Goal: Task Accomplishment & Management: Use online tool/utility

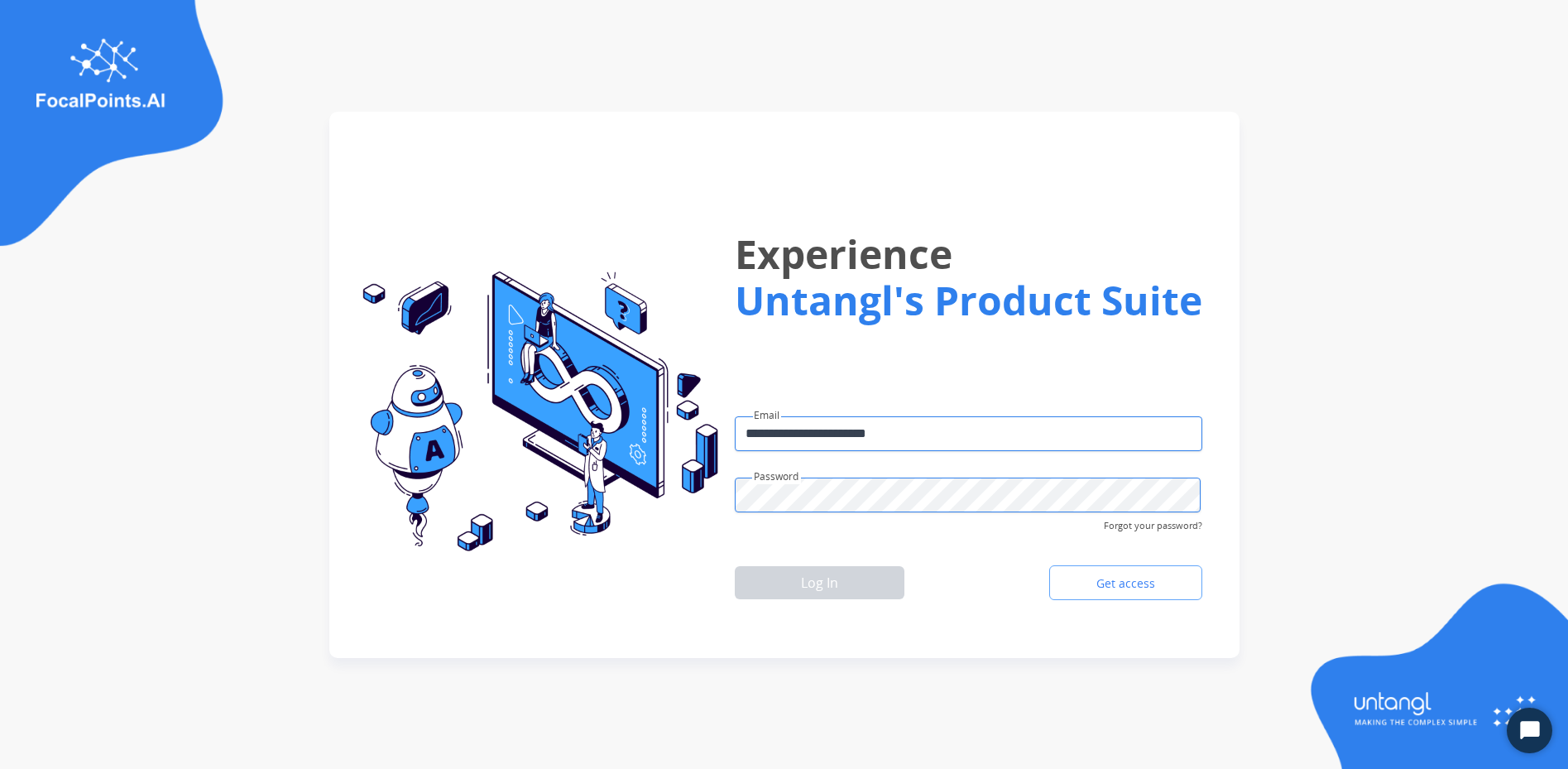
click at [1420, 707] on img at bounding box center [1435, 675] width 265 height 188
click at [896, 588] on button "Log In" at bounding box center [819, 582] width 170 height 33
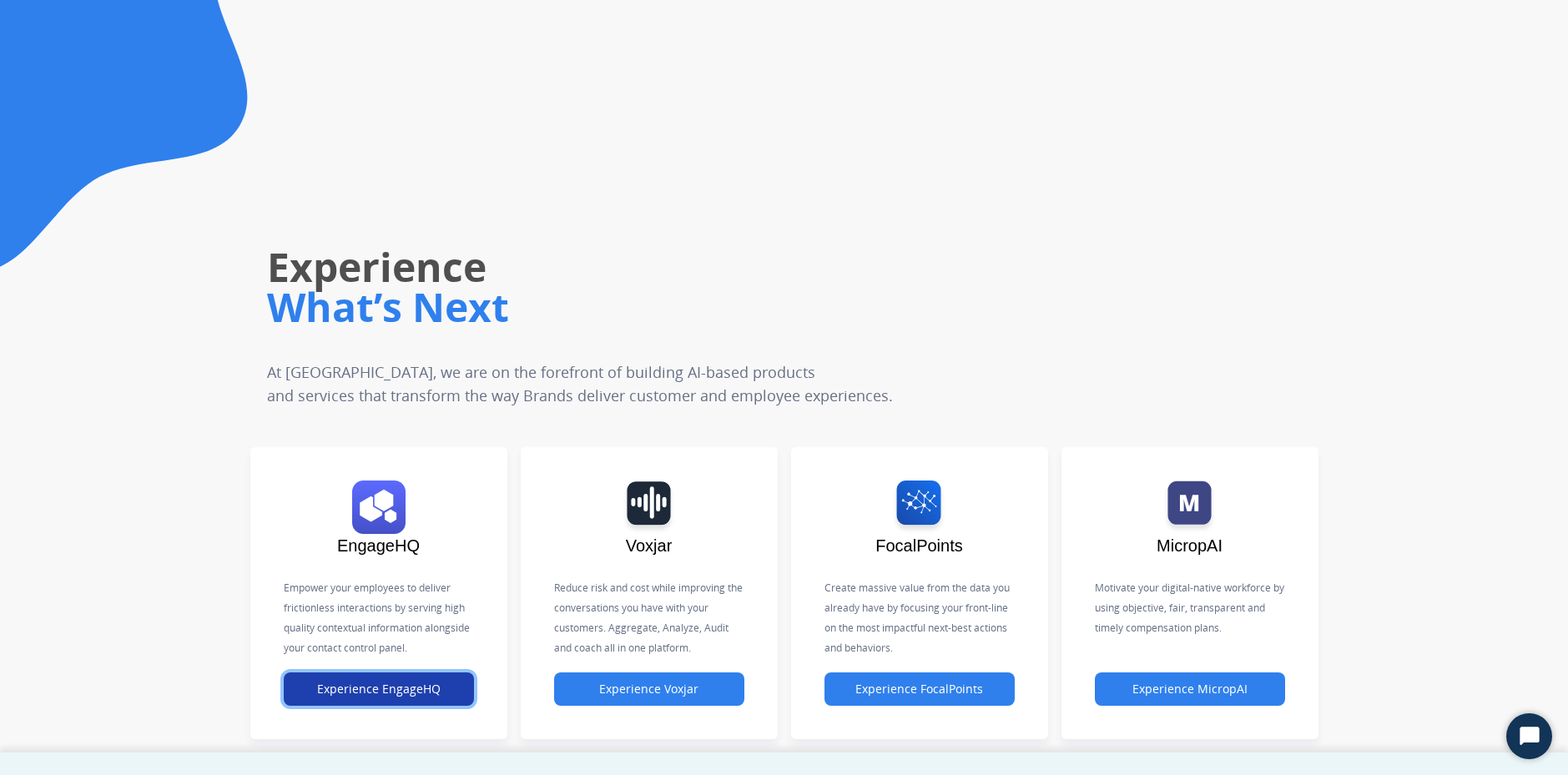
click at [351, 692] on button "Experience EngageHQ" at bounding box center [379, 688] width 190 height 33
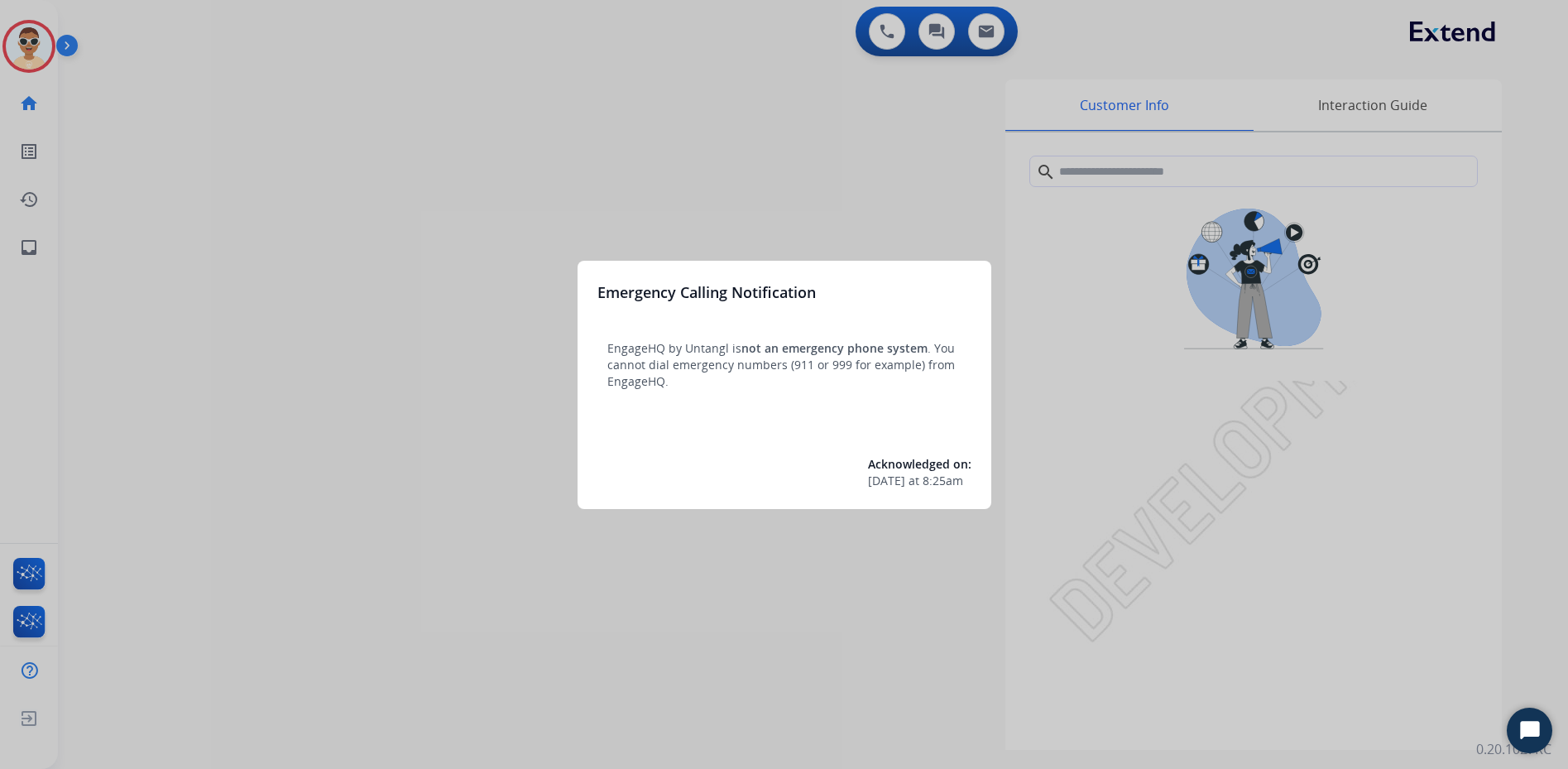
click at [864, 213] on div at bounding box center [784, 384] width 1568 height 769
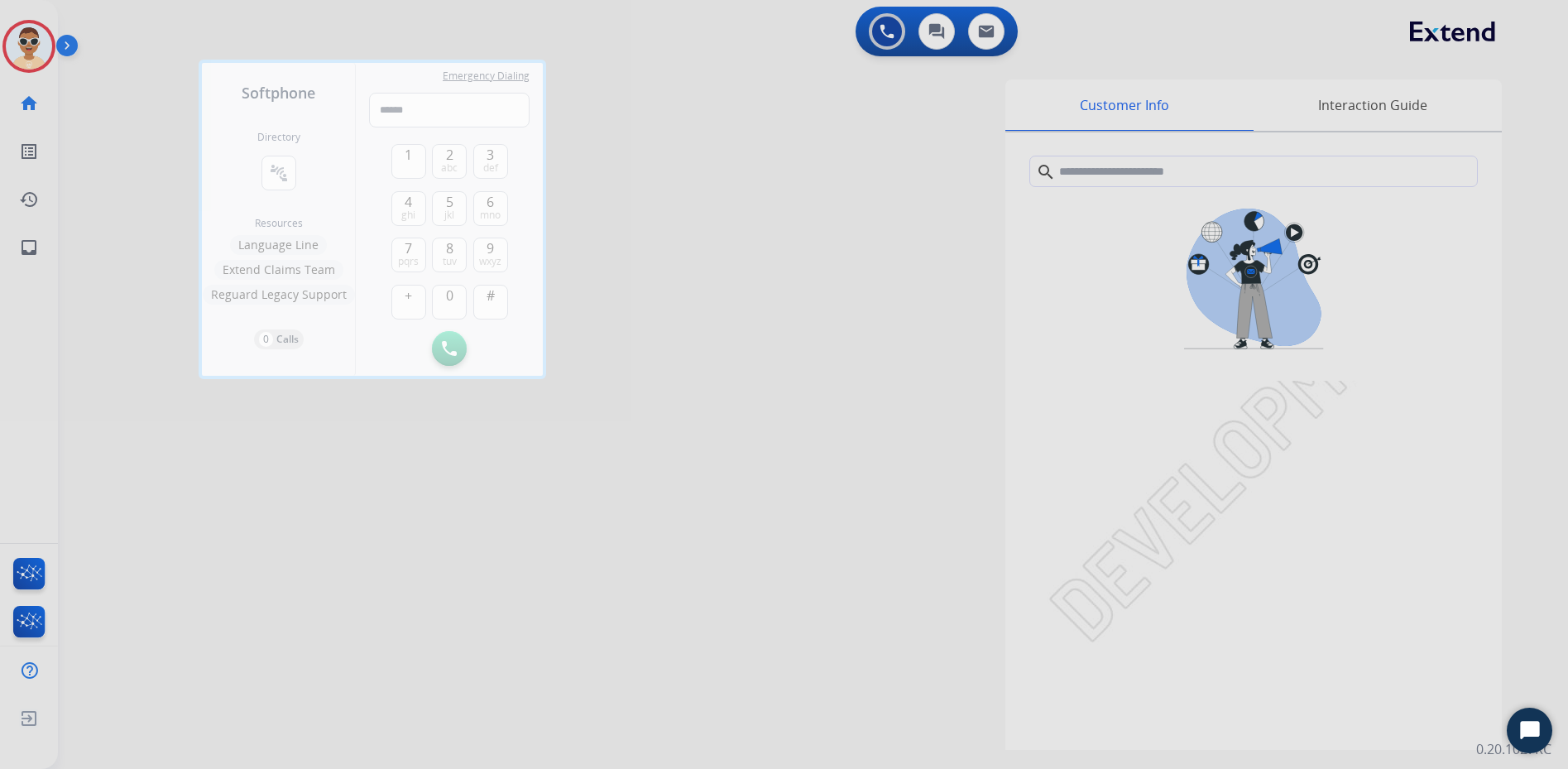
click at [35, 241] on div at bounding box center [784, 384] width 1568 height 769
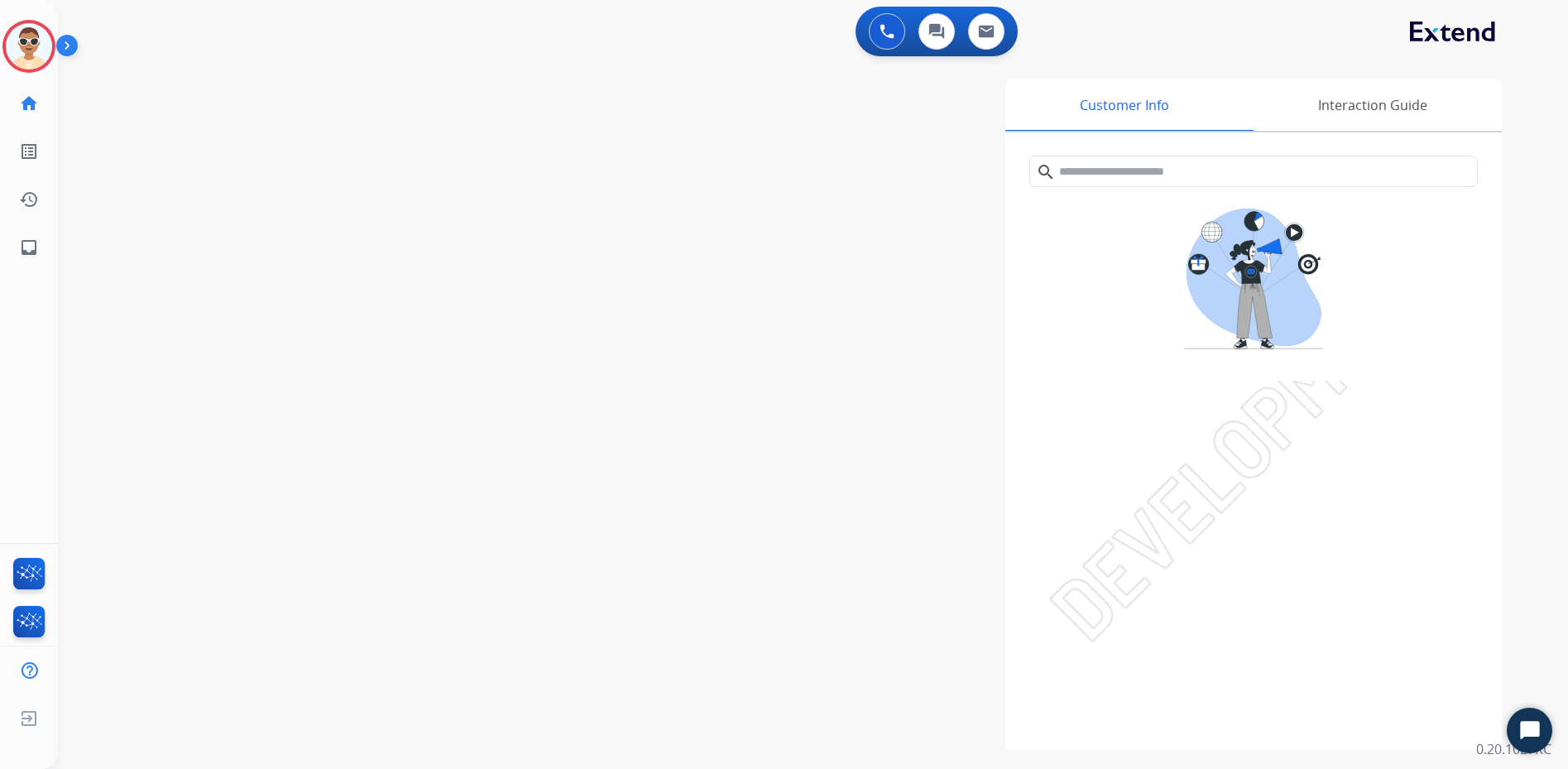
click at [70, 54] on img at bounding box center [70, 48] width 28 height 31
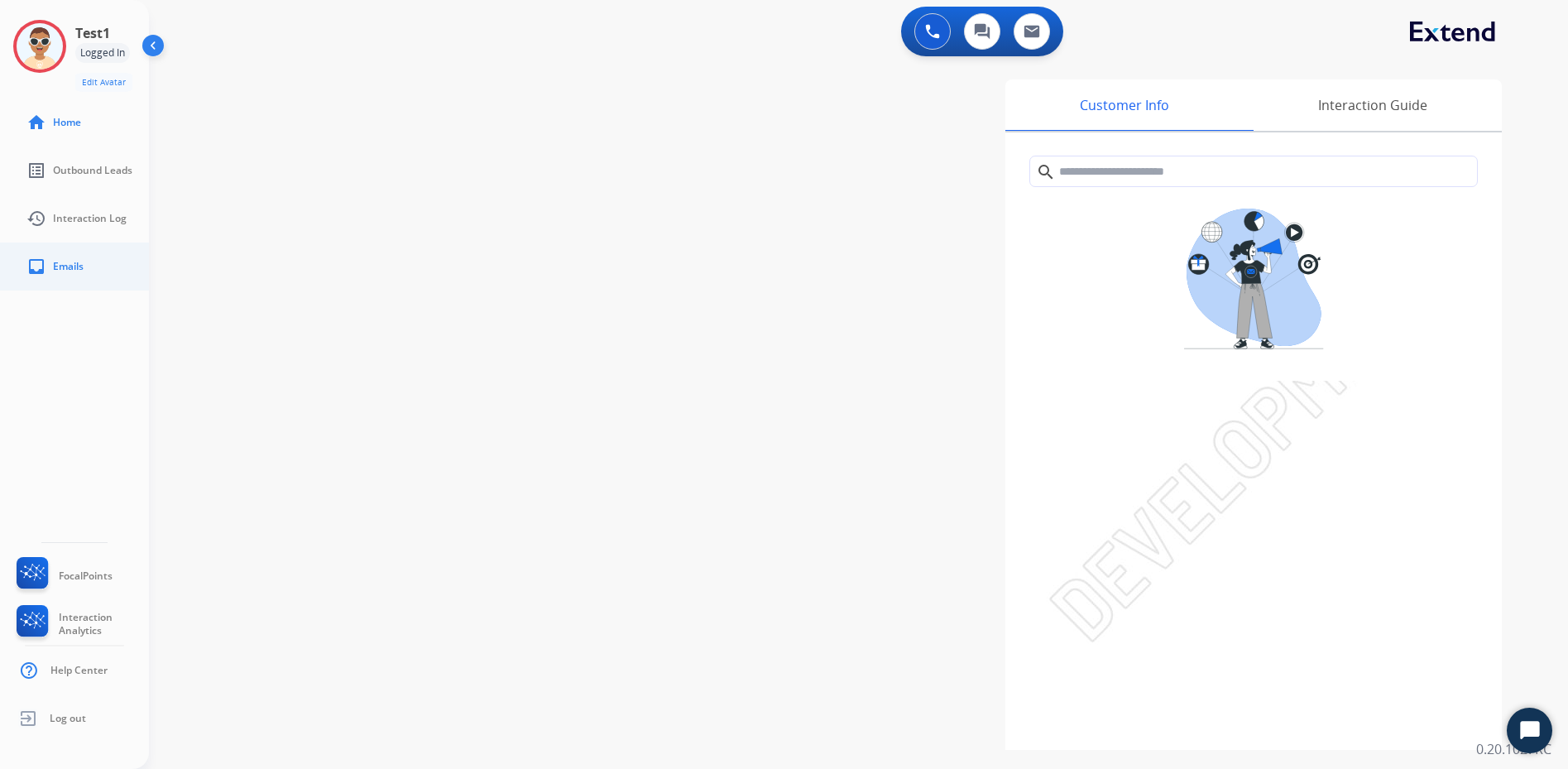
click at [58, 275] on link "inbox Emails" at bounding box center [88, 267] width 149 height 47
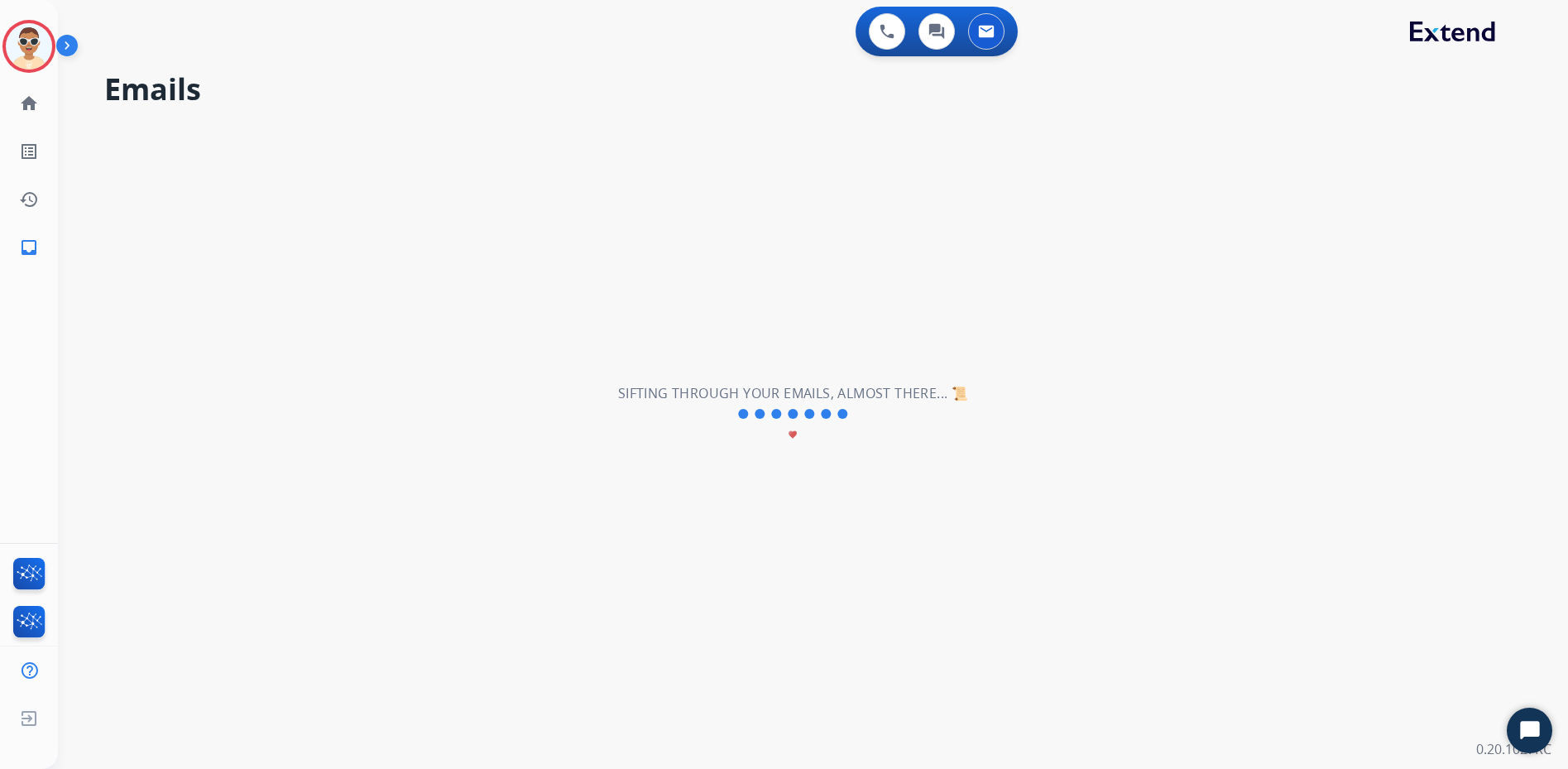
click at [70, 41] on img at bounding box center [70, 48] width 28 height 31
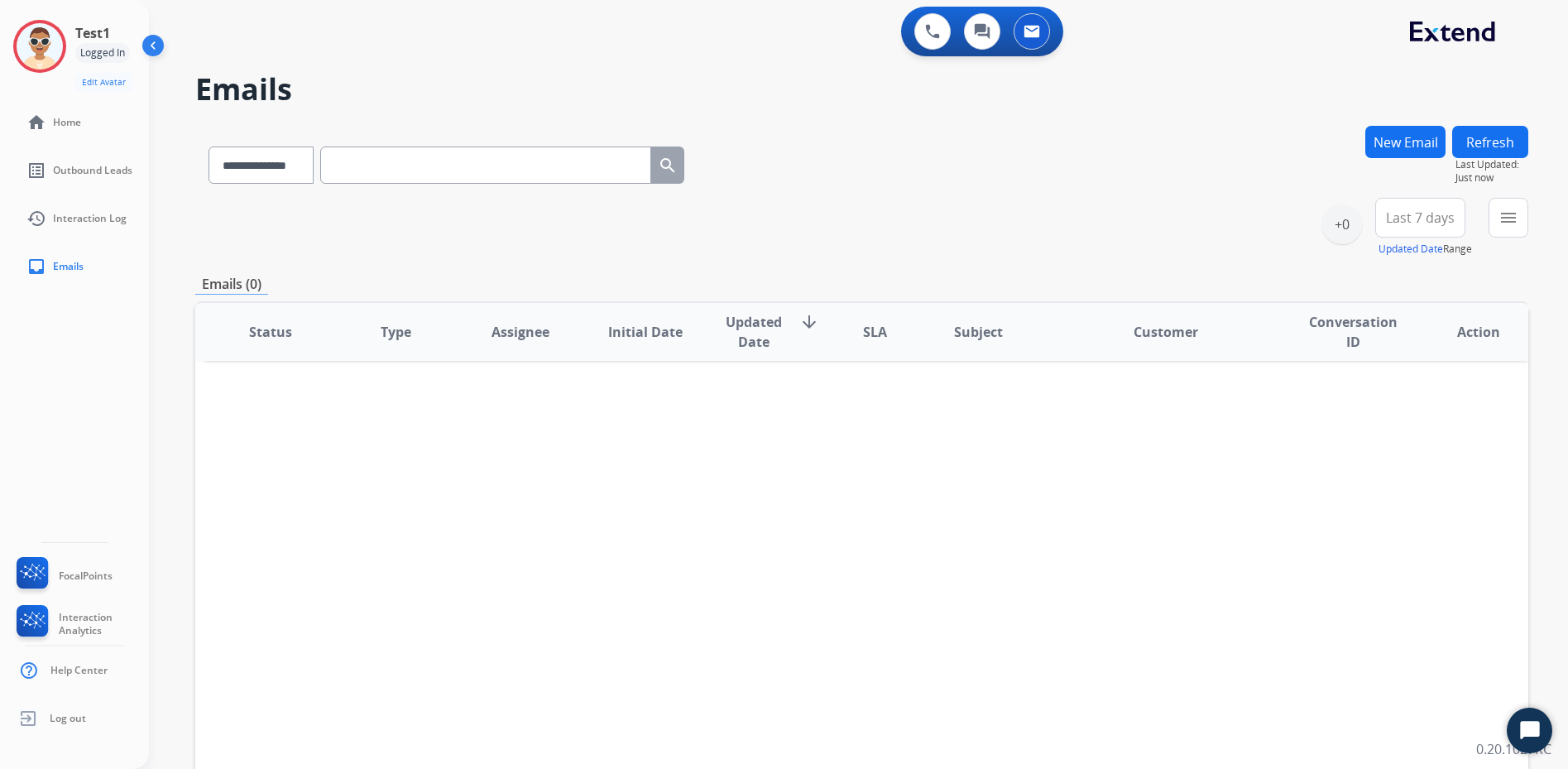
click at [314, 164] on select "**********" at bounding box center [260, 165] width 105 height 38
click at [225, 157] on select "**********" at bounding box center [260, 165] width 105 height 38
click at [227, 157] on select "**********" at bounding box center [260, 165] width 105 height 38
click at [228, 157] on select "**********" at bounding box center [260, 165] width 105 height 38
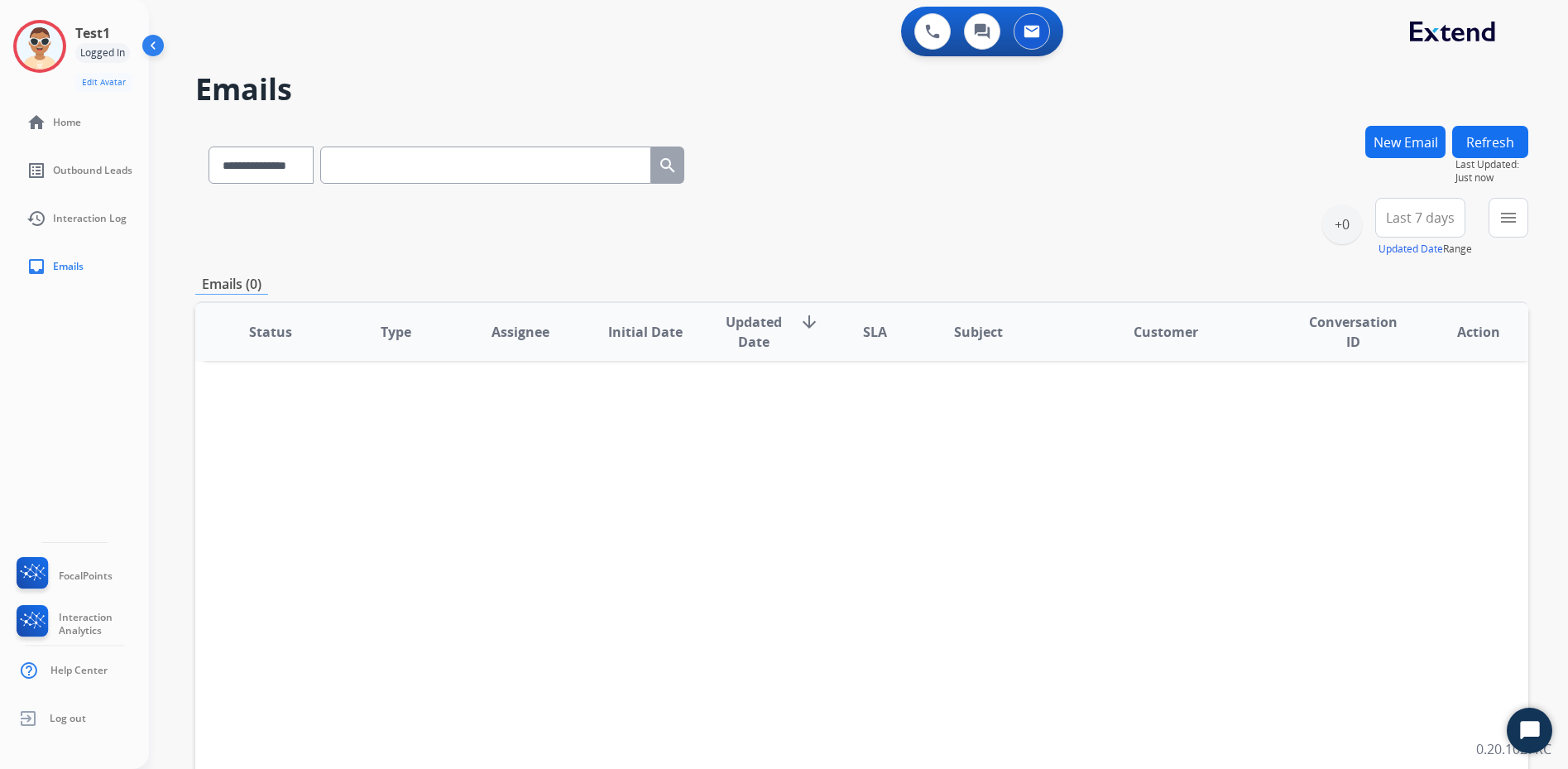
click at [228, 157] on select "**********" at bounding box center [260, 165] width 105 height 38
click at [230, 157] on select "**********" at bounding box center [260, 165] width 105 height 38
click at [279, 164] on select "**********" at bounding box center [260, 165] width 105 height 38
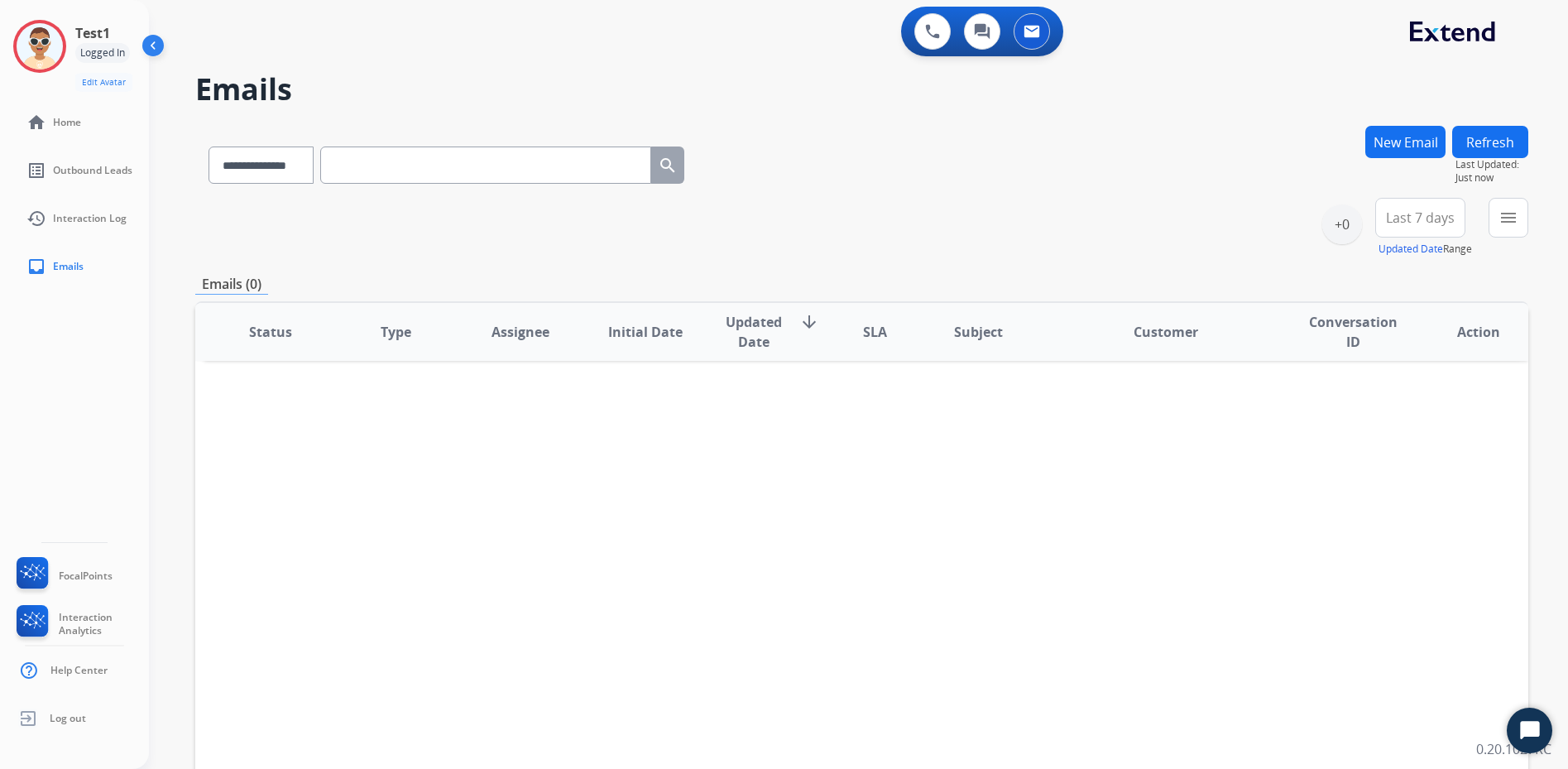
click at [280, 166] on select "**********" at bounding box center [260, 165] width 105 height 38
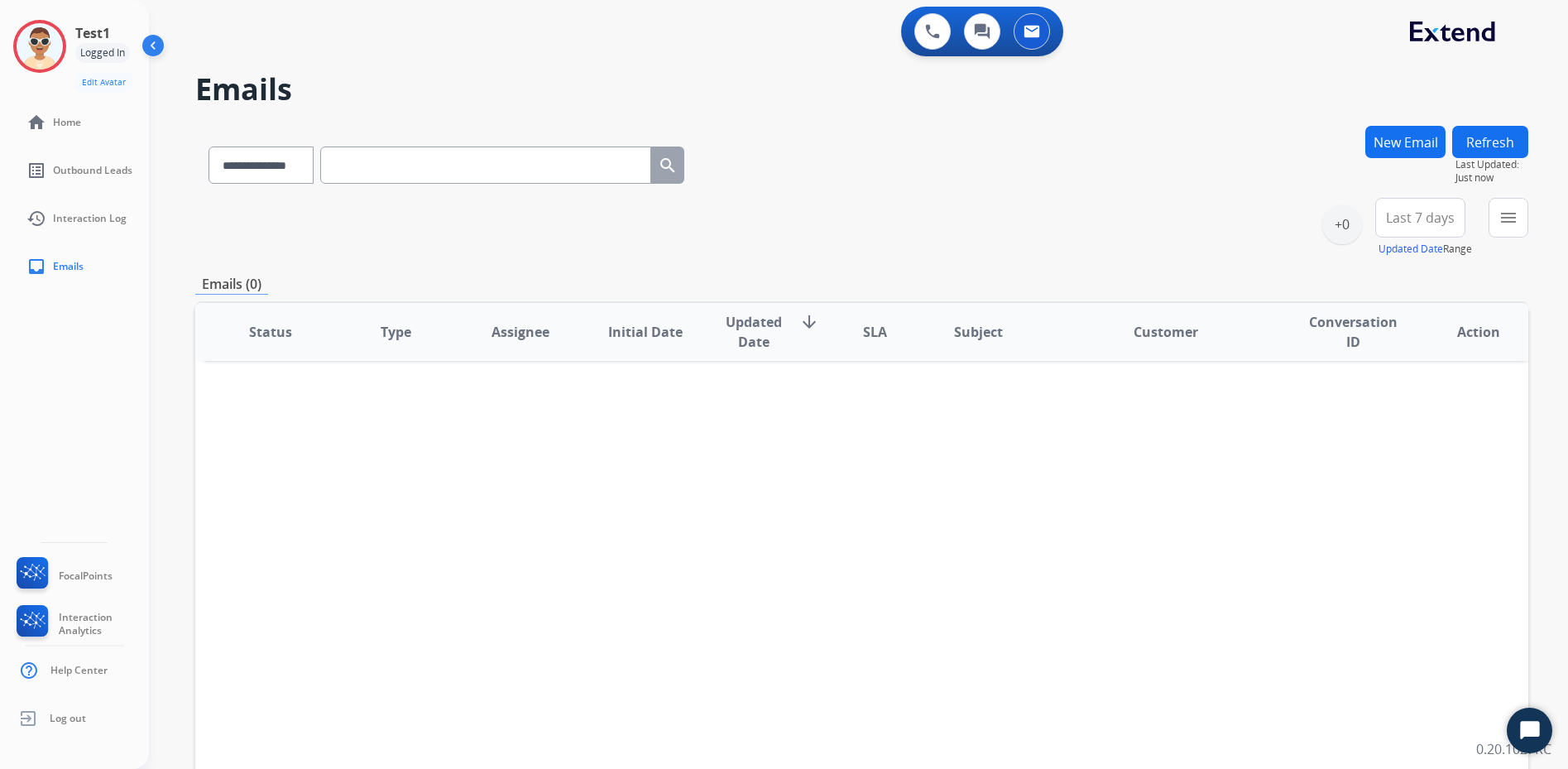
click at [280, 166] on select "**********" at bounding box center [260, 165] width 105 height 38
click at [208, 146] on select "**********" at bounding box center [260, 165] width 105 height 38
click at [292, 162] on select "**********" at bounding box center [260, 165] width 105 height 38
click at [208, 146] on select "**********" at bounding box center [260, 165] width 105 height 38
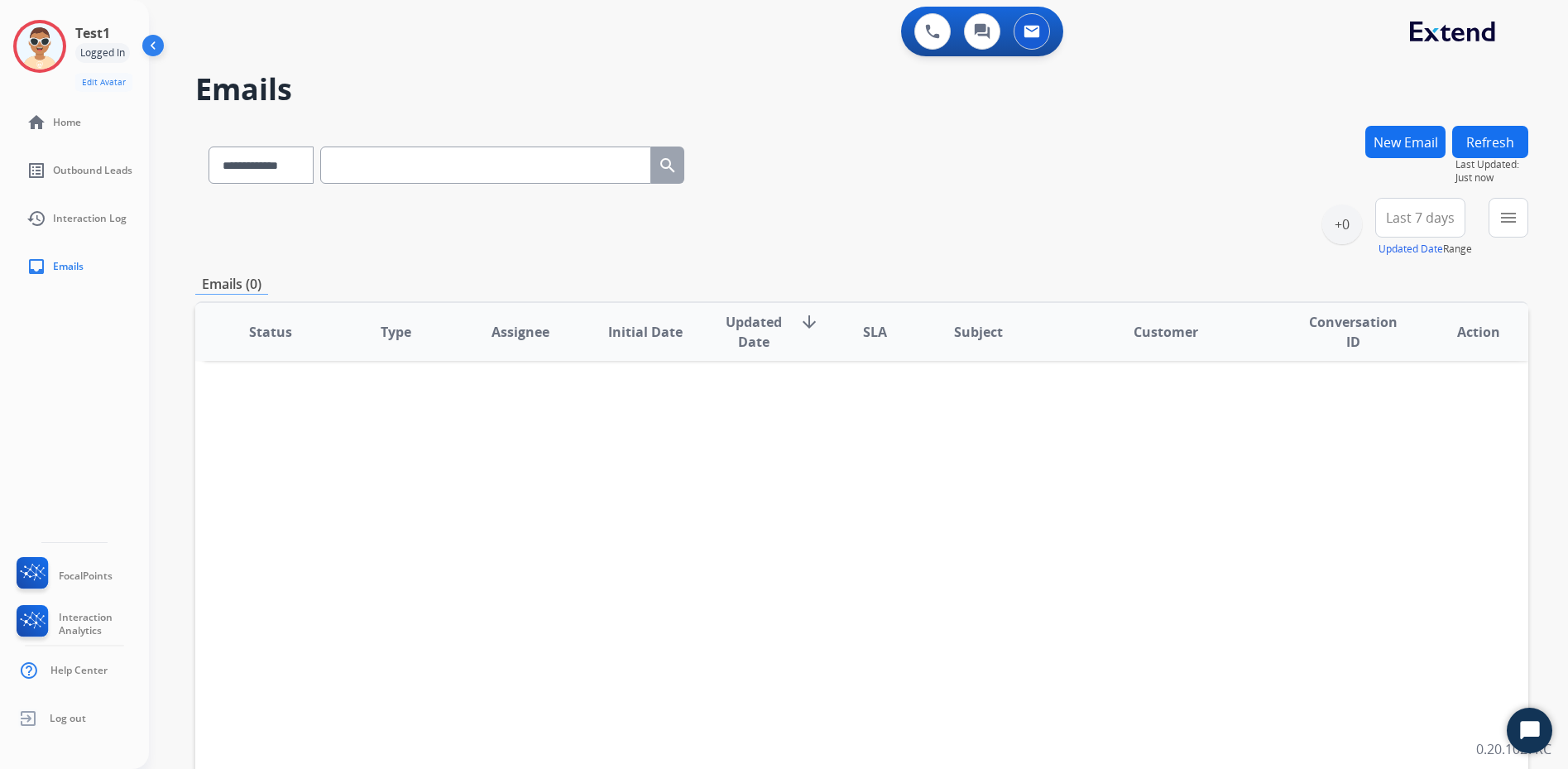
drag, startPoint x: 287, startPoint y: 165, endPoint x: 289, endPoint y: 180, distance: 15.1
click at [288, 165] on select "**********" at bounding box center [260, 165] width 105 height 38
select select "**********"
click at [208, 146] on select "**********" at bounding box center [260, 165] width 105 height 38
drag, startPoint x: 431, startPoint y: 221, endPoint x: 508, endPoint y: 230, distance: 77.5
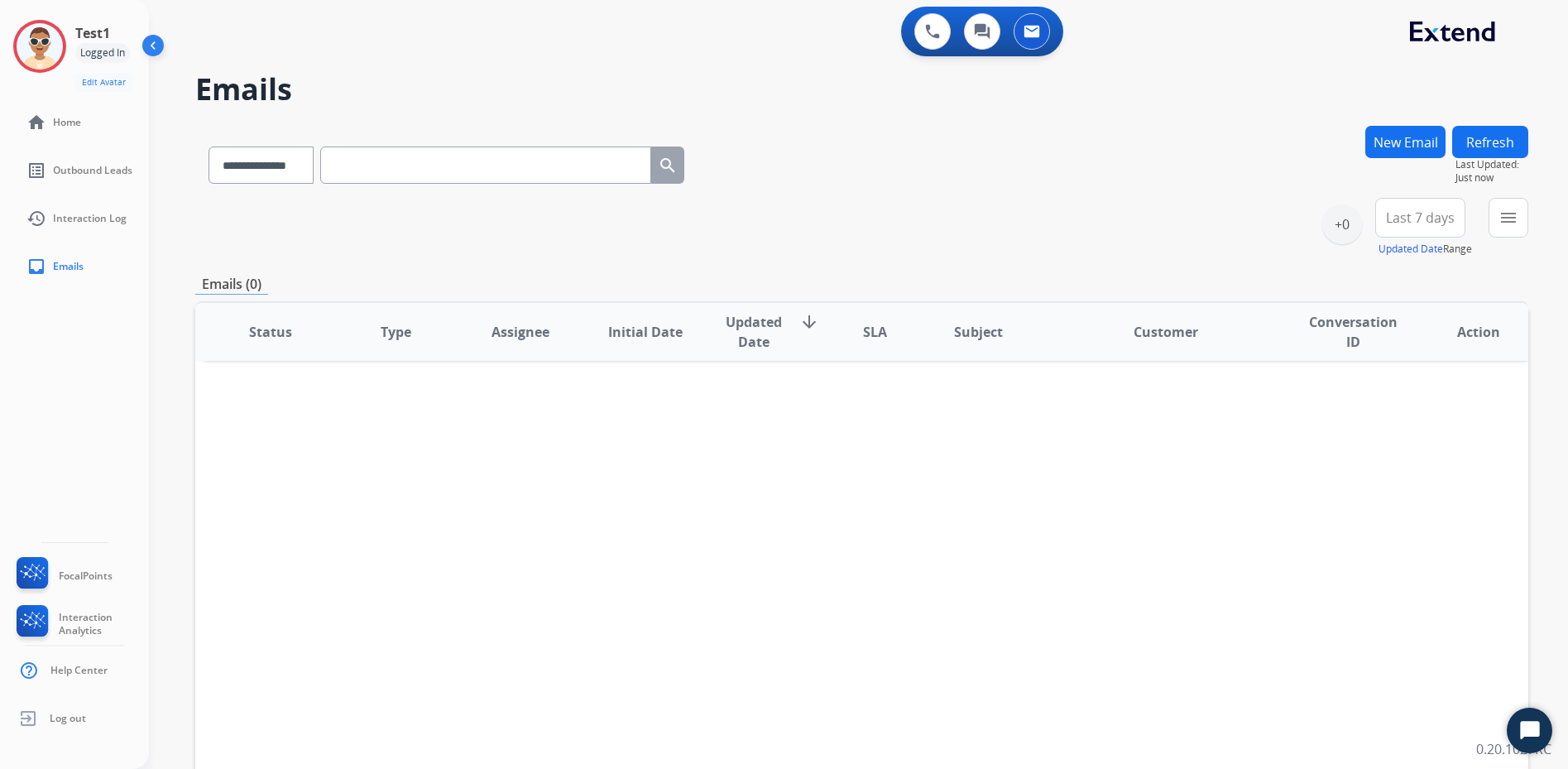
click at [431, 222] on div "**********" at bounding box center [862, 227] width 1333 height 59
click at [99, 144] on ul "home Home" at bounding box center [74, 123] width 149 height 48
click at [78, 116] on span "Home" at bounding box center [66, 122] width 28 height 13
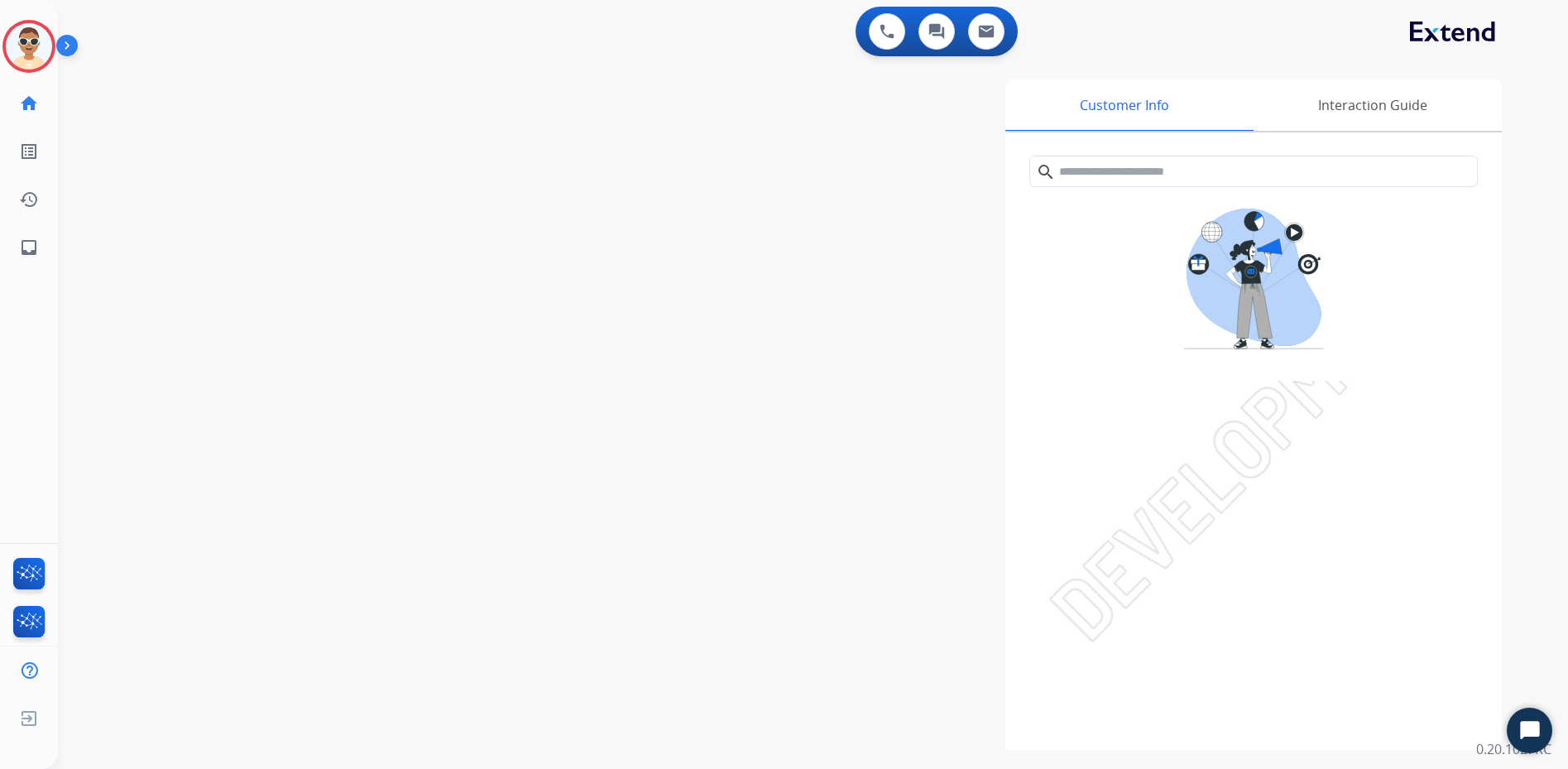
click at [63, 37] on img at bounding box center [70, 48] width 28 height 31
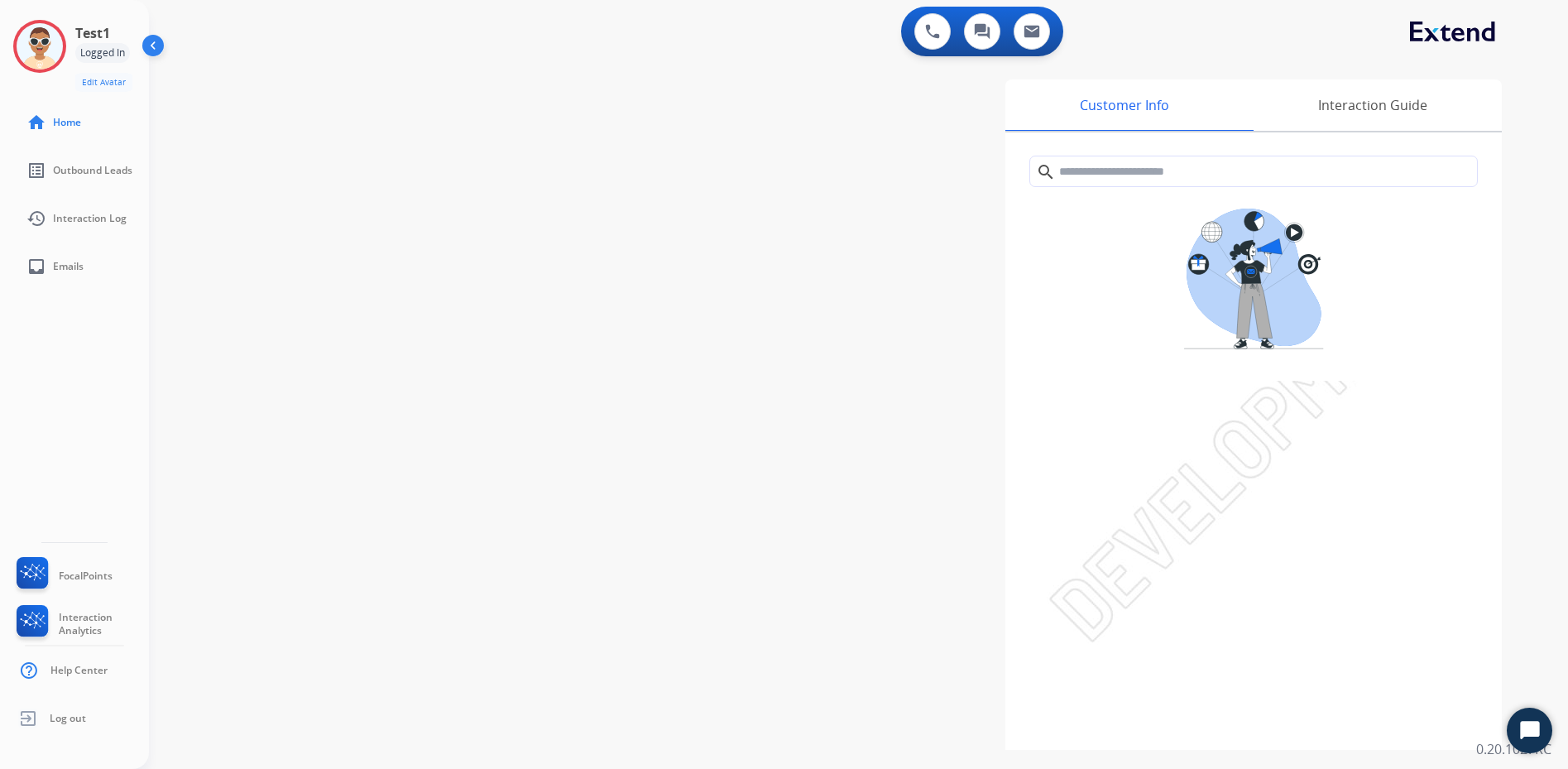
click at [155, 37] on img at bounding box center [154, 48] width 31 height 31
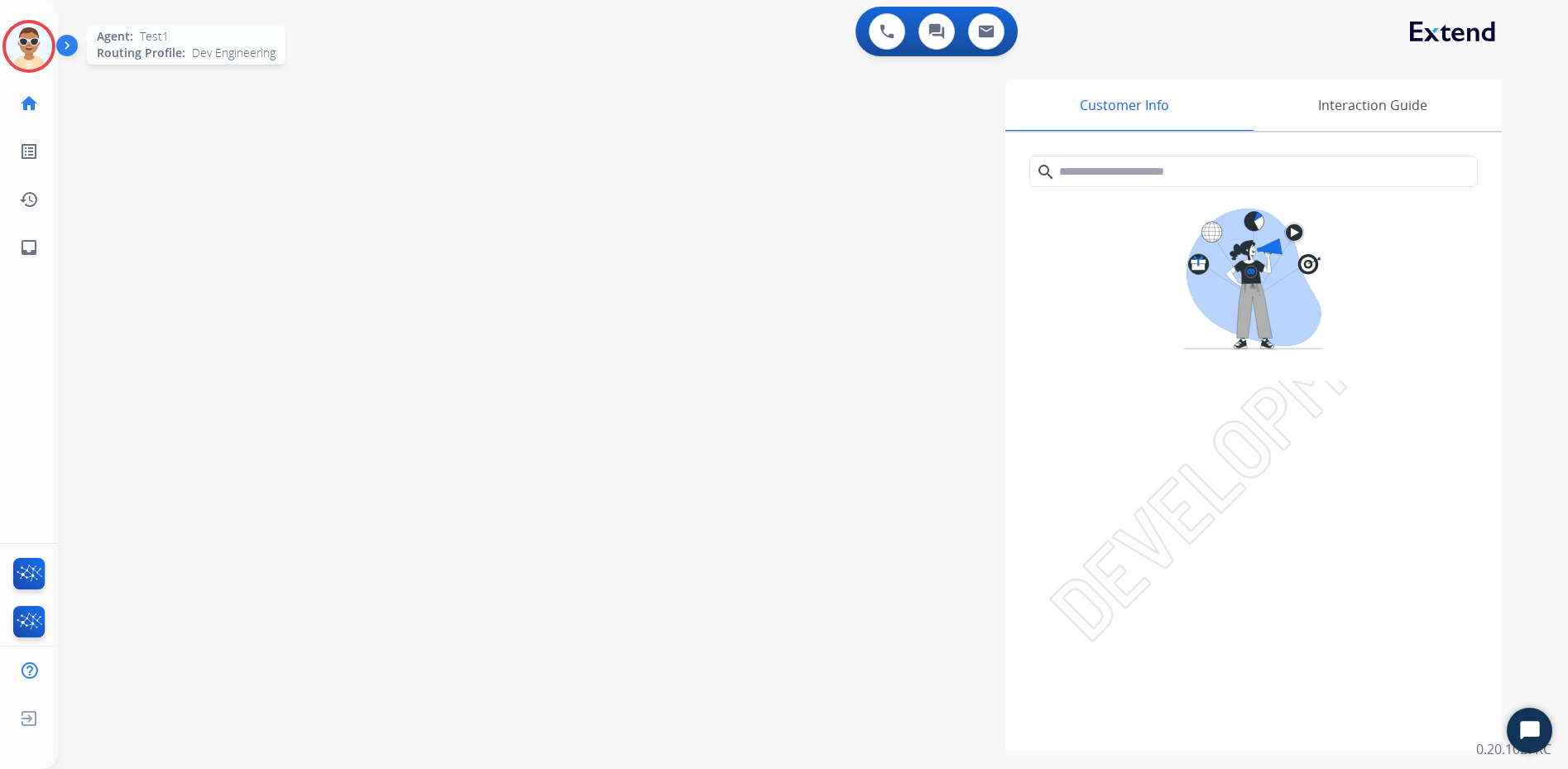
click at [21, 50] on img at bounding box center [29, 47] width 47 height 47
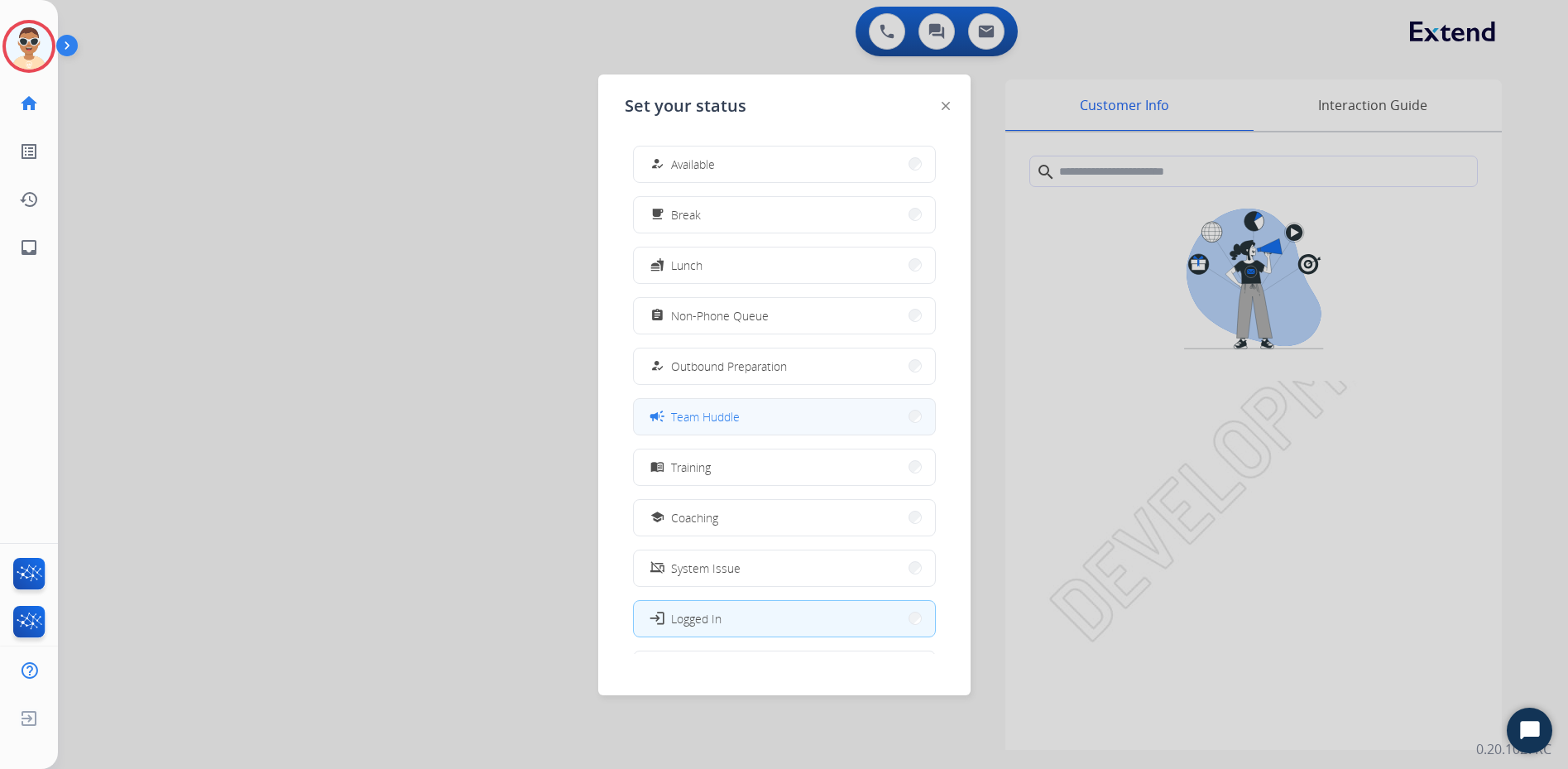
scroll to position [56, 0]
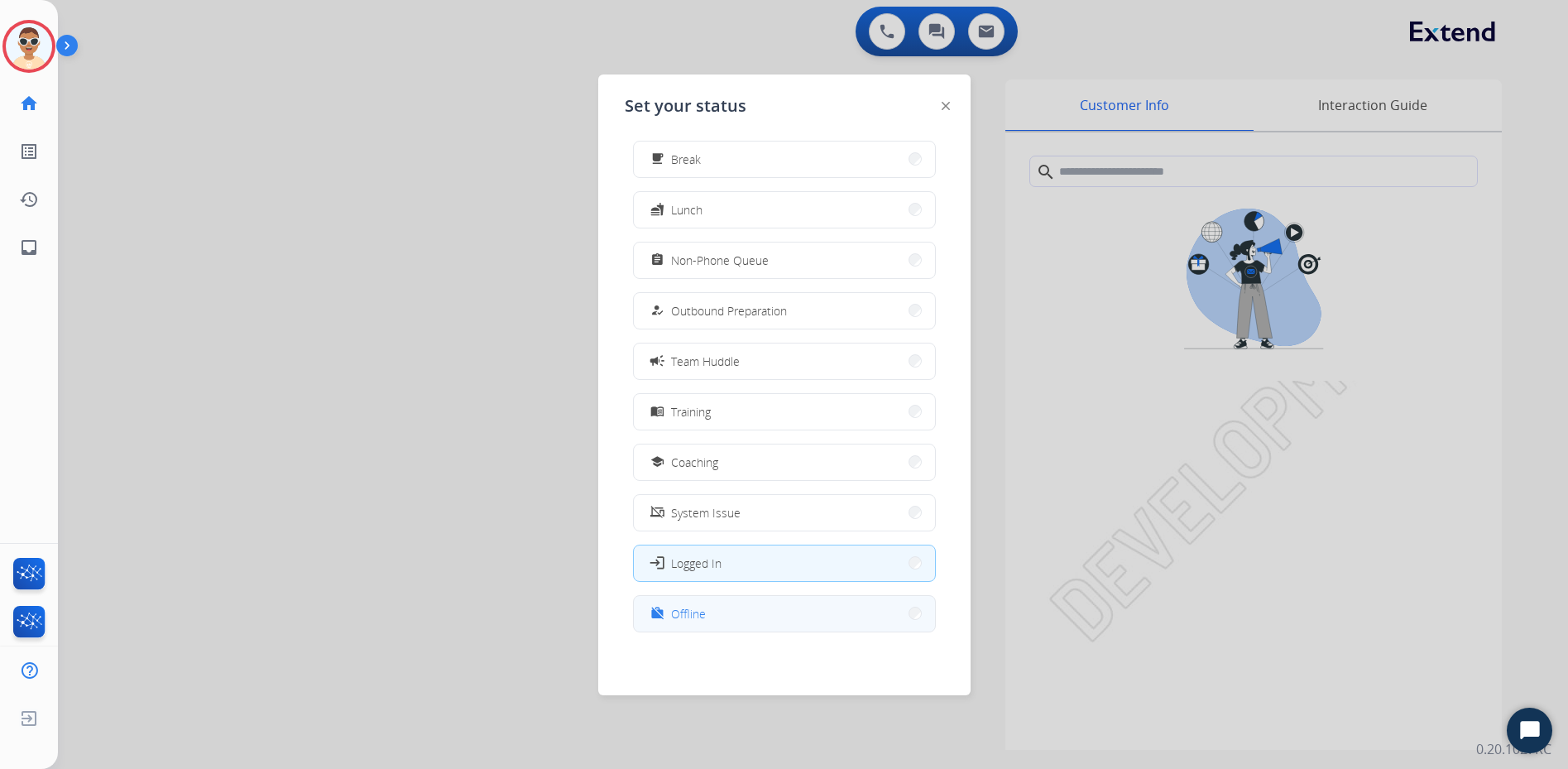
click at [689, 608] on span "Offline" at bounding box center [688, 613] width 35 height 17
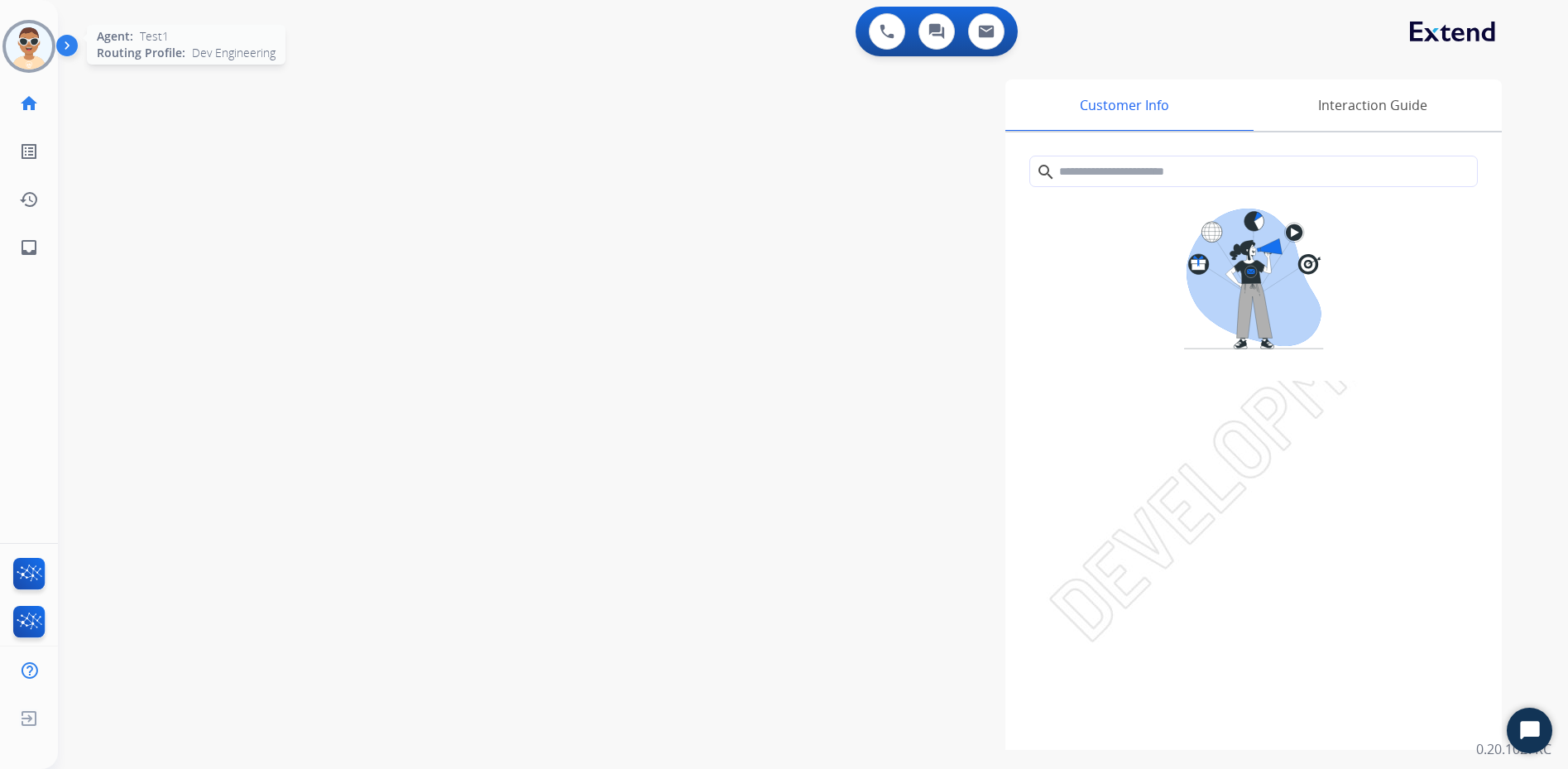
click at [38, 50] on img at bounding box center [29, 47] width 47 height 47
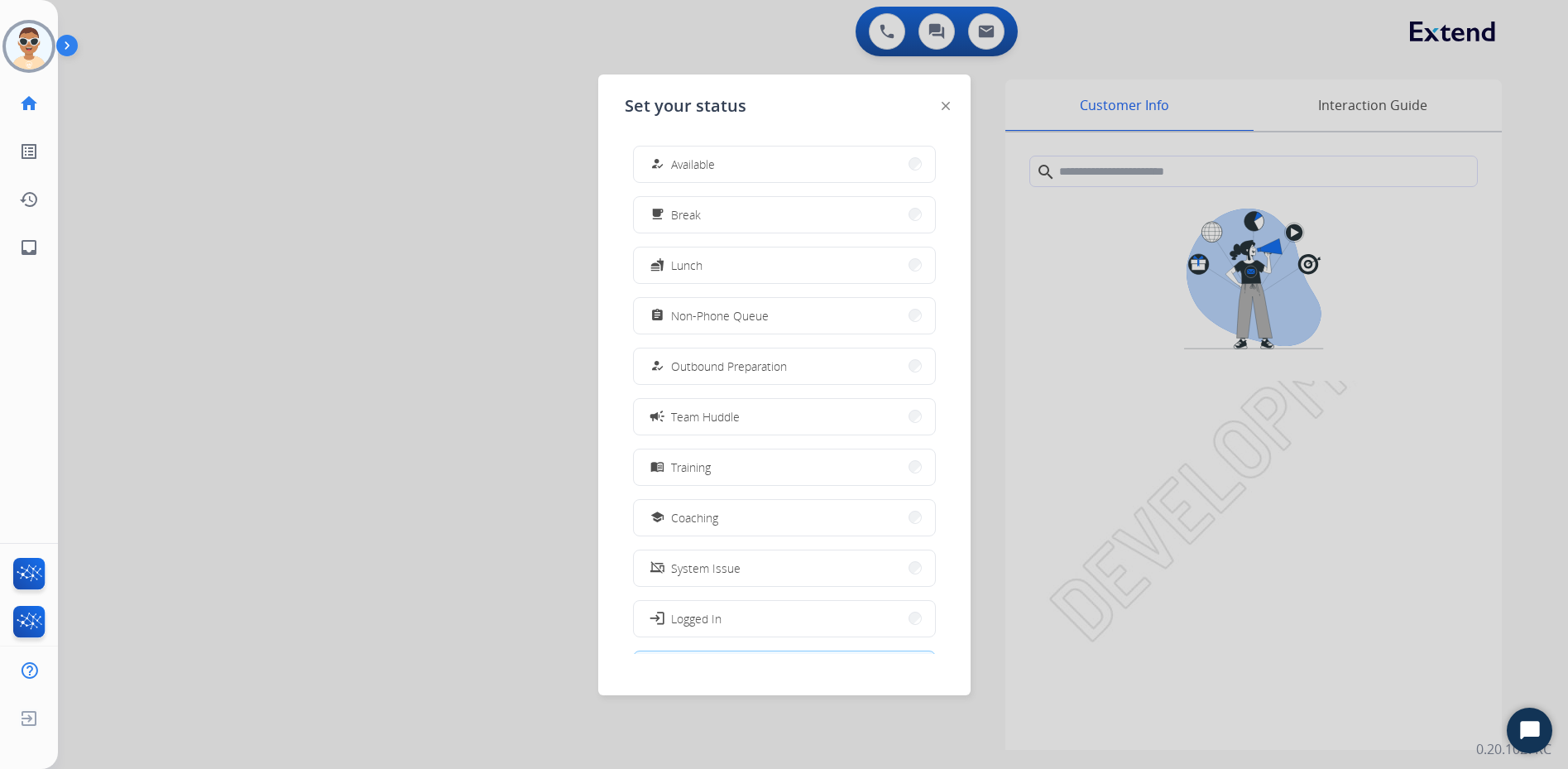
click at [289, 109] on div at bounding box center [784, 384] width 1568 height 769
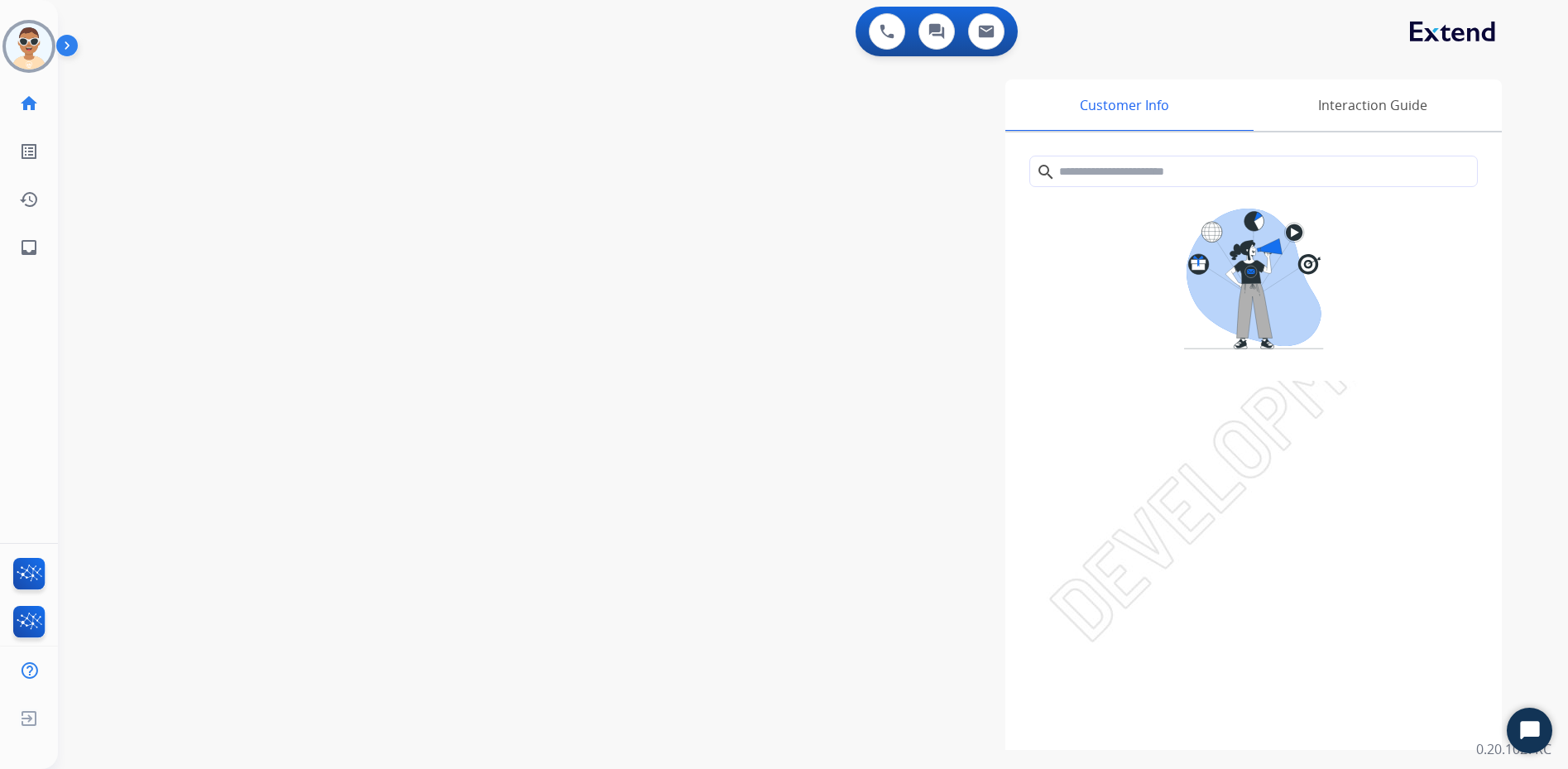
click at [65, 43] on img at bounding box center [70, 48] width 28 height 31
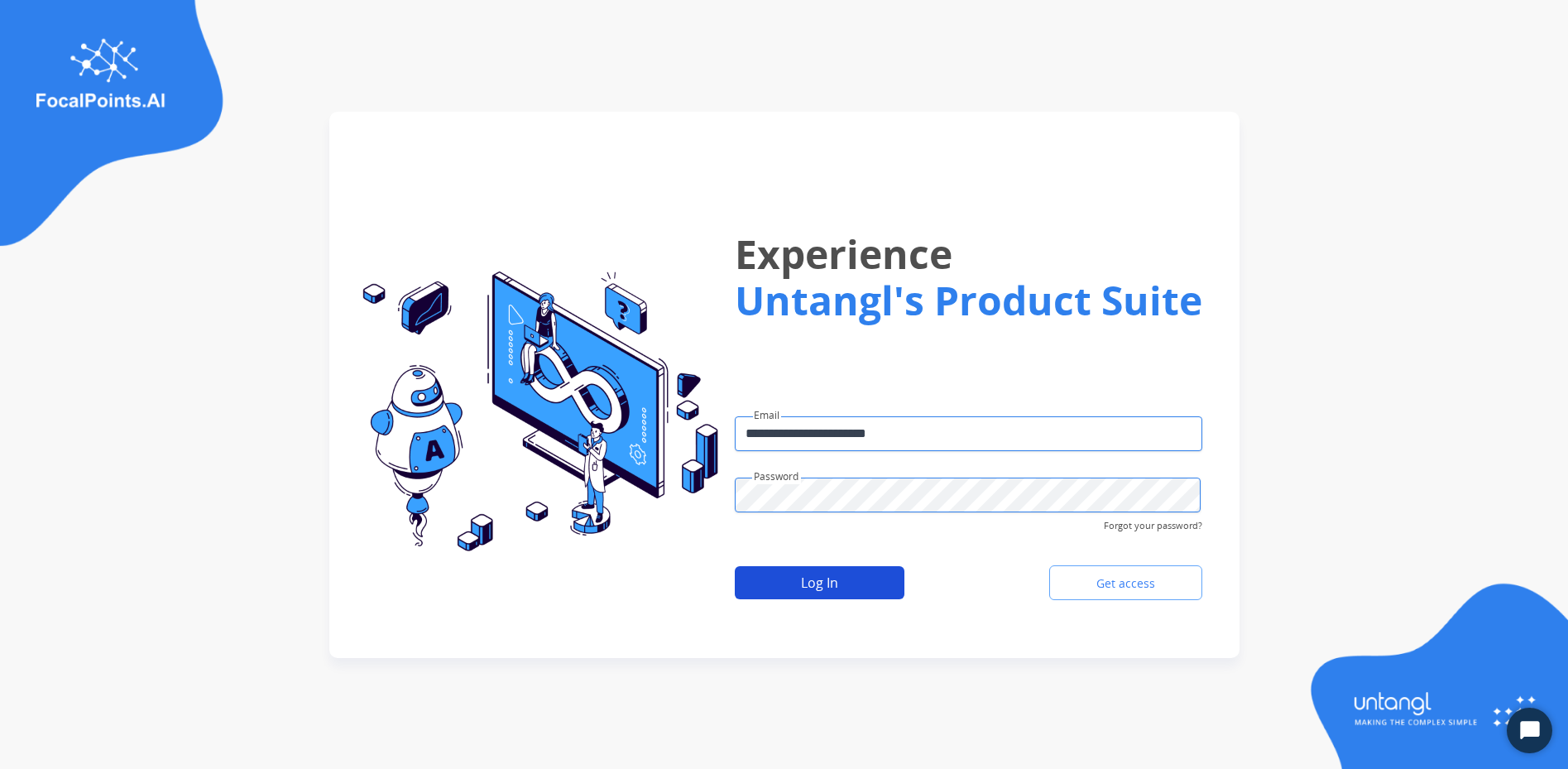
click at [811, 571] on button "Log In" at bounding box center [819, 582] width 170 height 33
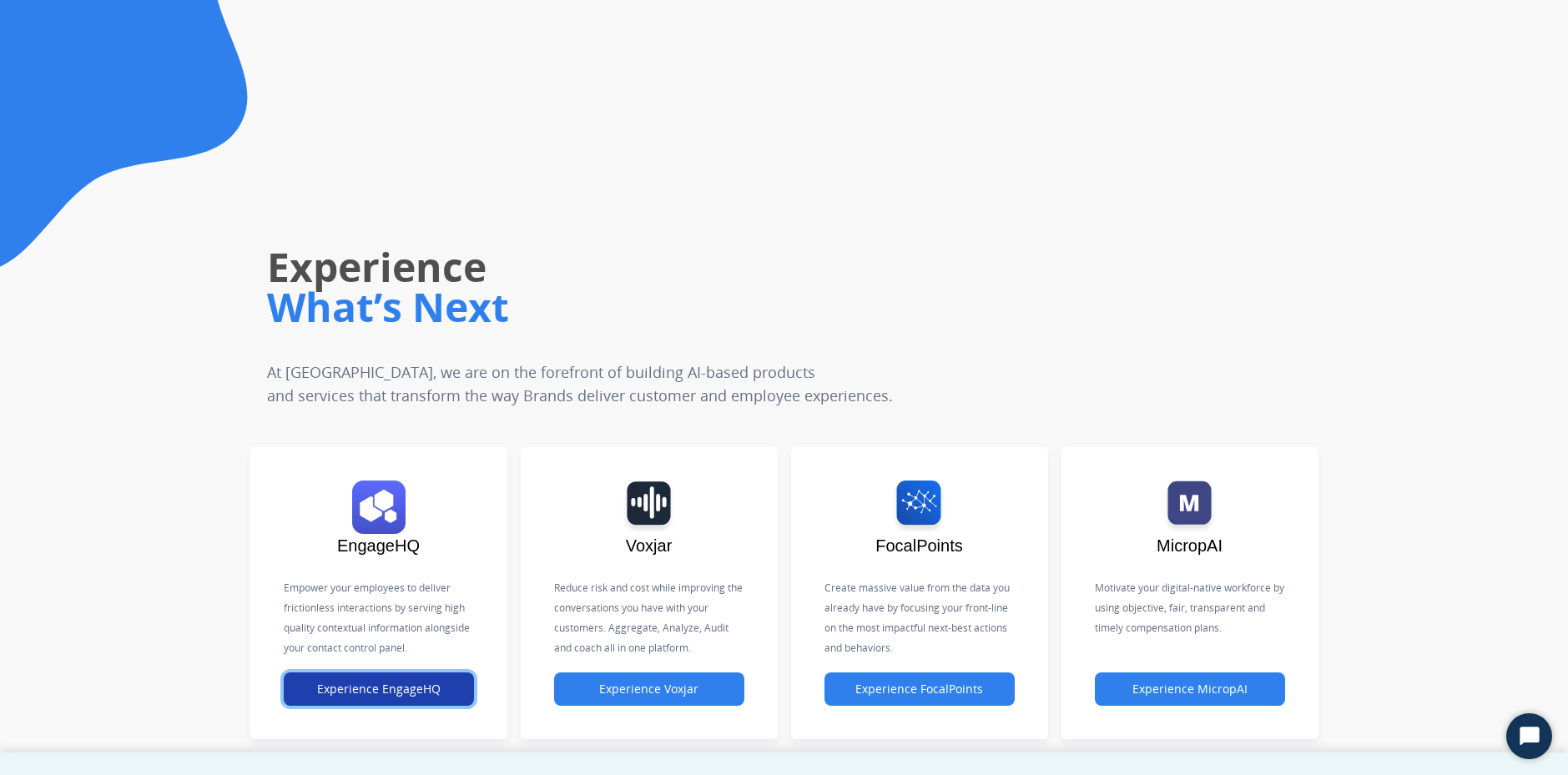
click at [423, 686] on button "Experience EngageHQ" at bounding box center [379, 688] width 190 height 33
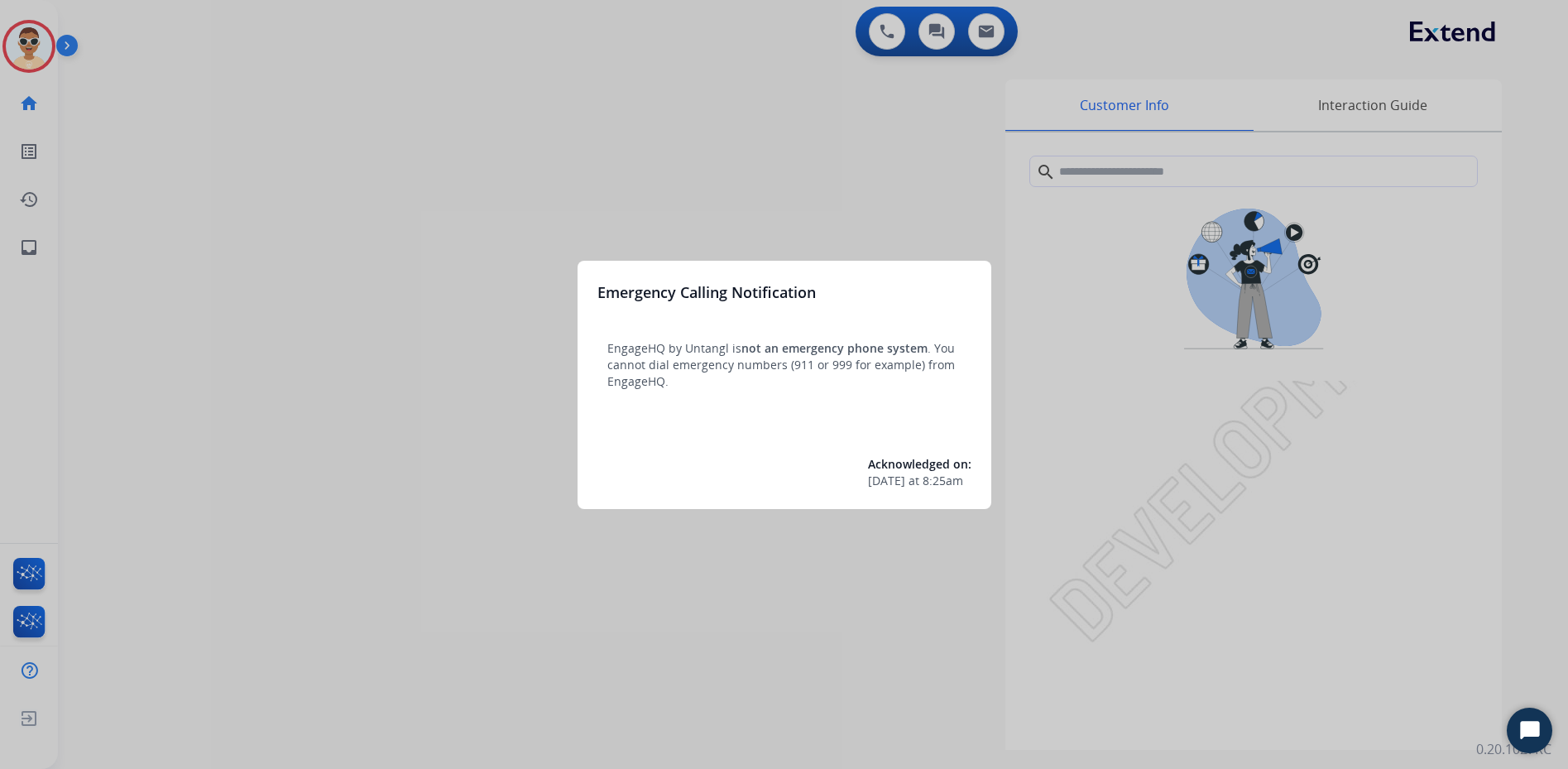
click at [1556, 387] on div at bounding box center [784, 384] width 1568 height 769
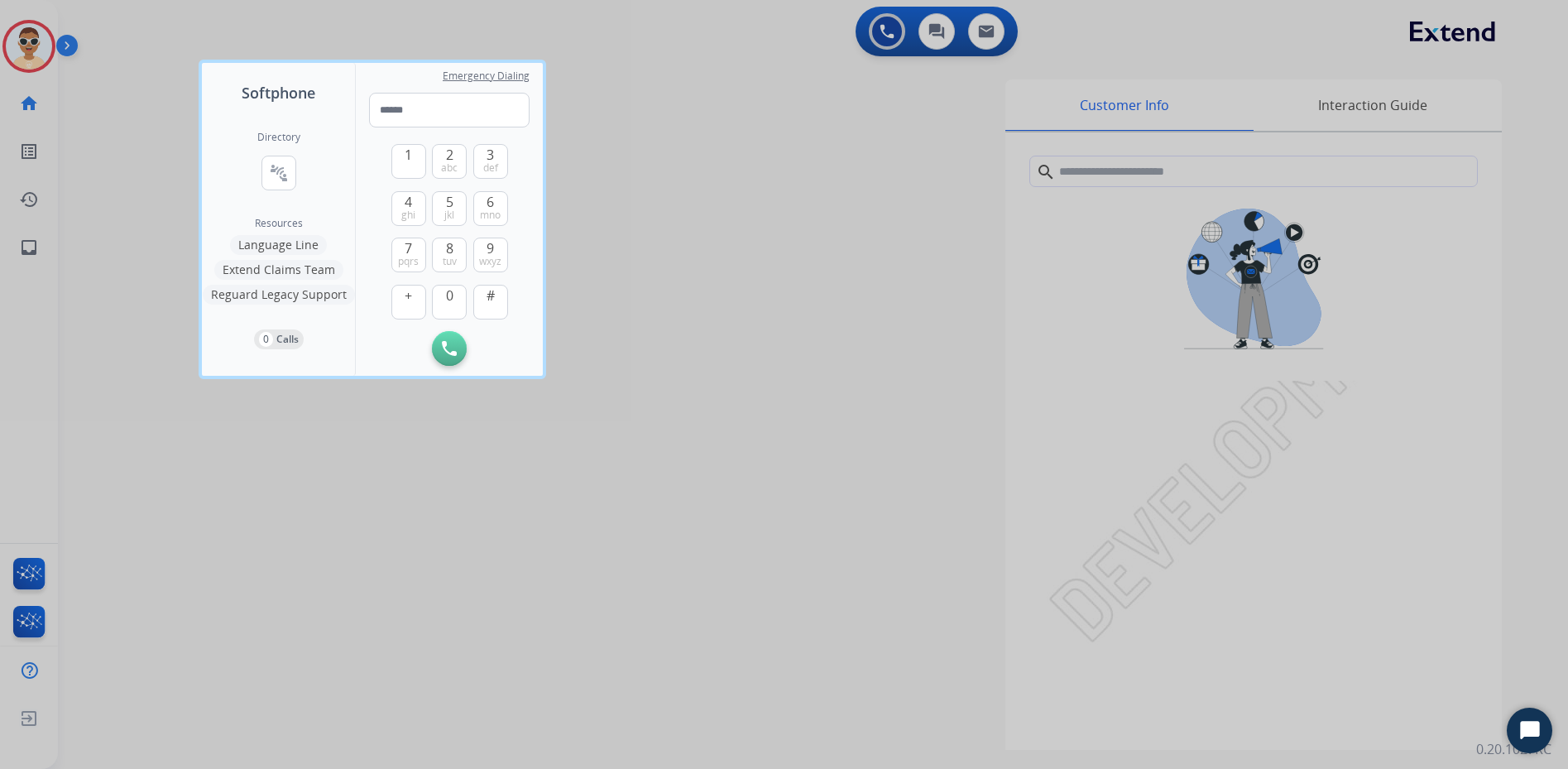
click at [71, 45] on div at bounding box center [784, 384] width 1568 height 769
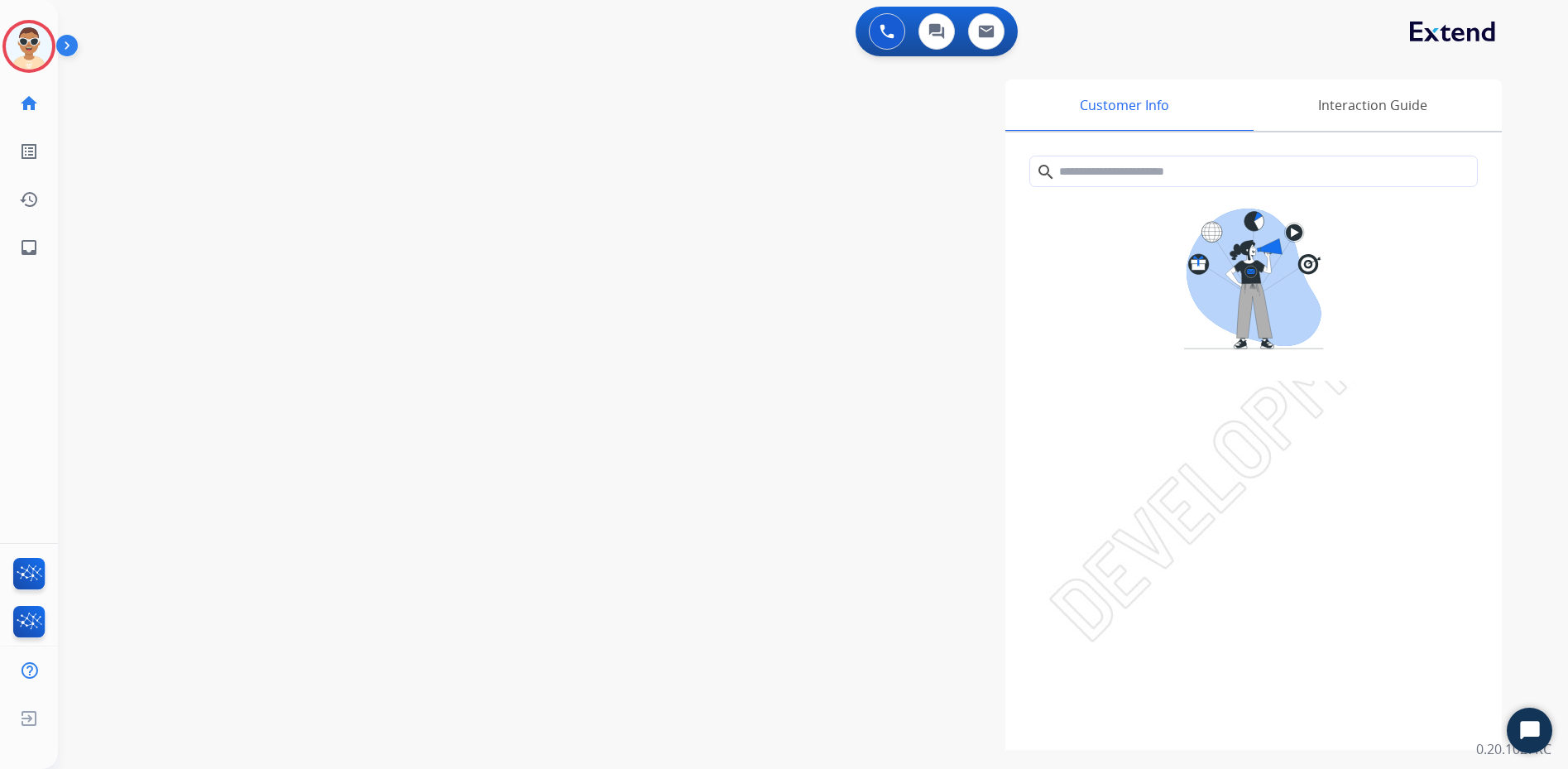
click at [71, 45] on img at bounding box center [70, 48] width 28 height 31
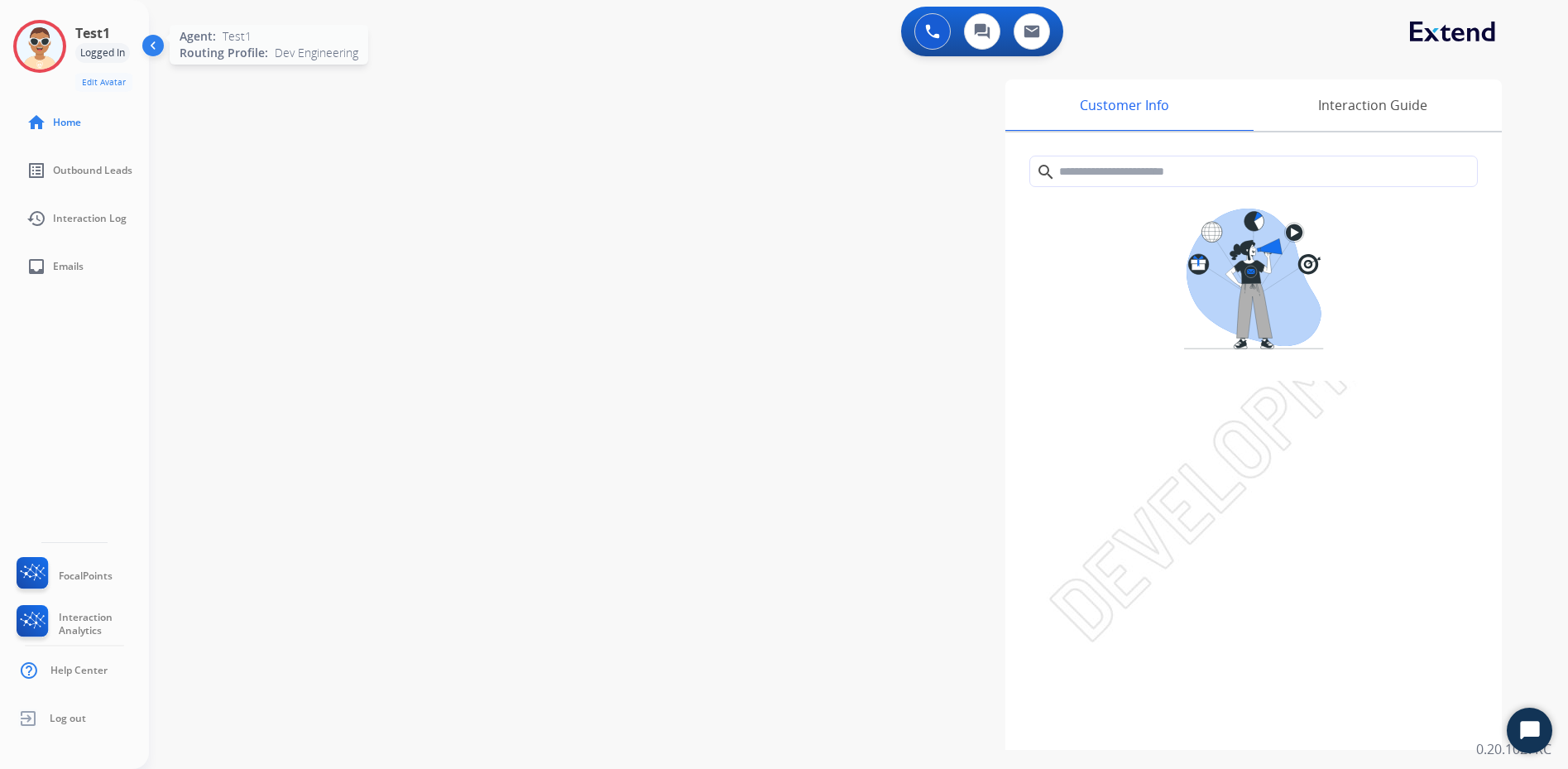
click at [51, 48] on img at bounding box center [39, 47] width 47 height 47
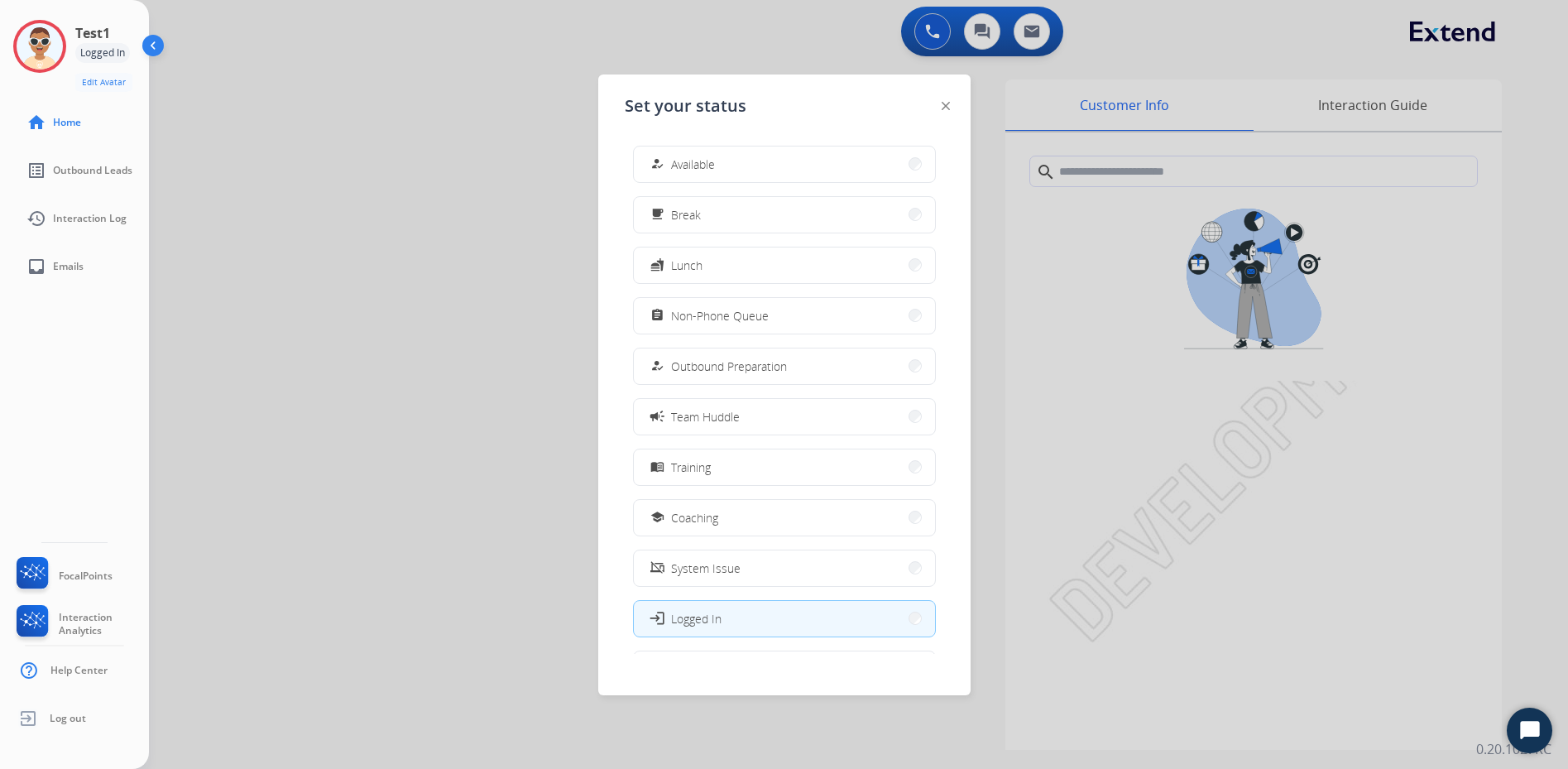
scroll to position [56, 0]
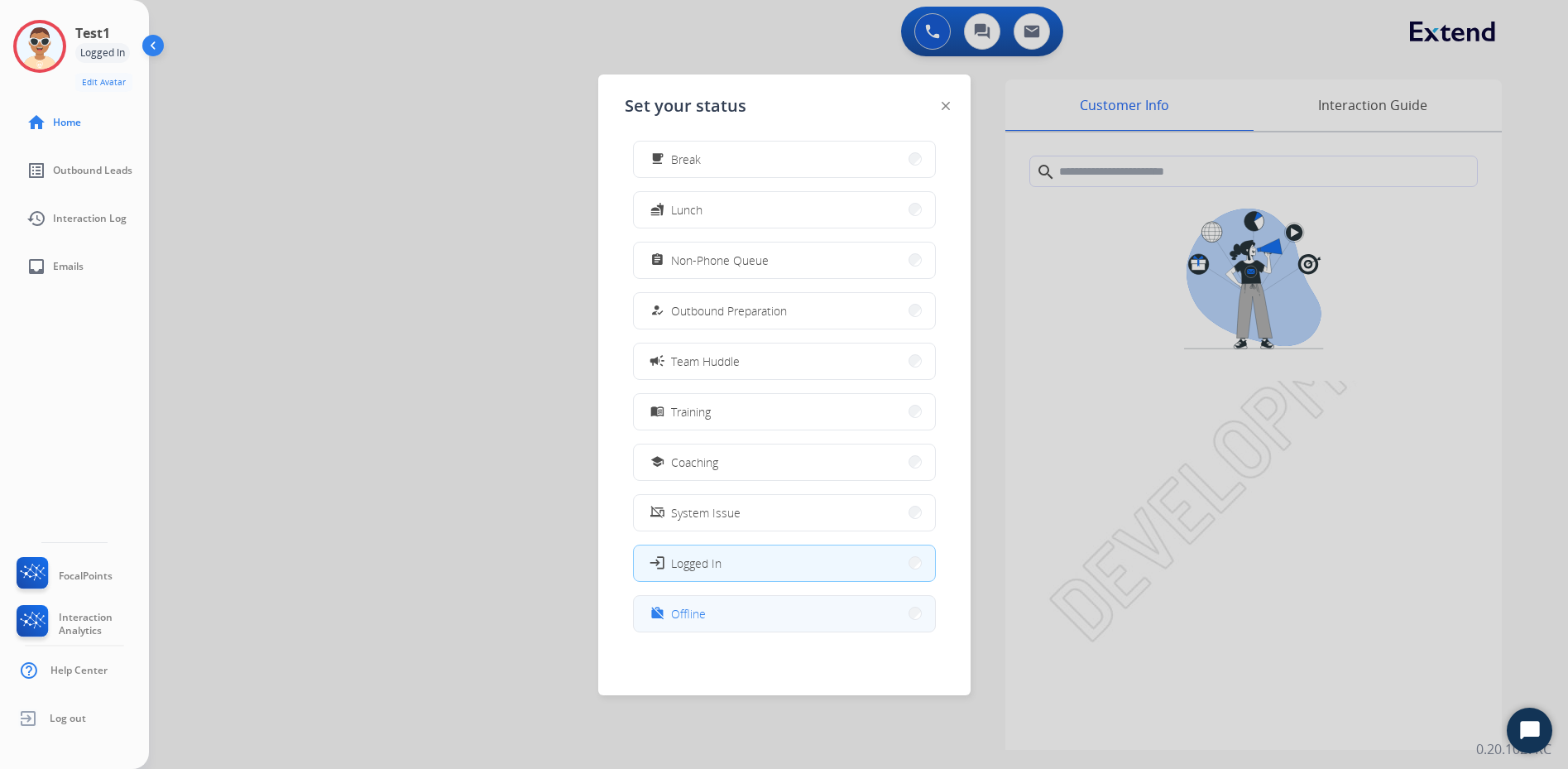
click at [697, 625] on button "work_off Offline" at bounding box center [785, 614] width 301 height 36
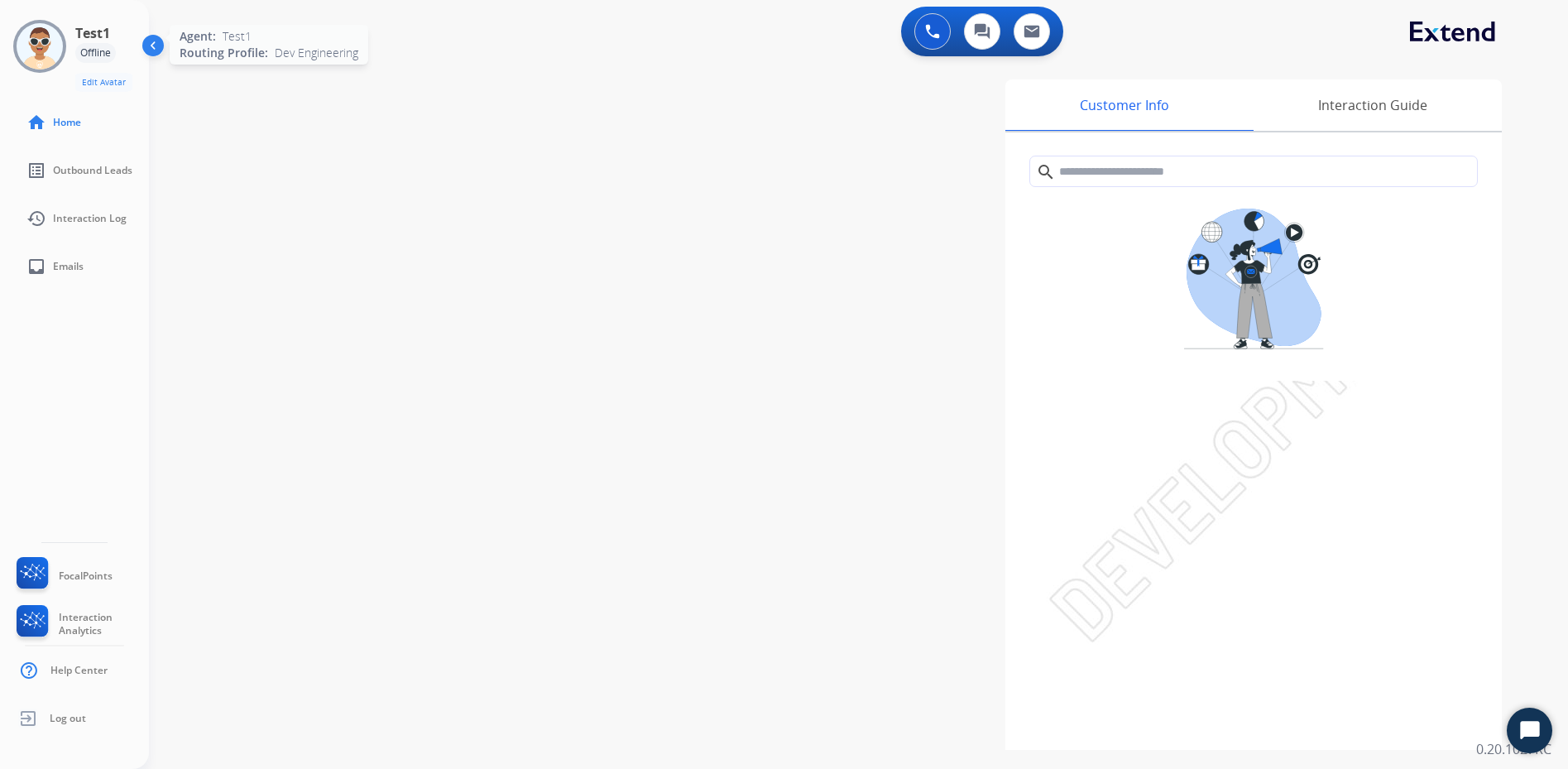
click at [57, 54] on img at bounding box center [39, 47] width 47 height 47
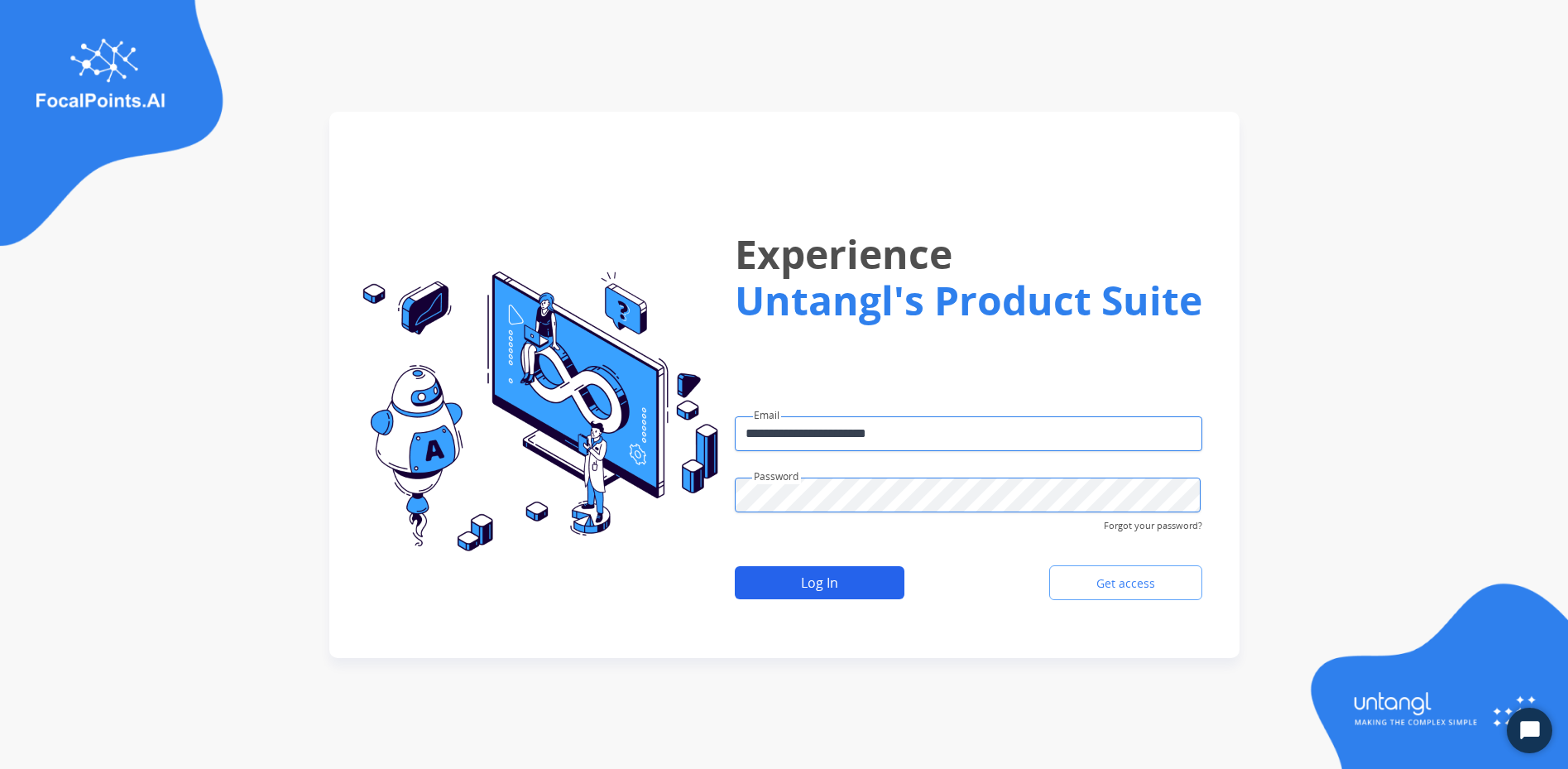
click at [792, 599] on div "Log In Get access" at bounding box center [968, 583] width 467 height 48
click at [792, 598] on button "Log In" at bounding box center [819, 582] width 170 height 33
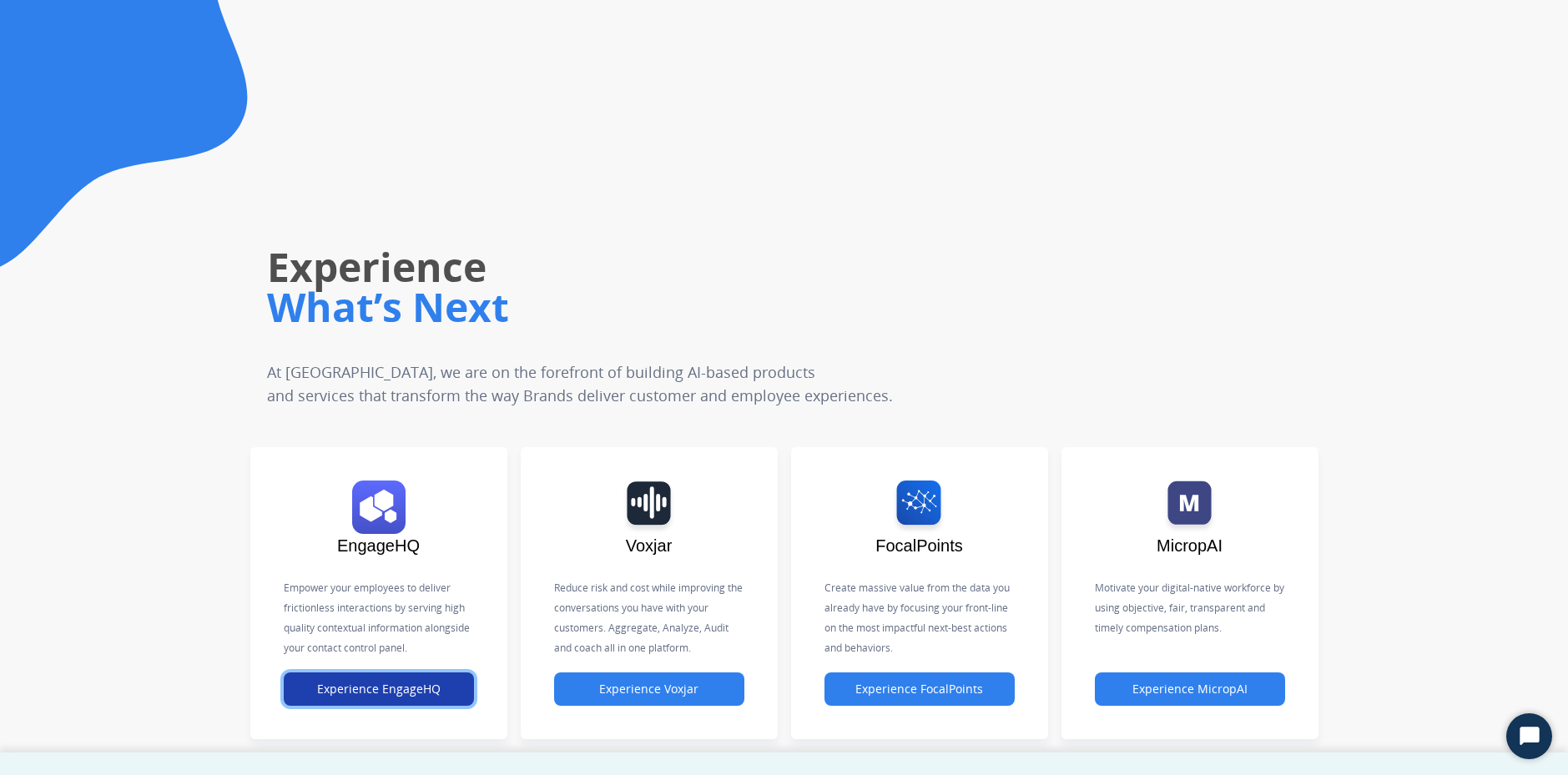
click at [354, 704] on div "Experience EngageHQ" at bounding box center [379, 692] width 190 height 40
click at [404, 680] on button "Experience EngageHQ" at bounding box center [379, 688] width 190 height 33
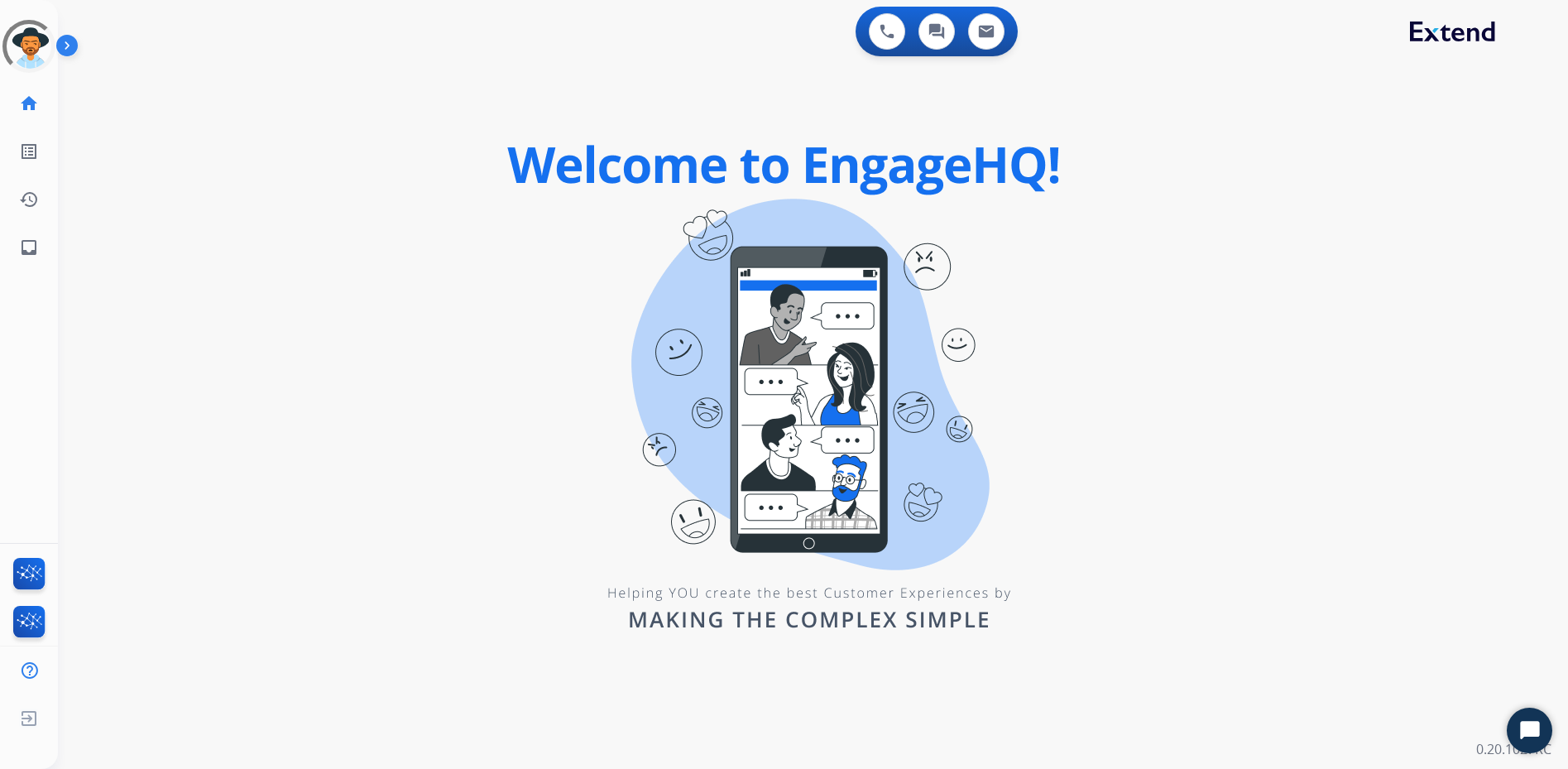
click at [69, 46] on img at bounding box center [70, 48] width 28 height 31
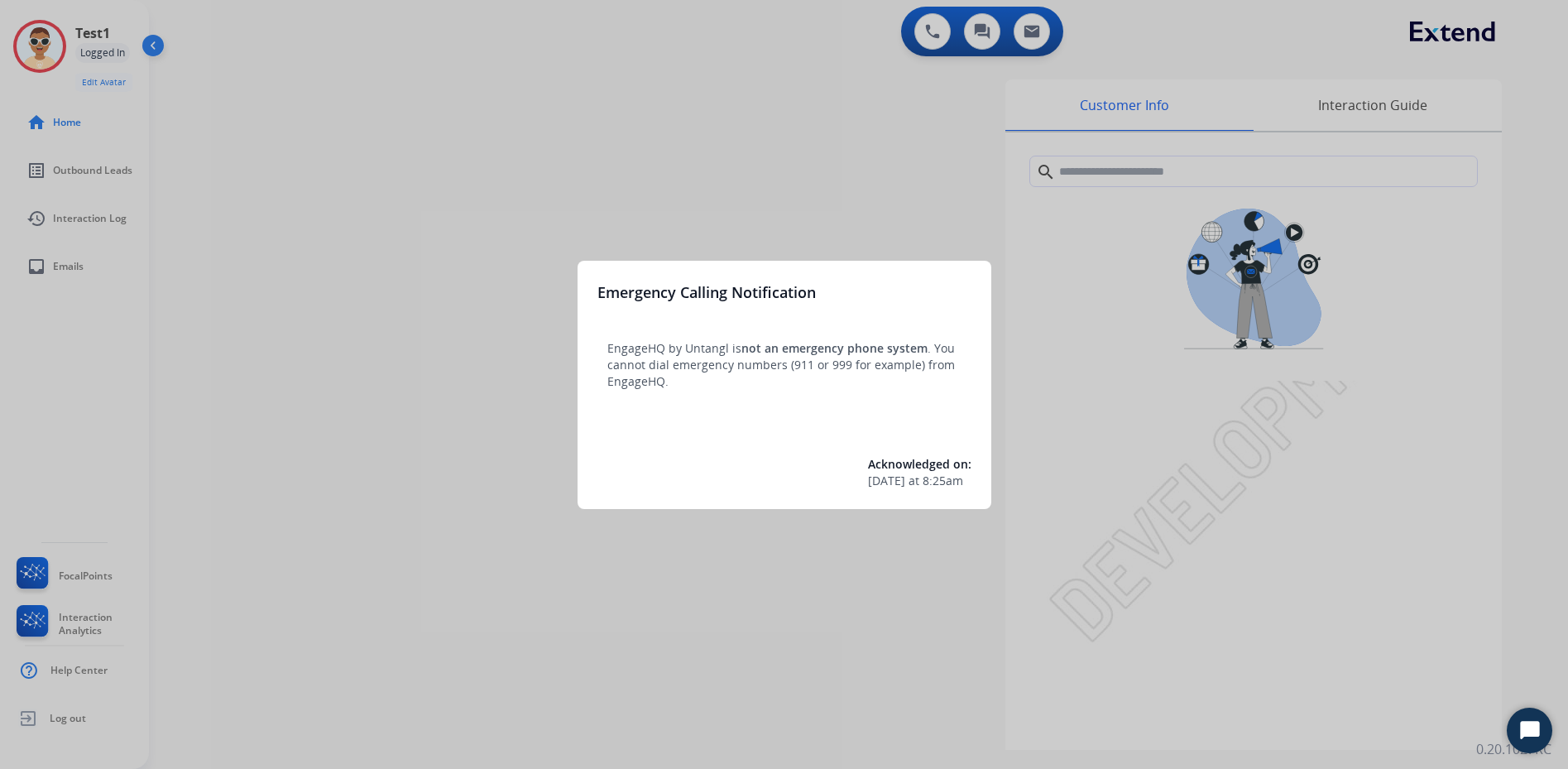
click at [411, 135] on div at bounding box center [784, 384] width 1568 height 769
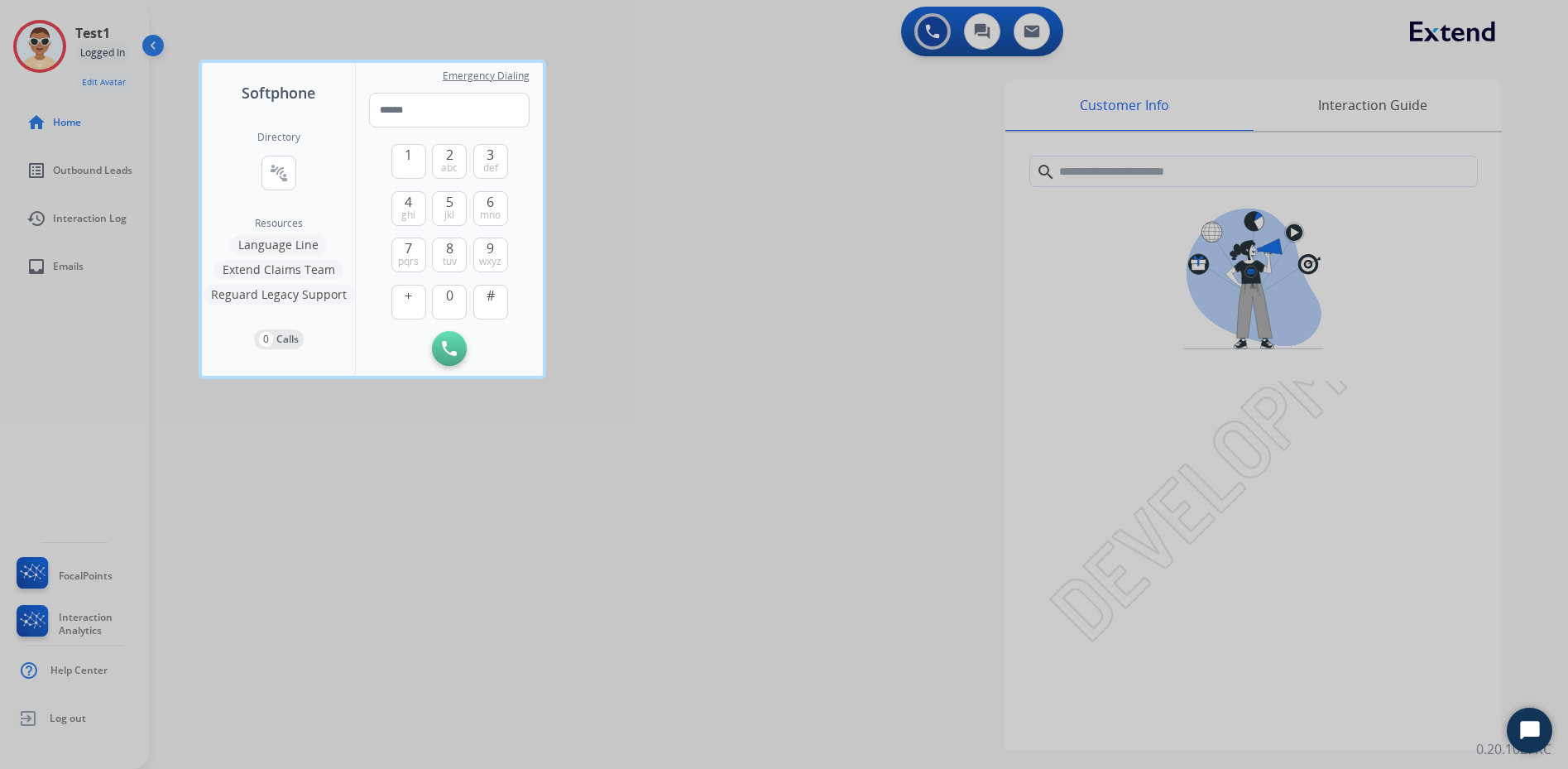
click at [110, 74] on div at bounding box center [784, 384] width 1568 height 769
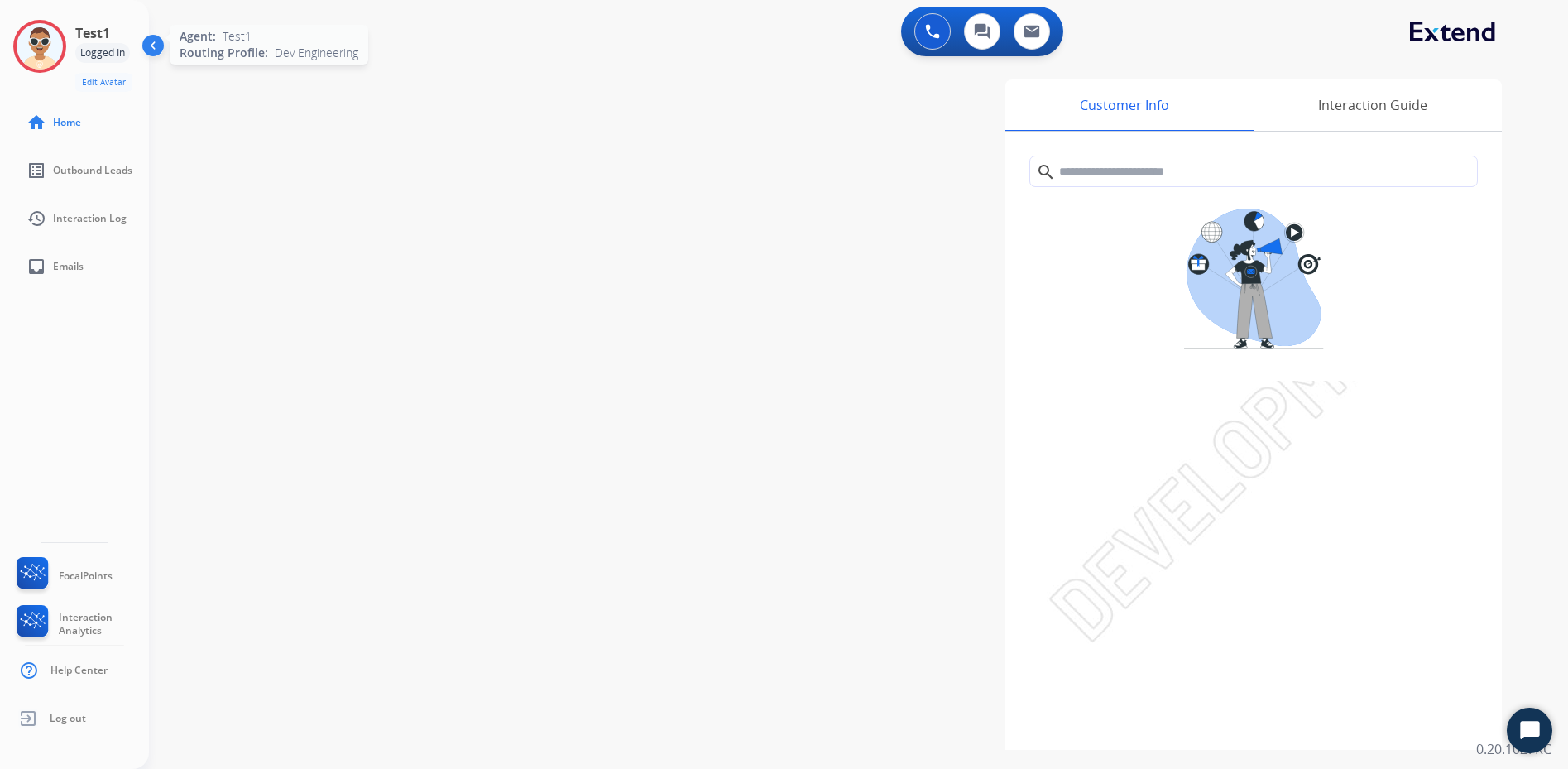
click at [57, 61] on img at bounding box center [39, 47] width 47 height 47
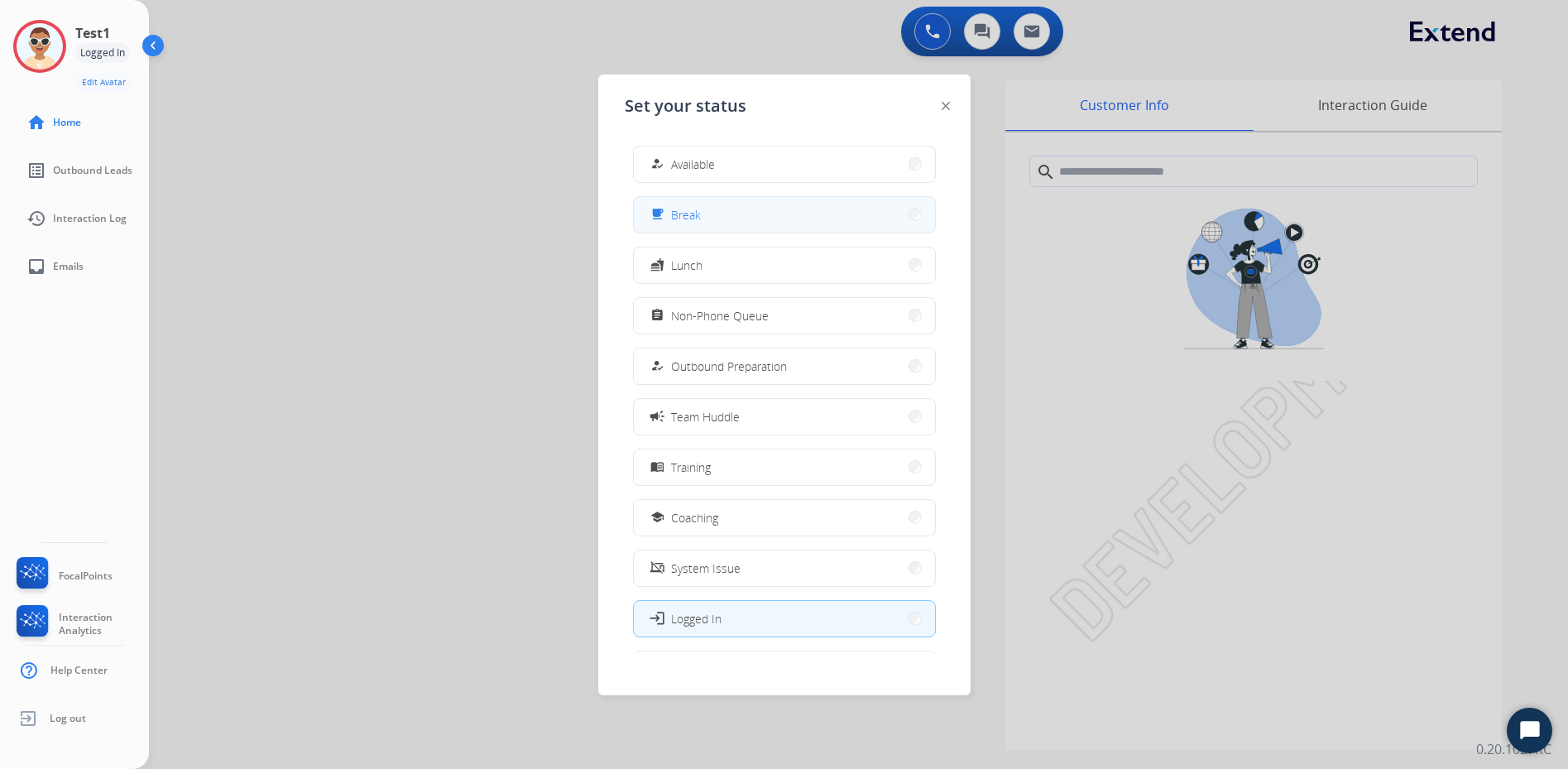
click at [699, 197] on button "free_breakfast Break" at bounding box center [785, 215] width 301 height 36
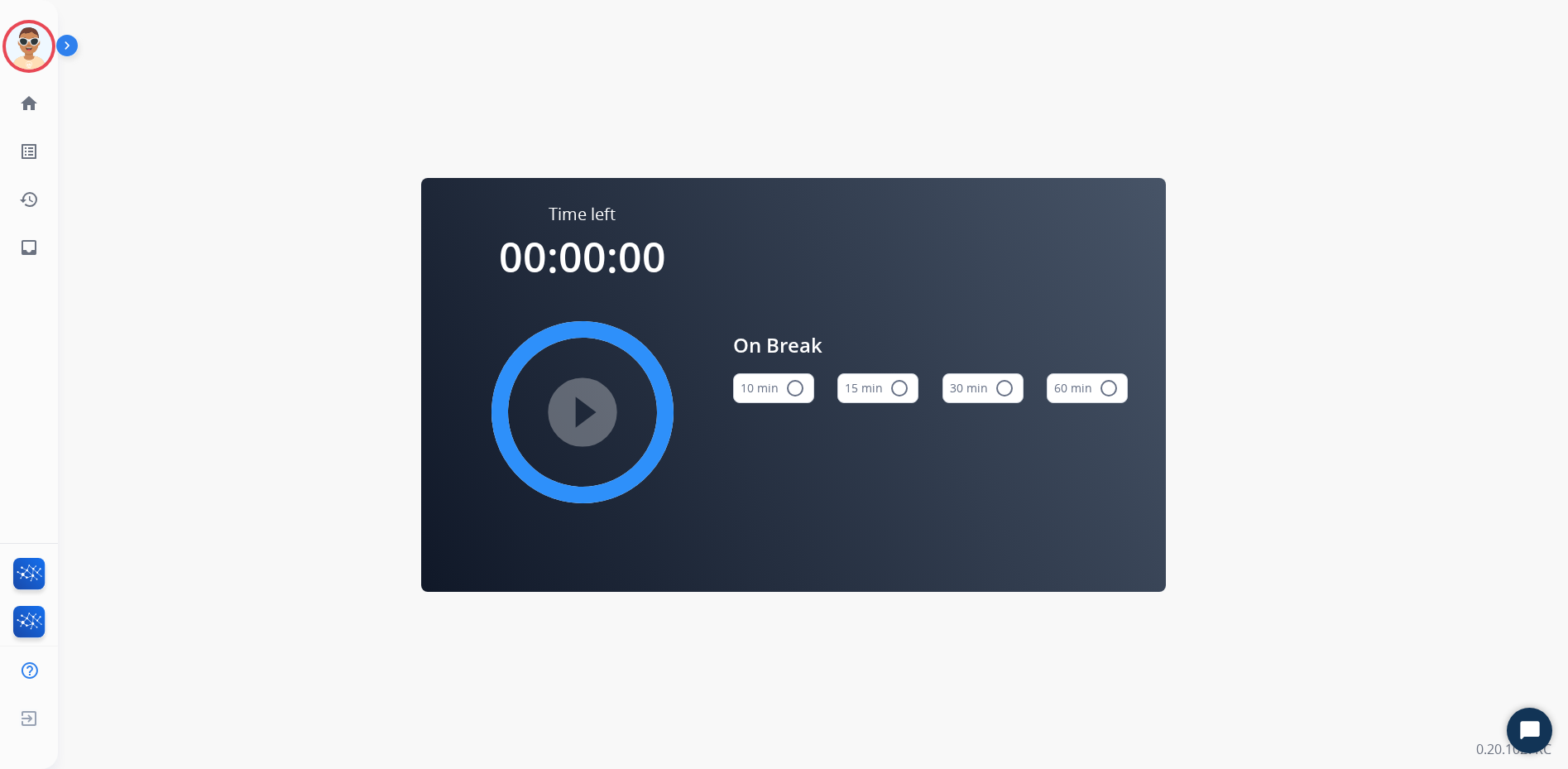
click at [639, 144] on div "Time left 00:00:00 play_circle_filled On Break 10 min radio_button_unchecked 15…" at bounding box center [793, 384] width 1470 height 769
click at [72, 47] on img at bounding box center [70, 48] width 28 height 31
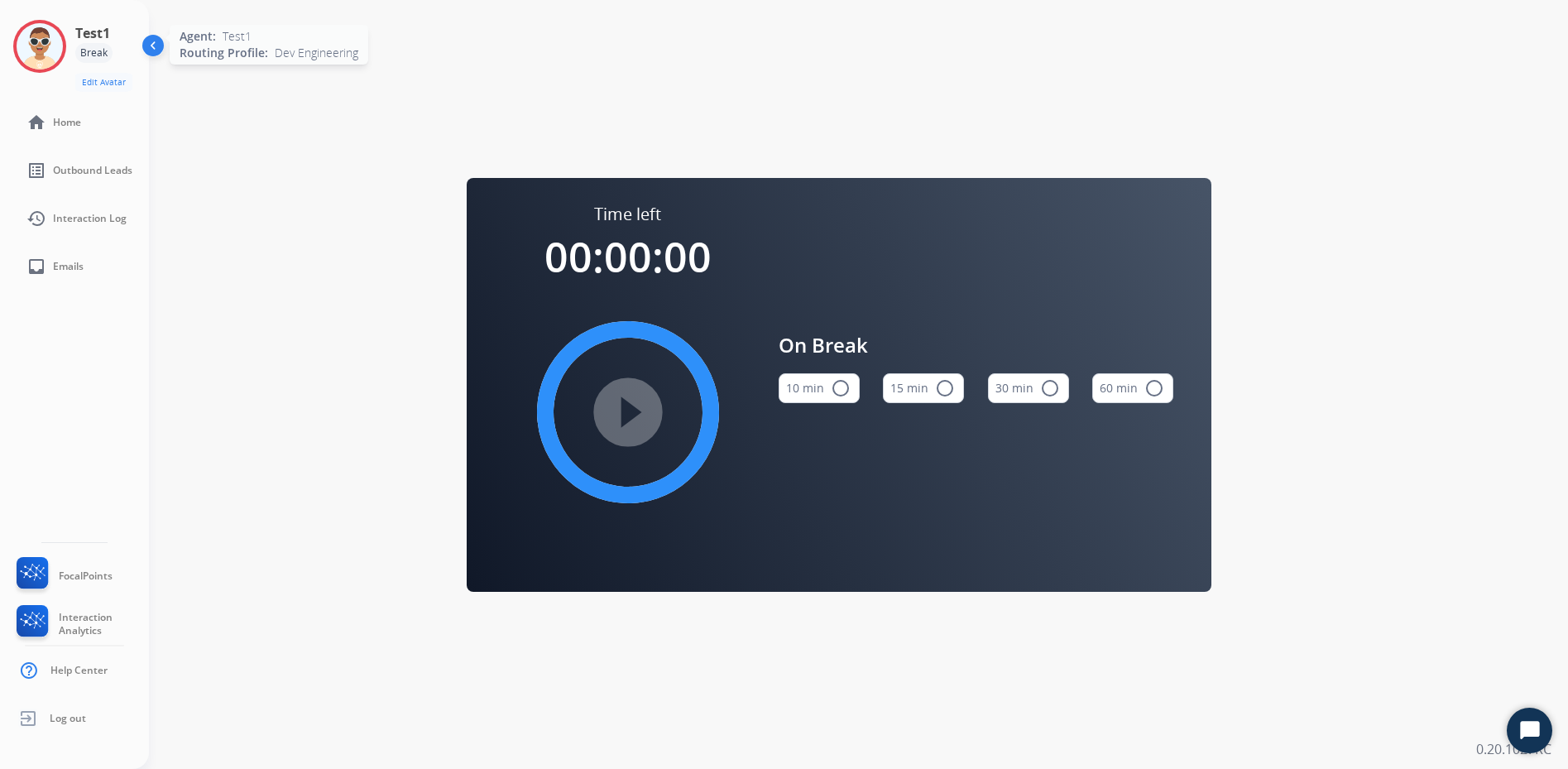
click at [57, 52] on img at bounding box center [39, 47] width 47 height 47
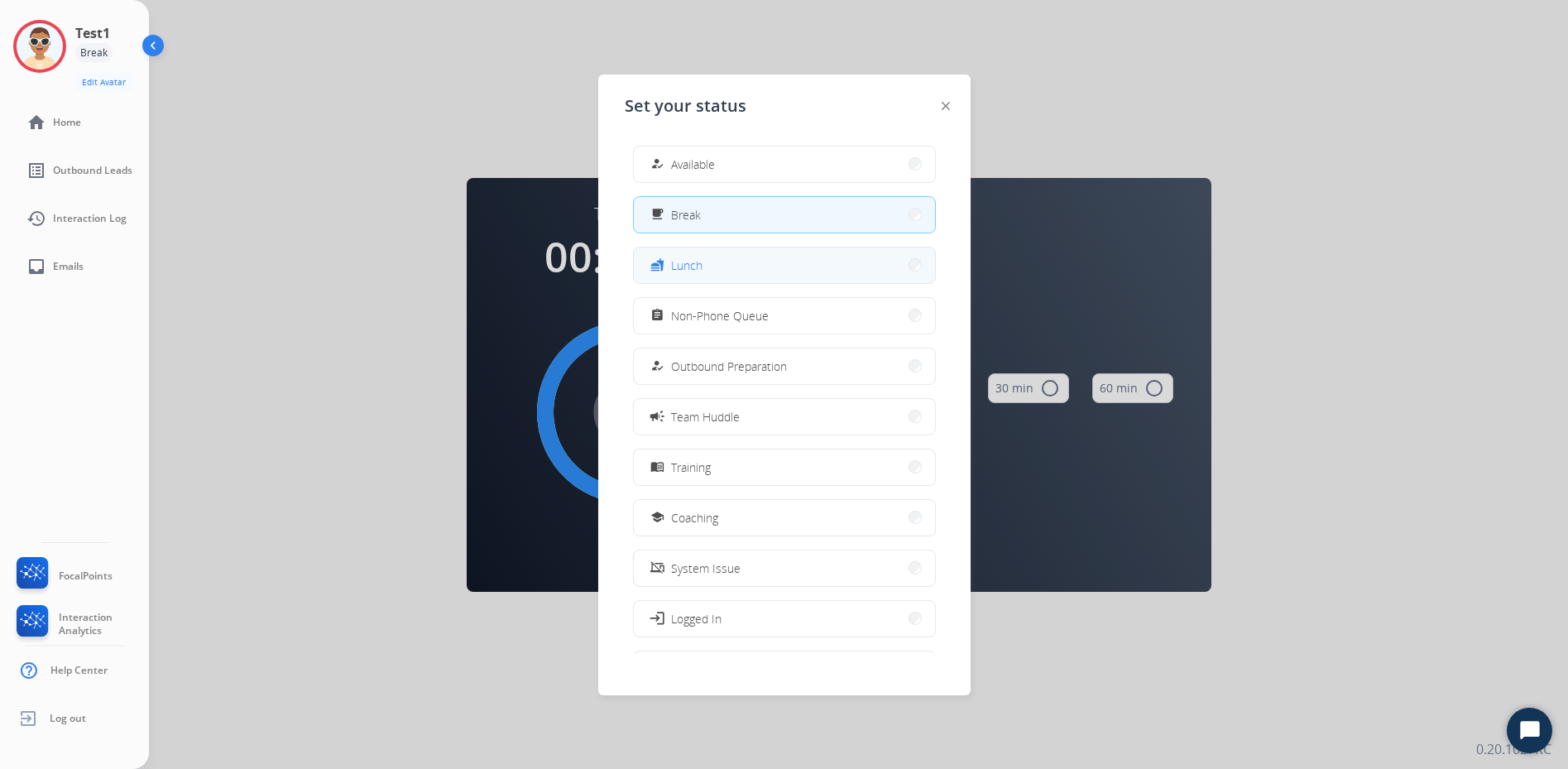
click at [708, 272] on button "fastfood Lunch" at bounding box center [785, 266] width 301 height 36
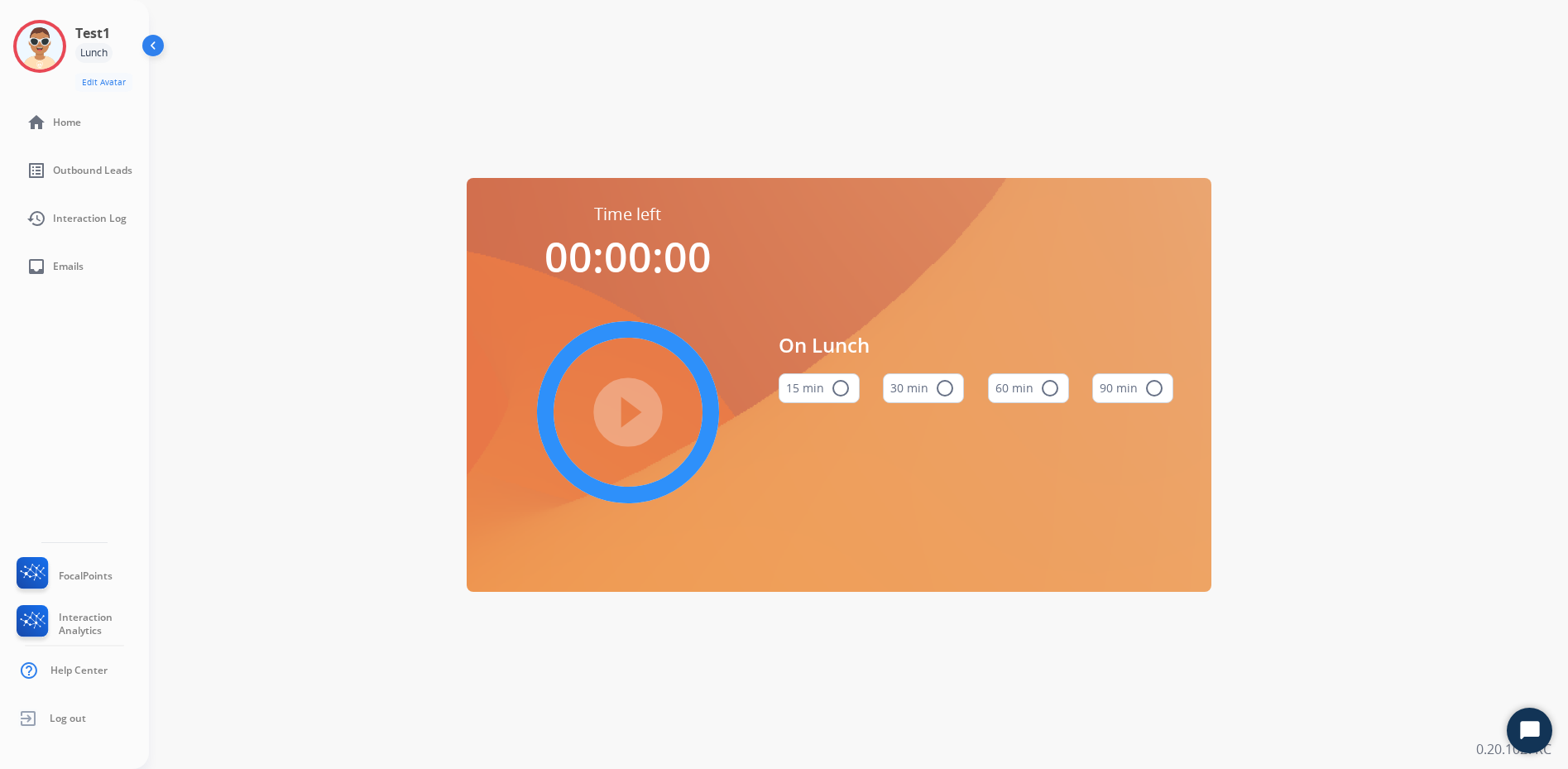
click at [841, 405] on div "15 min radio_button_unchecked" at bounding box center [819, 388] width 81 height 57
click at [839, 389] on mat-icon "radio_button_unchecked" at bounding box center [841, 389] width 20 height 20
click at [955, 386] on button "30 min radio_button_unchecked" at bounding box center [923, 388] width 81 height 30
click at [837, 386] on mat-icon "radio_button_unchecked" at bounding box center [841, 389] width 20 height 20
click at [638, 402] on mat-icon "play_circle_filled" at bounding box center [628, 412] width 20 height 20
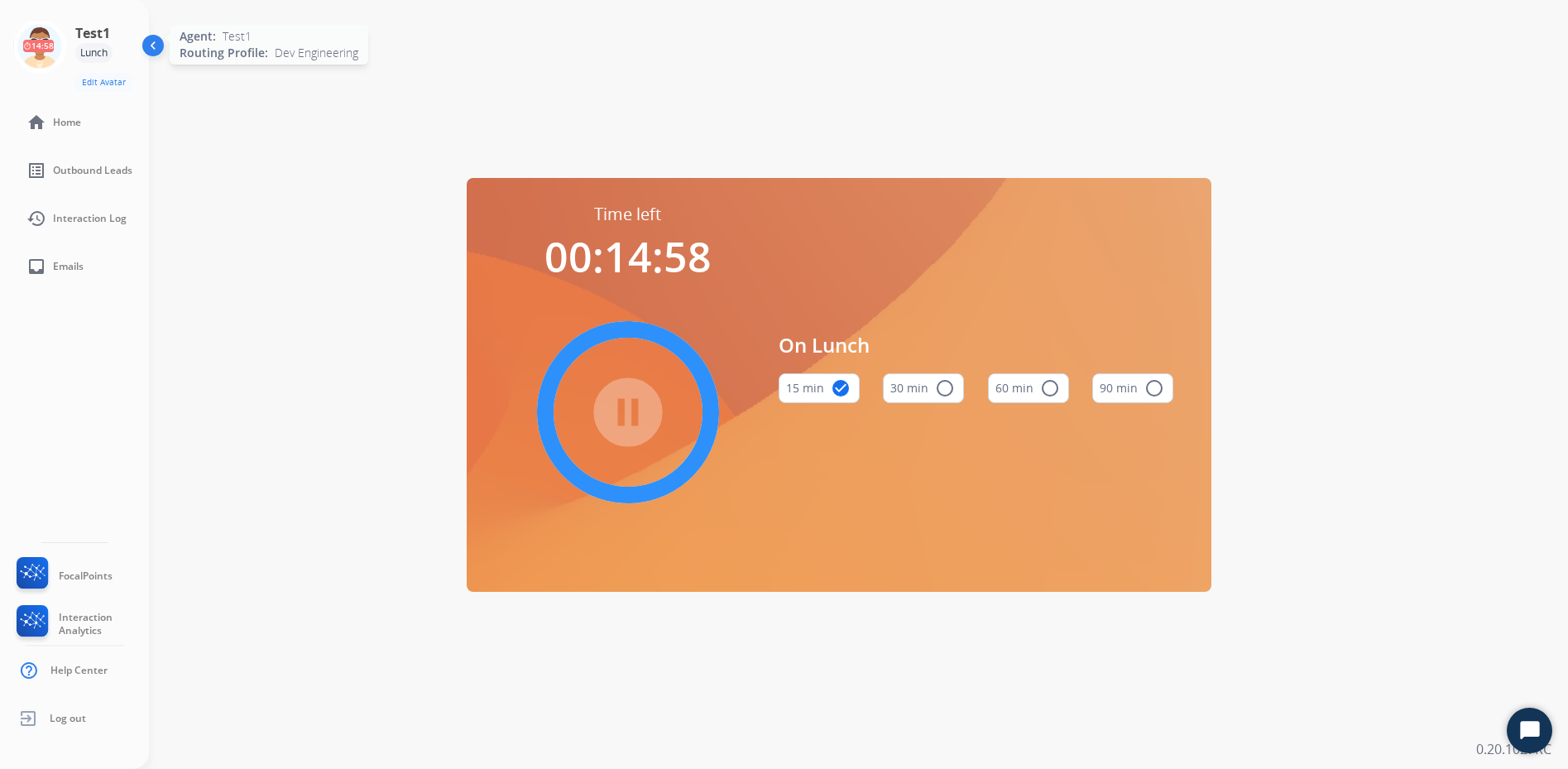
click at [51, 39] on icon at bounding box center [40, 47] width 54 height 54
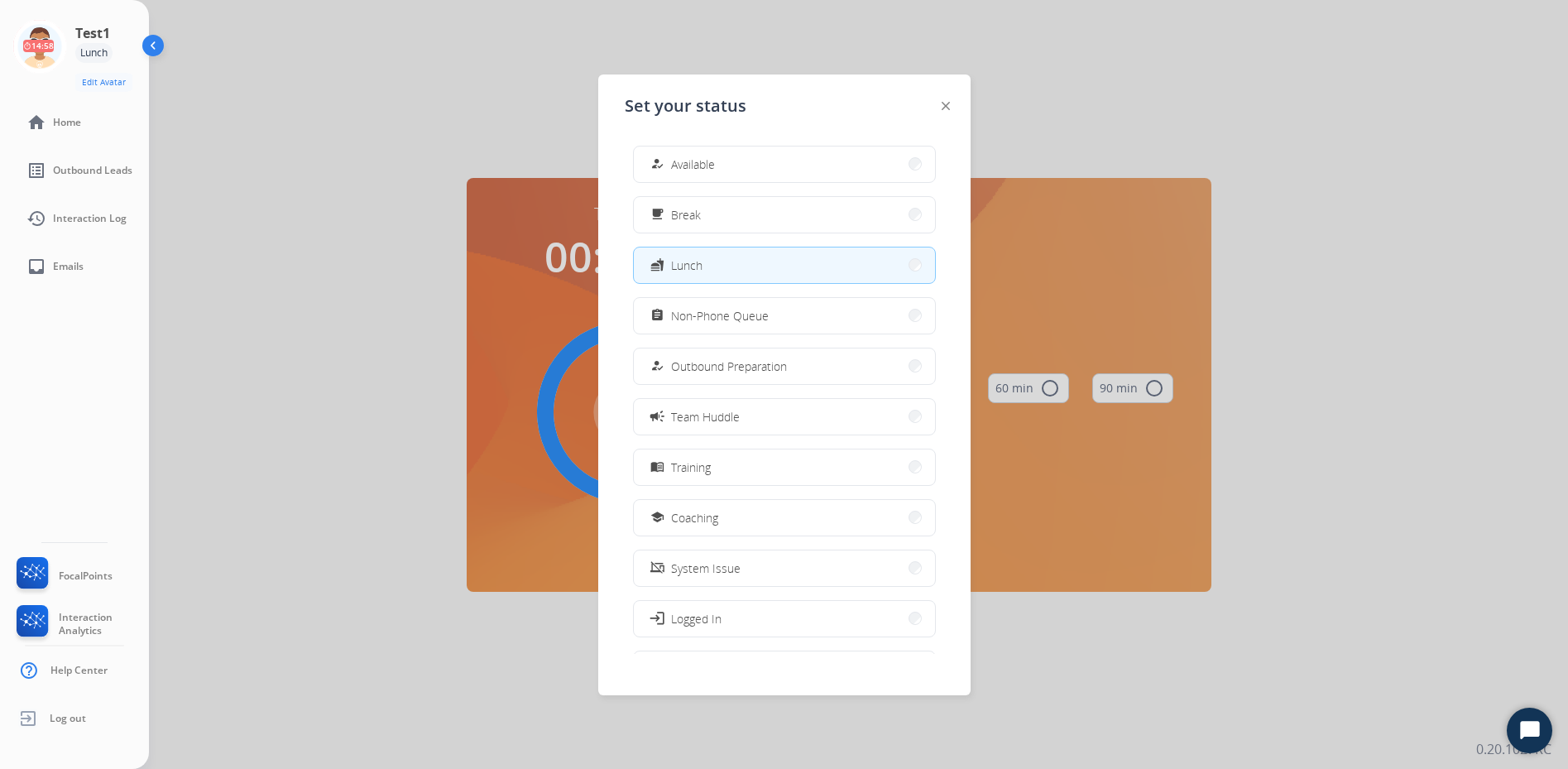
click at [68, 53] on div "Test1 Lunch Edit Avatar 14:58 Agent: Test1 Routing Profile: Dev Engineering" at bounding box center [74, 56] width 149 height 72
click at [35, 49] on icon at bounding box center [40, 47] width 54 height 54
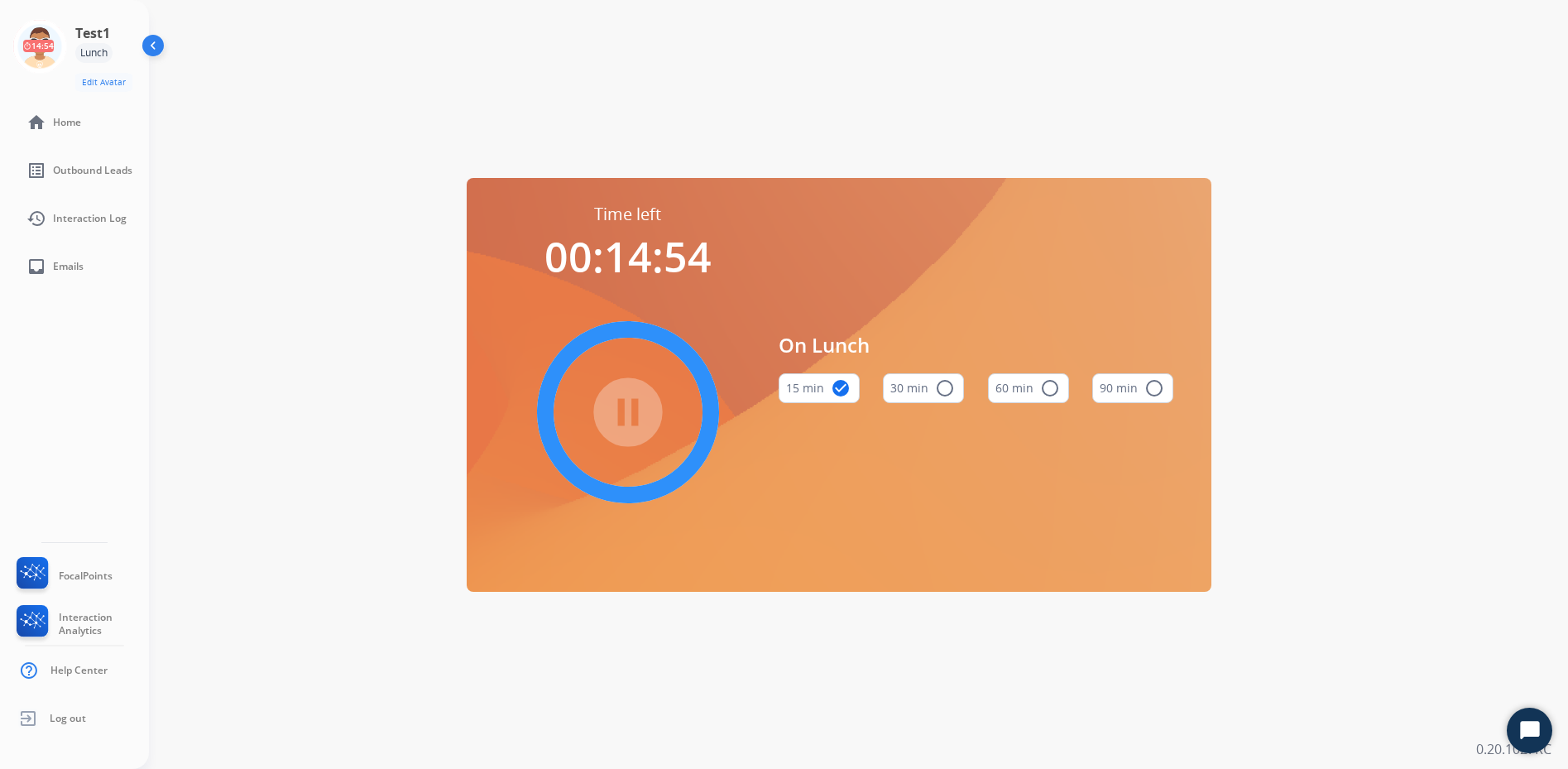
click at [833, 384] on mat-icon "check_circle" at bounding box center [841, 389] width 20 height 20
click at [631, 403] on mat-icon "pause_circle_filled" at bounding box center [628, 412] width 20 height 20
click at [53, 59] on img at bounding box center [39, 47] width 47 height 47
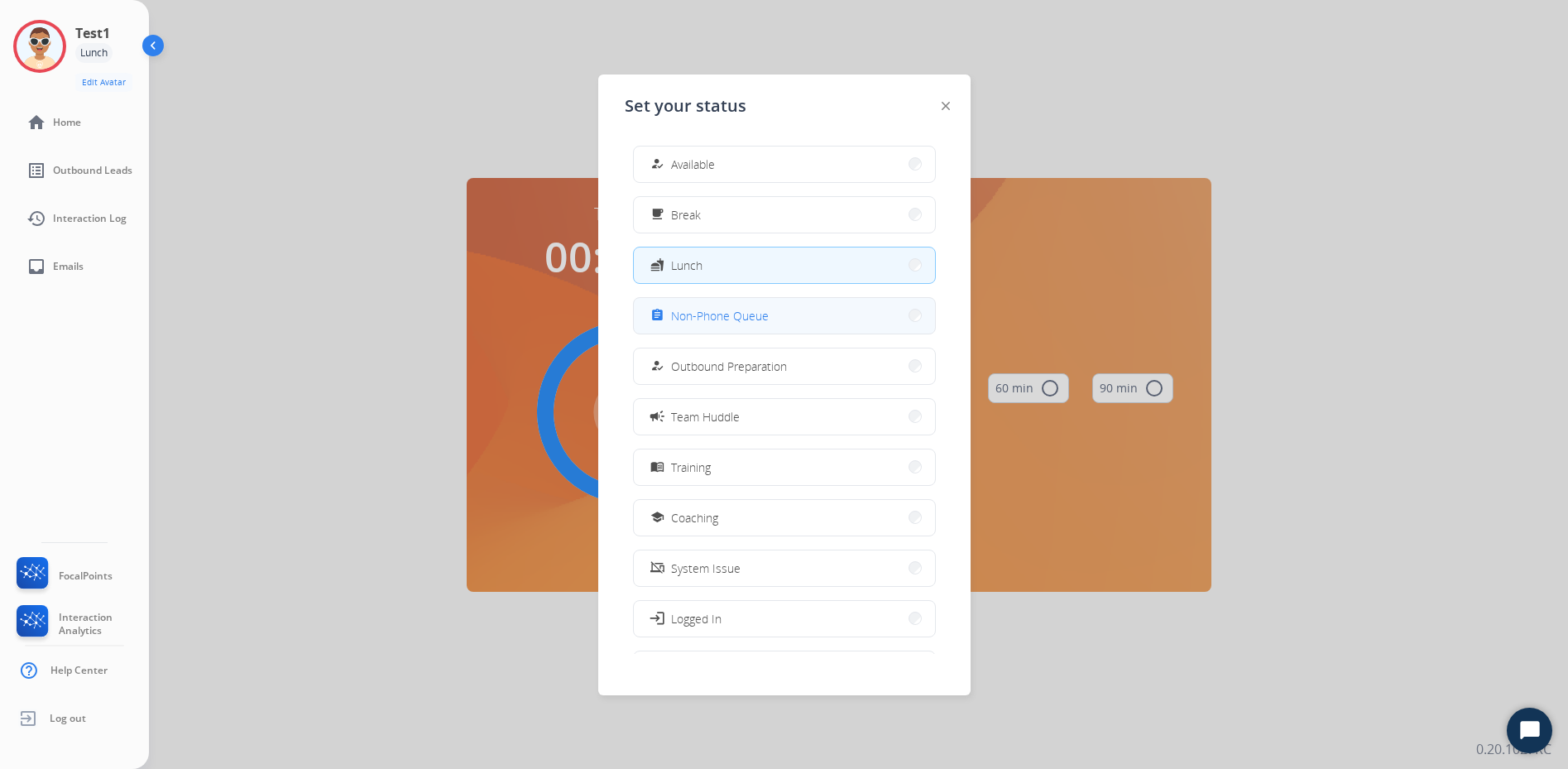
click at [711, 320] on span "Non-Phone Queue" at bounding box center [719, 315] width 98 height 17
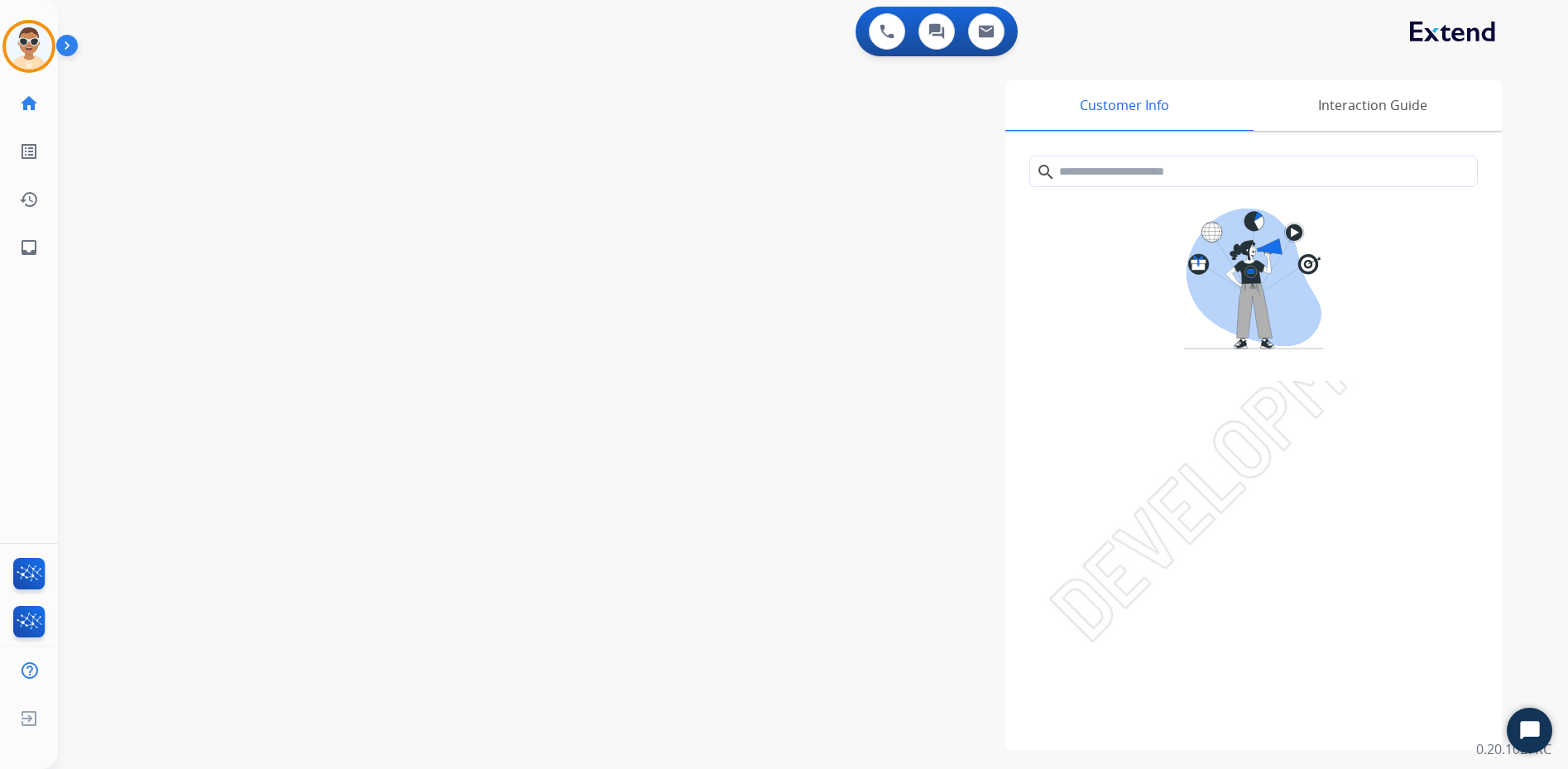
click at [74, 41] on img at bounding box center [70, 48] width 28 height 31
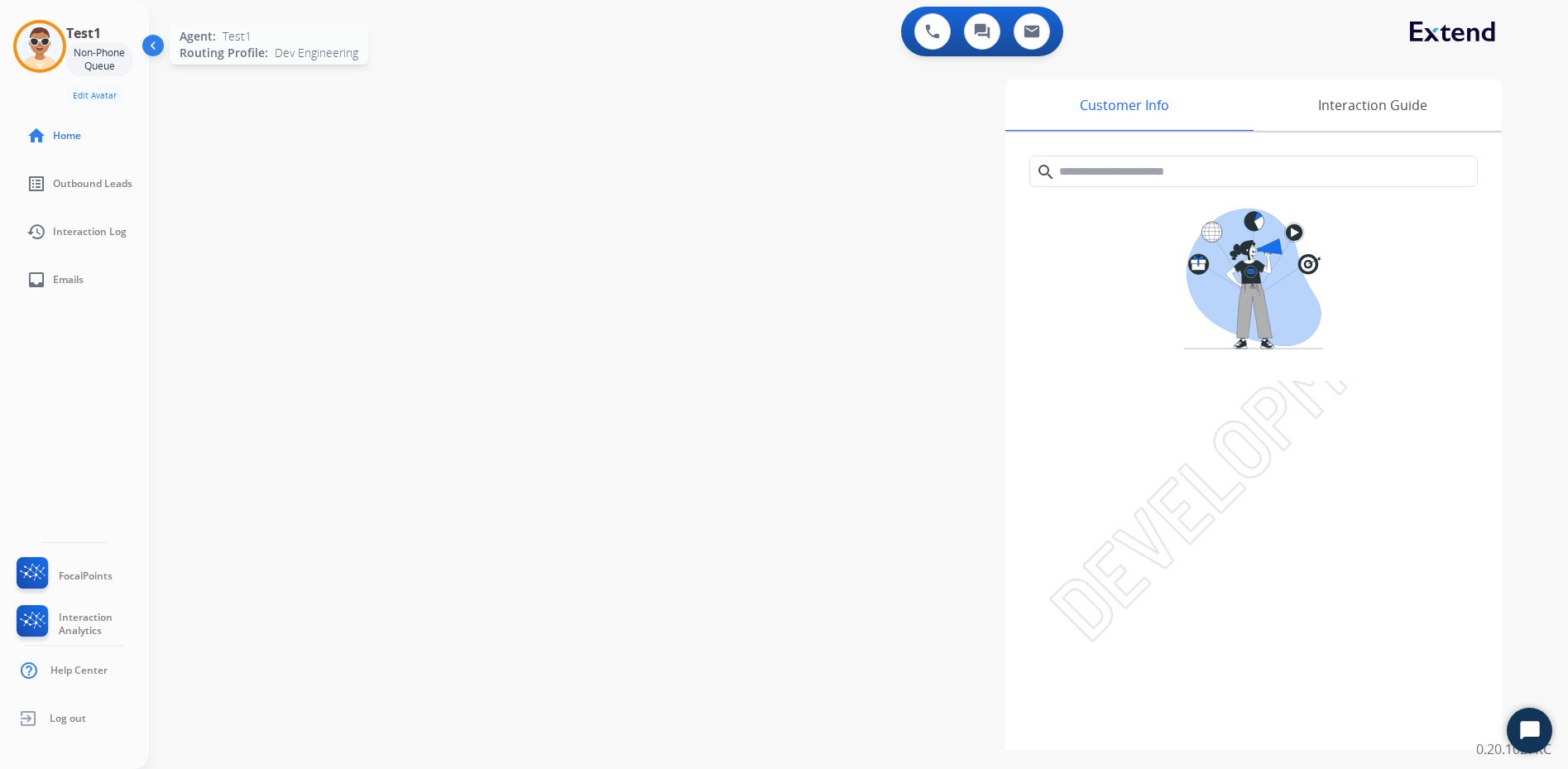
click at [45, 27] on div "Agent: Test1 Routing Profile: Dev Engineering" at bounding box center [39, 46] width 53 height 53
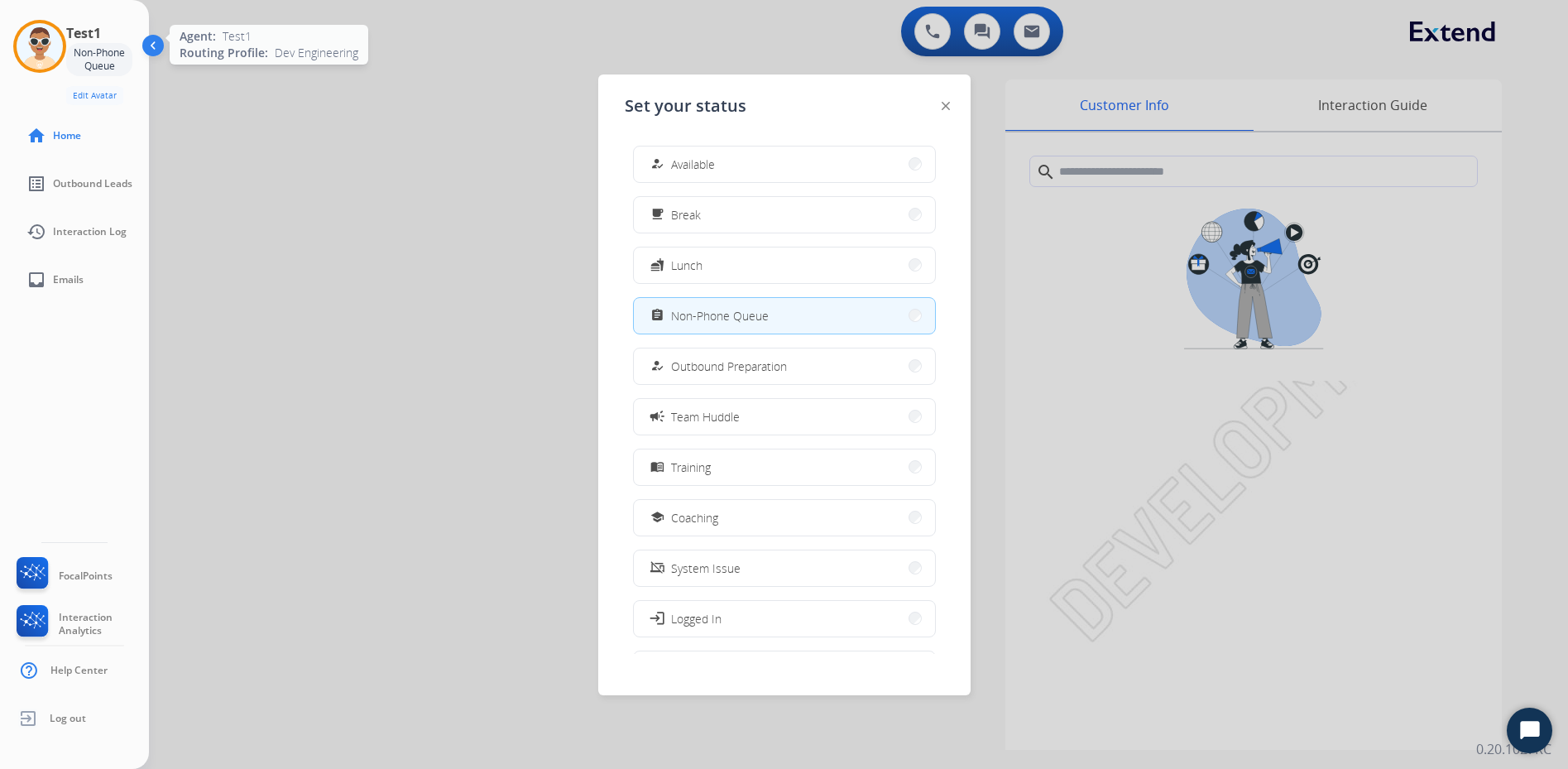
click at [44, 31] on img at bounding box center [39, 47] width 47 height 47
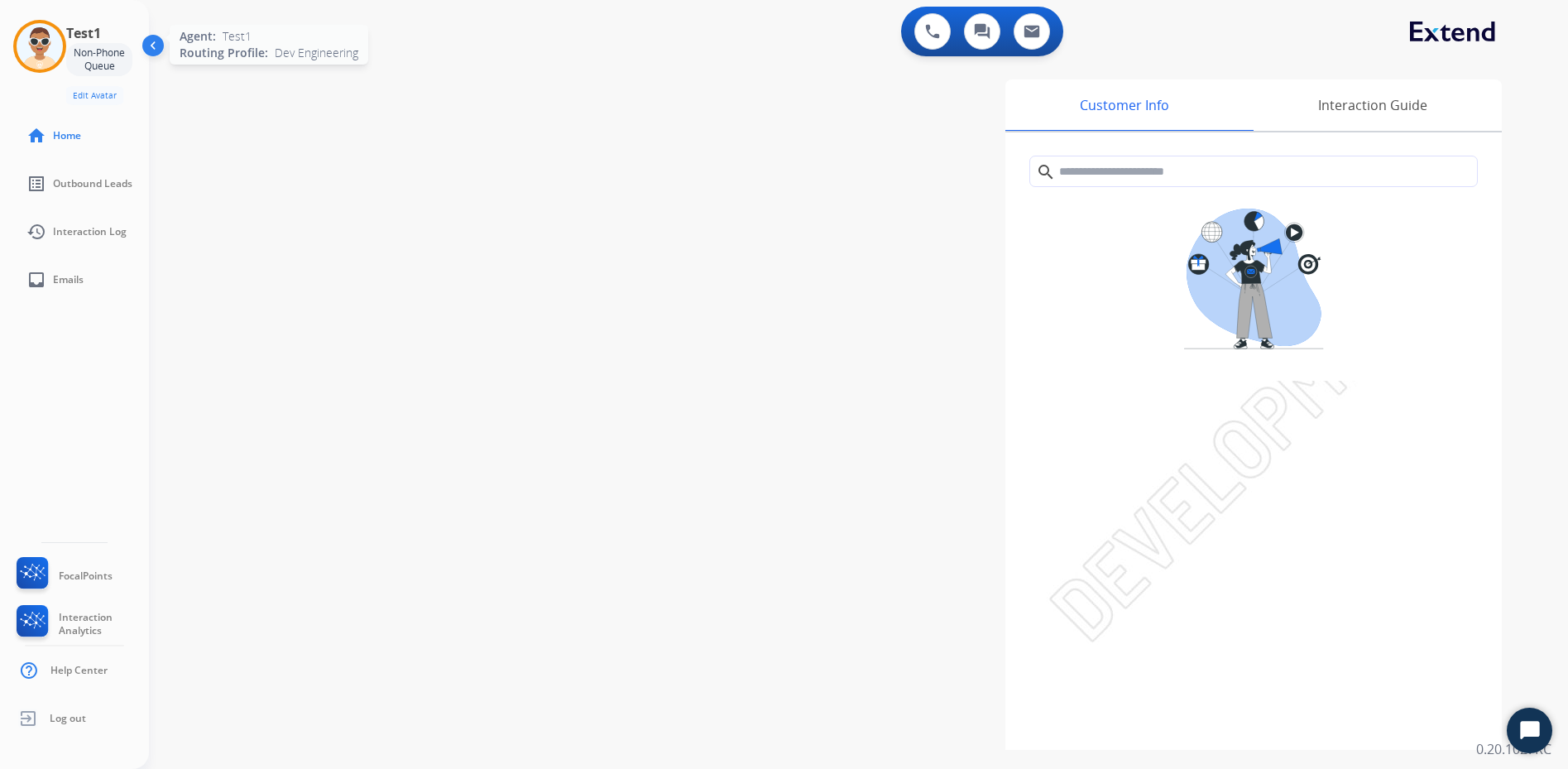
click at [44, 31] on img at bounding box center [39, 47] width 47 height 47
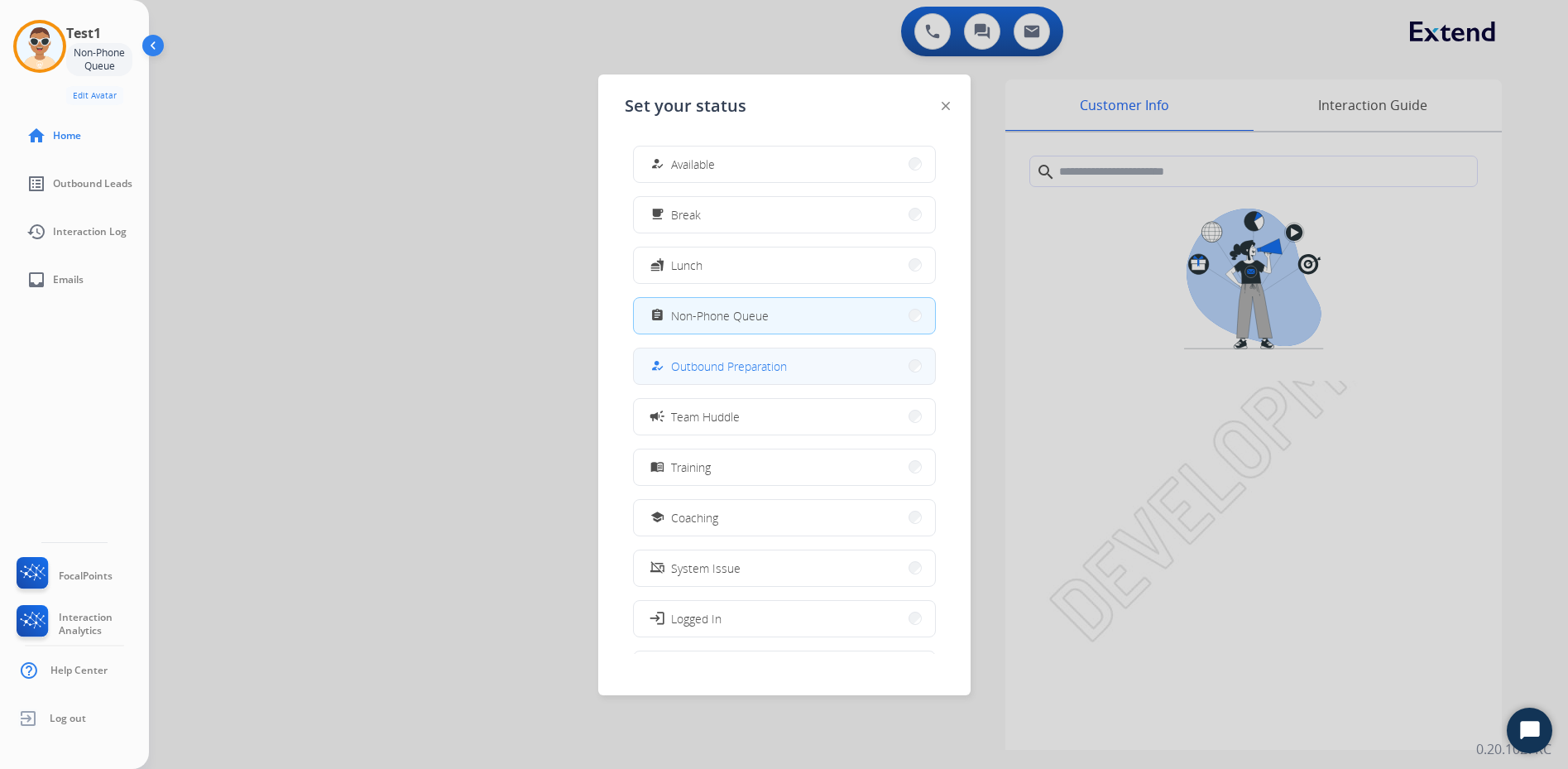
click at [737, 353] on button "how_to_reg Outbound Preparation" at bounding box center [785, 366] width 301 height 36
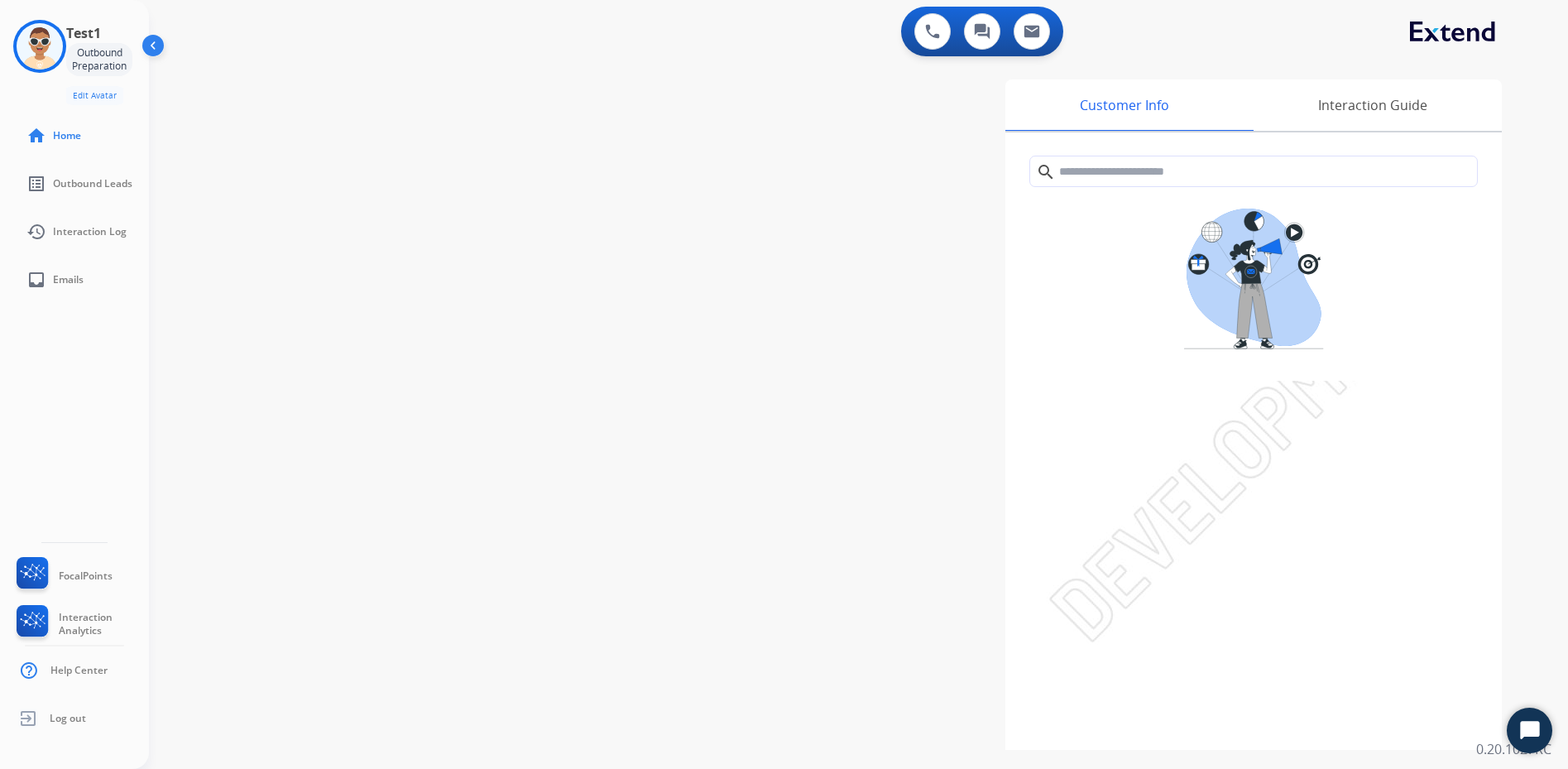
click at [278, 153] on div "swap_horiz Break voice bridge close_fullscreen Connect 3-Way Call merge_type Se…" at bounding box center [839, 404] width 1380 height 690
click at [48, 40] on img at bounding box center [39, 47] width 47 height 47
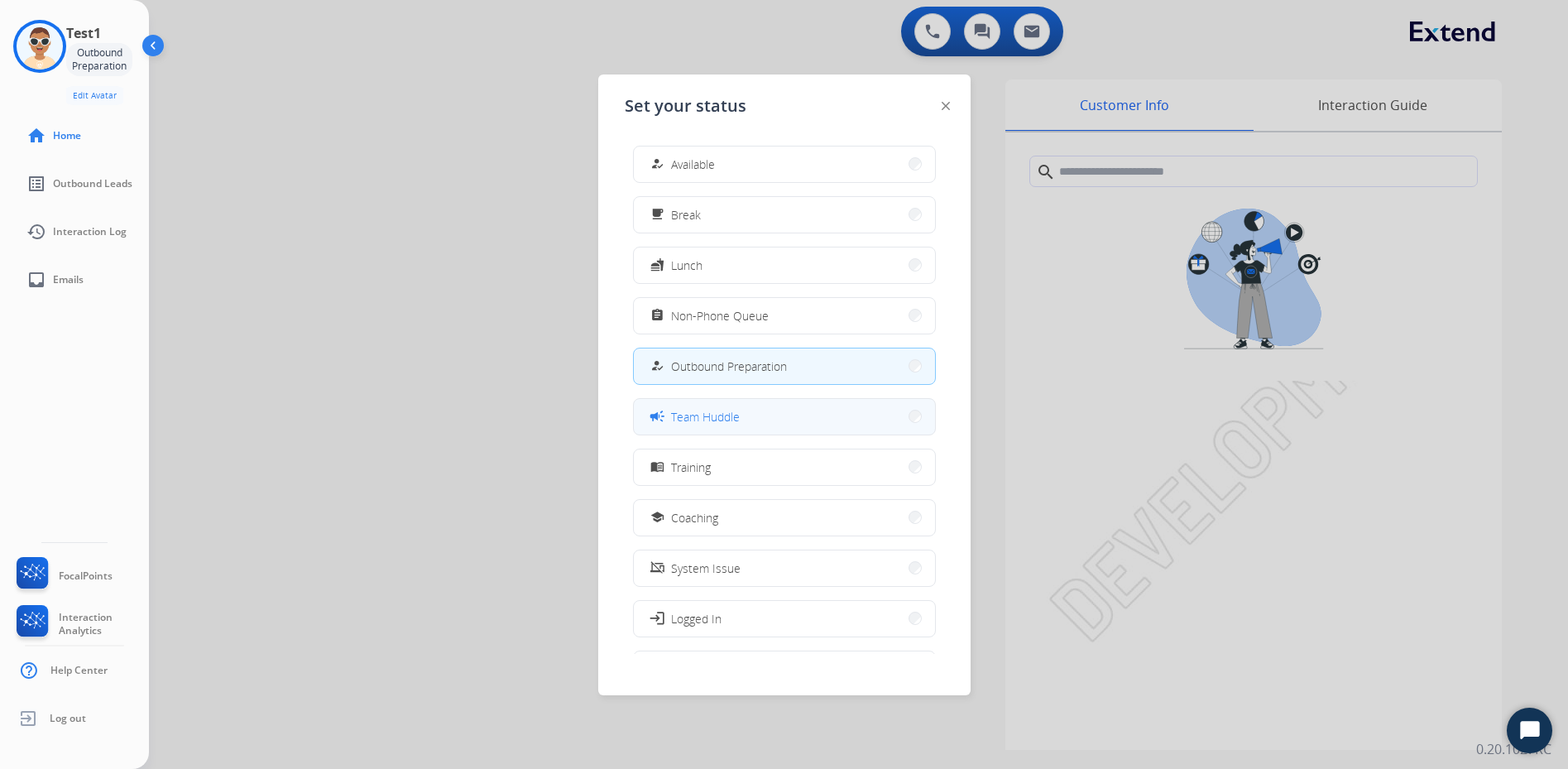
click at [718, 424] on span "Team Huddle" at bounding box center [705, 416] width 69 height 17
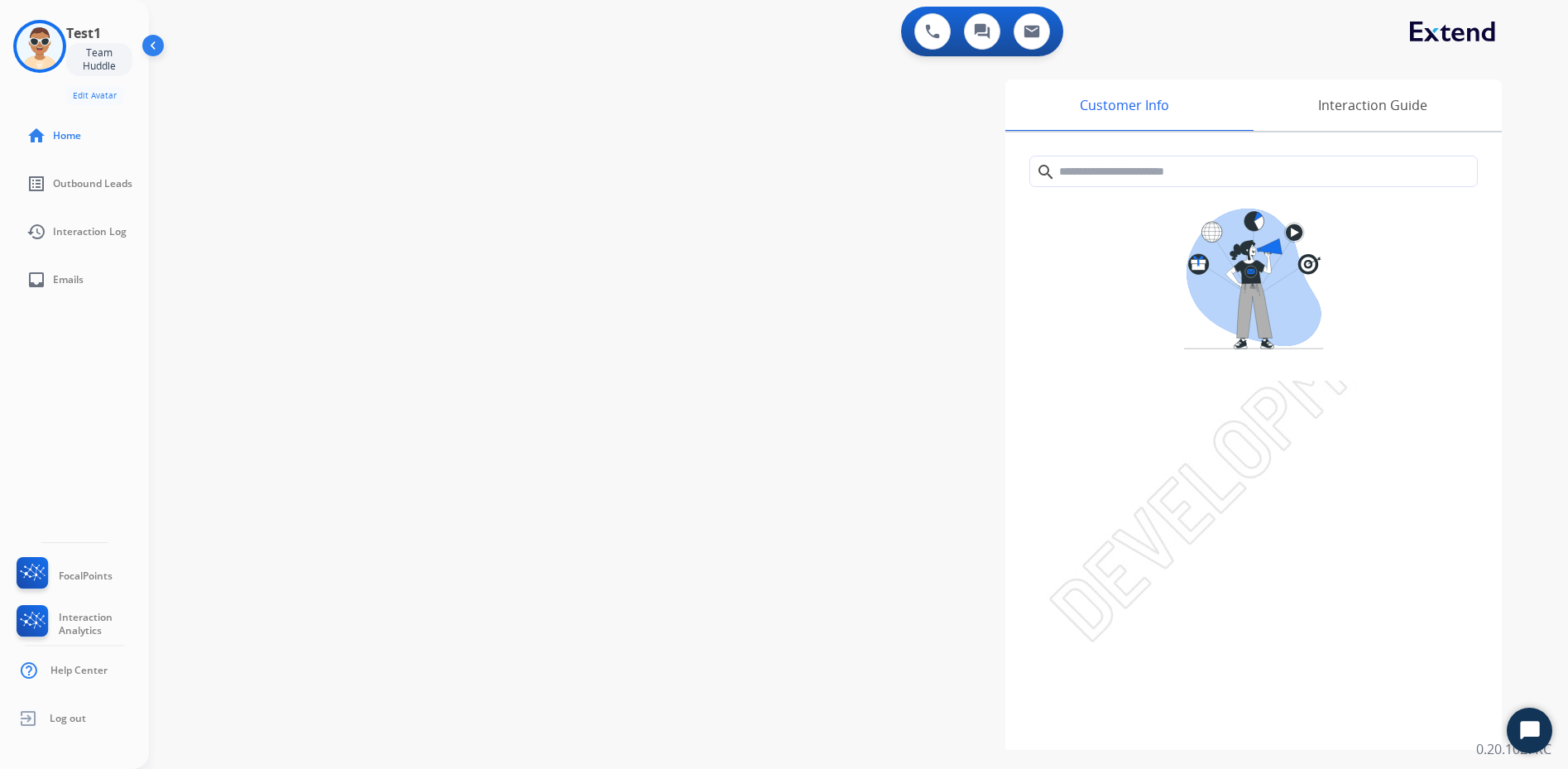
click at [353, 164] on div "swap_horiz Break voice bridge close_fullscreen Connect 3-Way Call merge_type Se…" at bounding box center [839, 404] width 1380 height 690
click at [140, 33] on img at bounding box center [154, 48] width 31 height 31
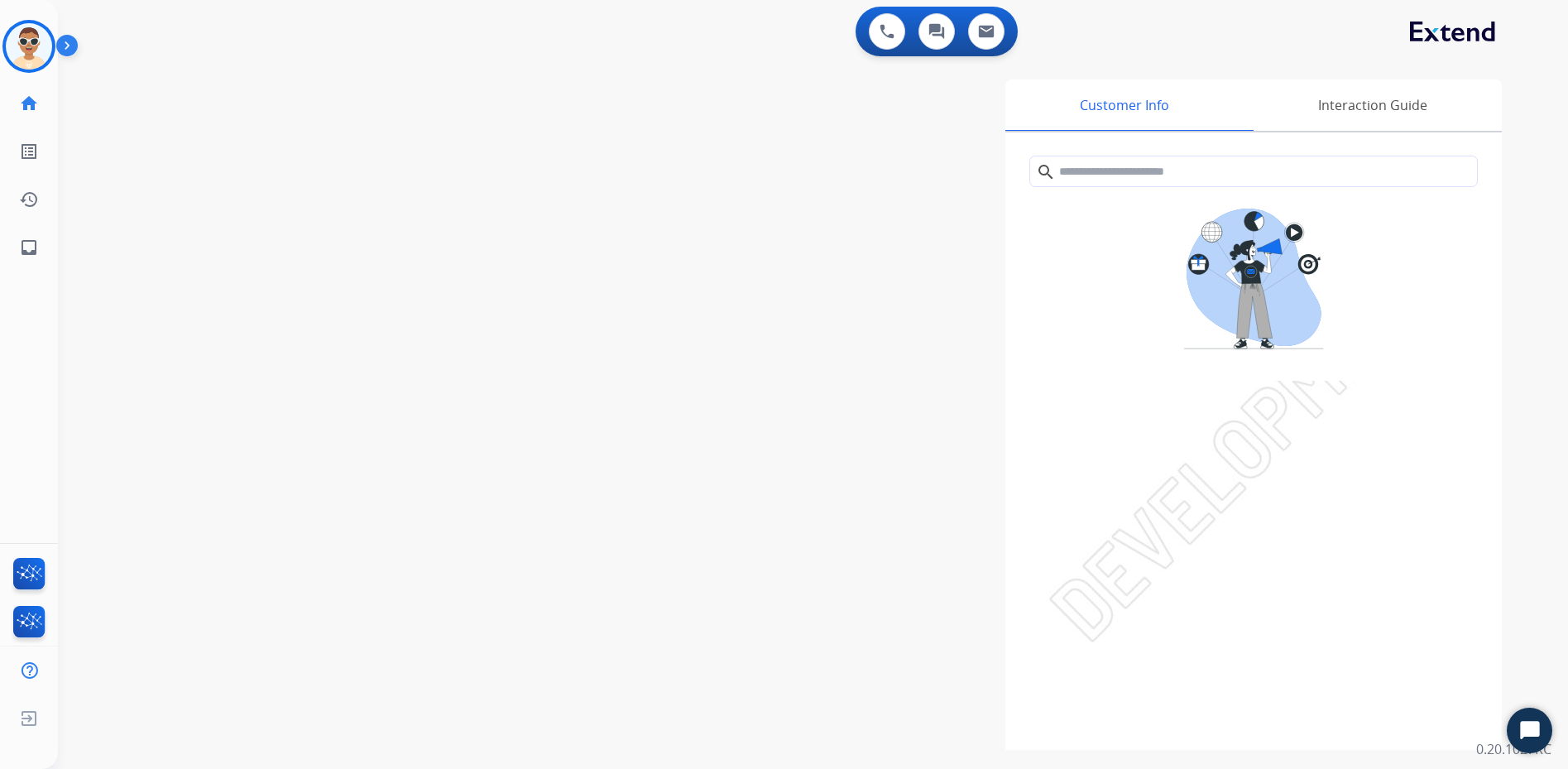
click at [148, 41] on div "0 Voice Interactions 0 Chat Interactions 0 Email Interactions" at bounding box center [803, 32] width 1450 height 53
click at [48, 47] on img at bounding box center [29, 47] width 47 height 47
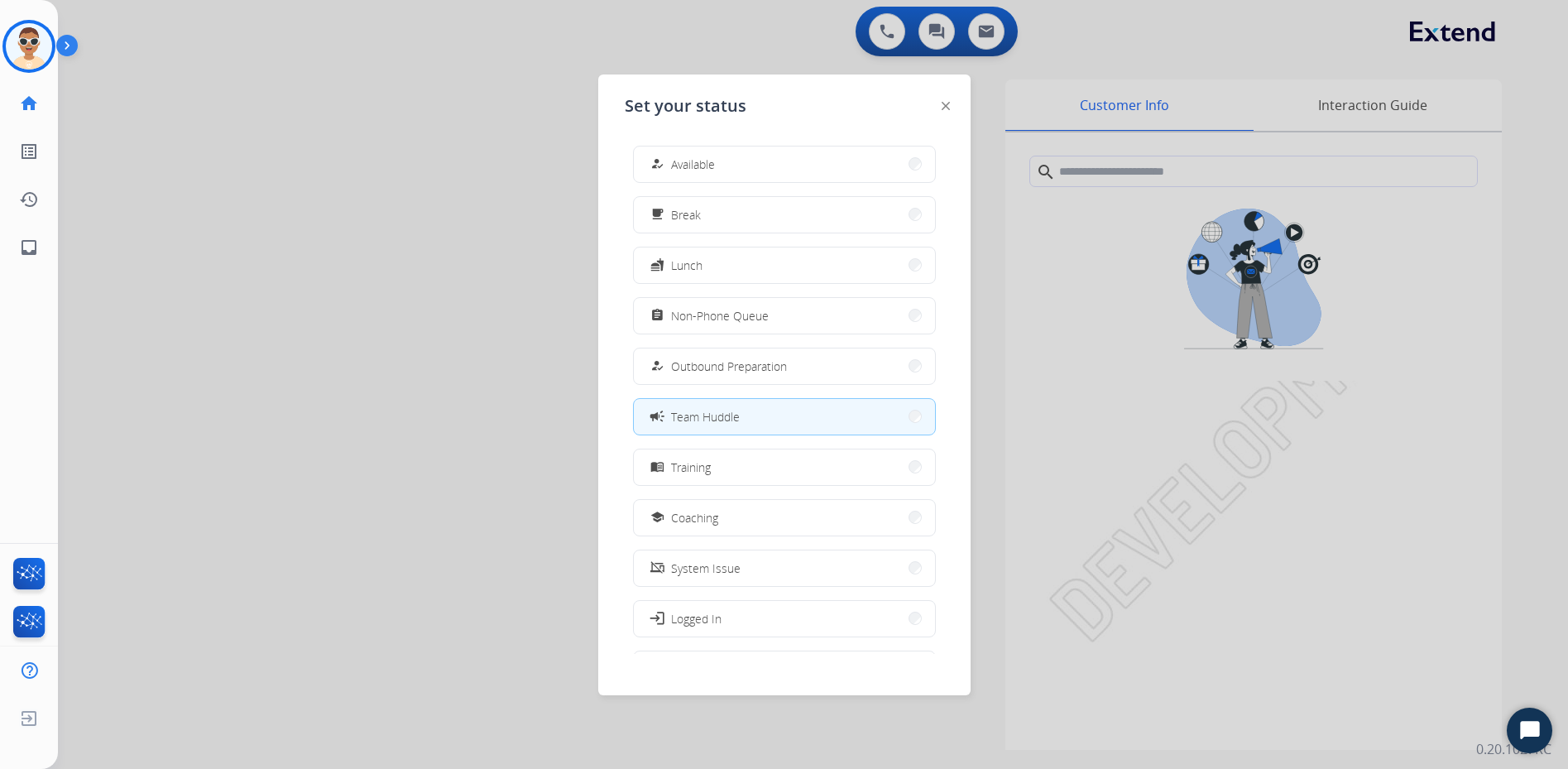
click at [69, 43] on img at bounding box center [70, 48] width 28 height 31
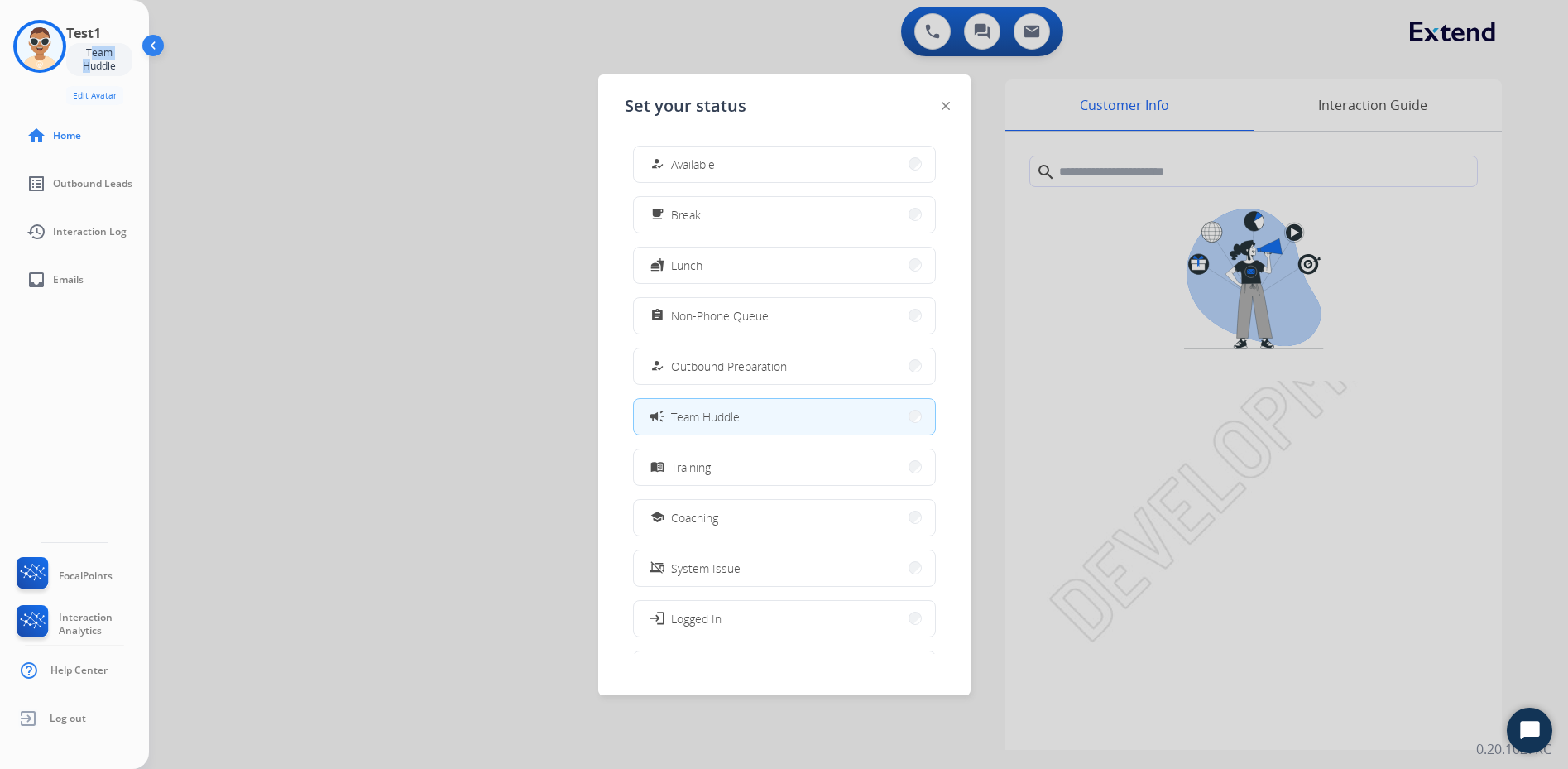
click at [69, 43] on div "Test1 Team Huddle Edit Avatar" at bounding box center [100, 64] width 66 height 82
click at [396, 109] on div at bounding box center [784, 384] width 1568 height 769
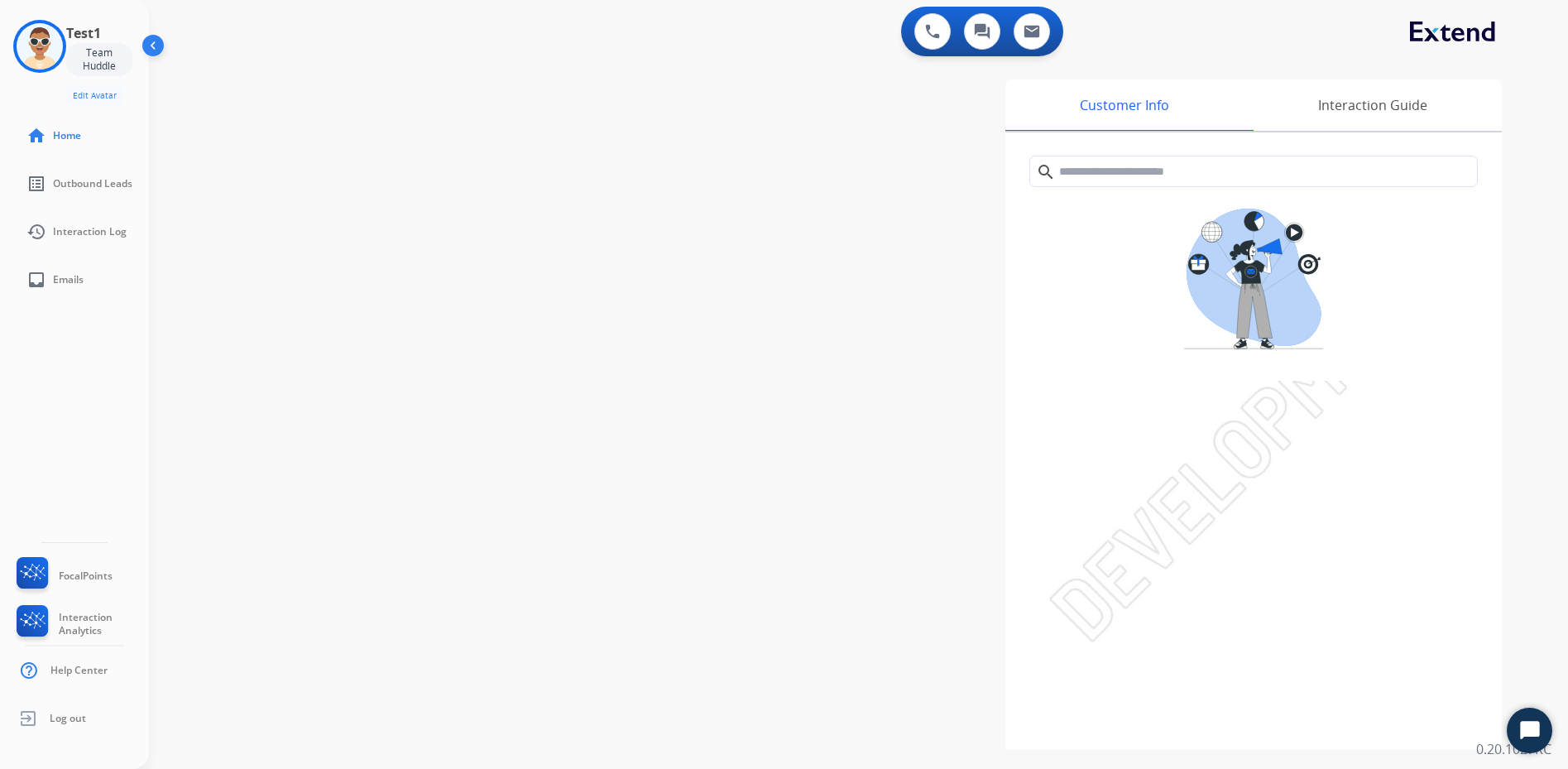
click at [11, 42] on div "Test1 Team Huddle Edit Avatar Agent: Test1 Routing Profile: Dev Engineering" at bounding box center [74, 62] width 149 height 85
click at [58, 52] on img at bounding box center [39, 47] width 47 height 47
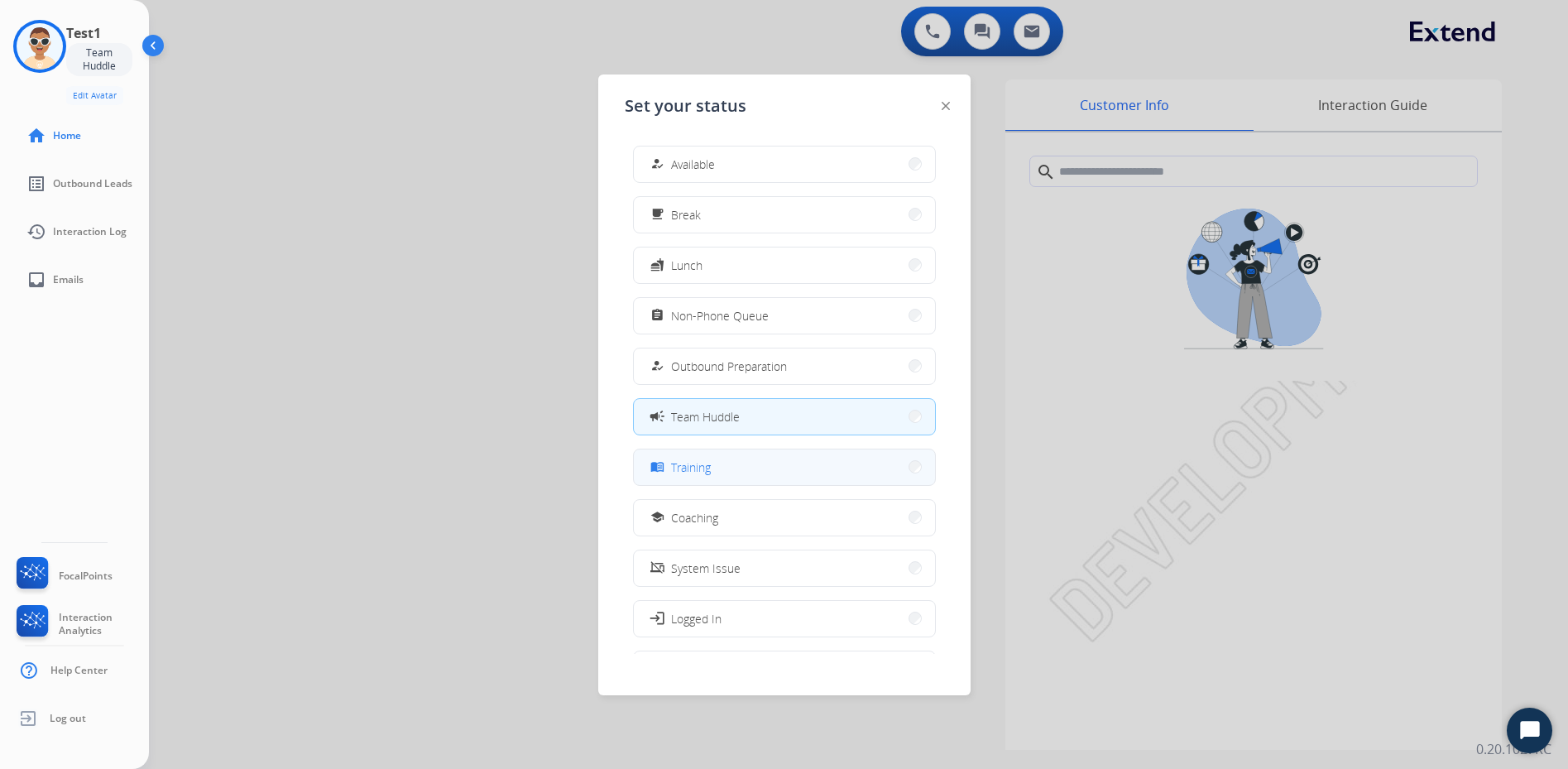
click at [693, 468] on span "Training" at bounding box center [691, 467] width 39 height 17
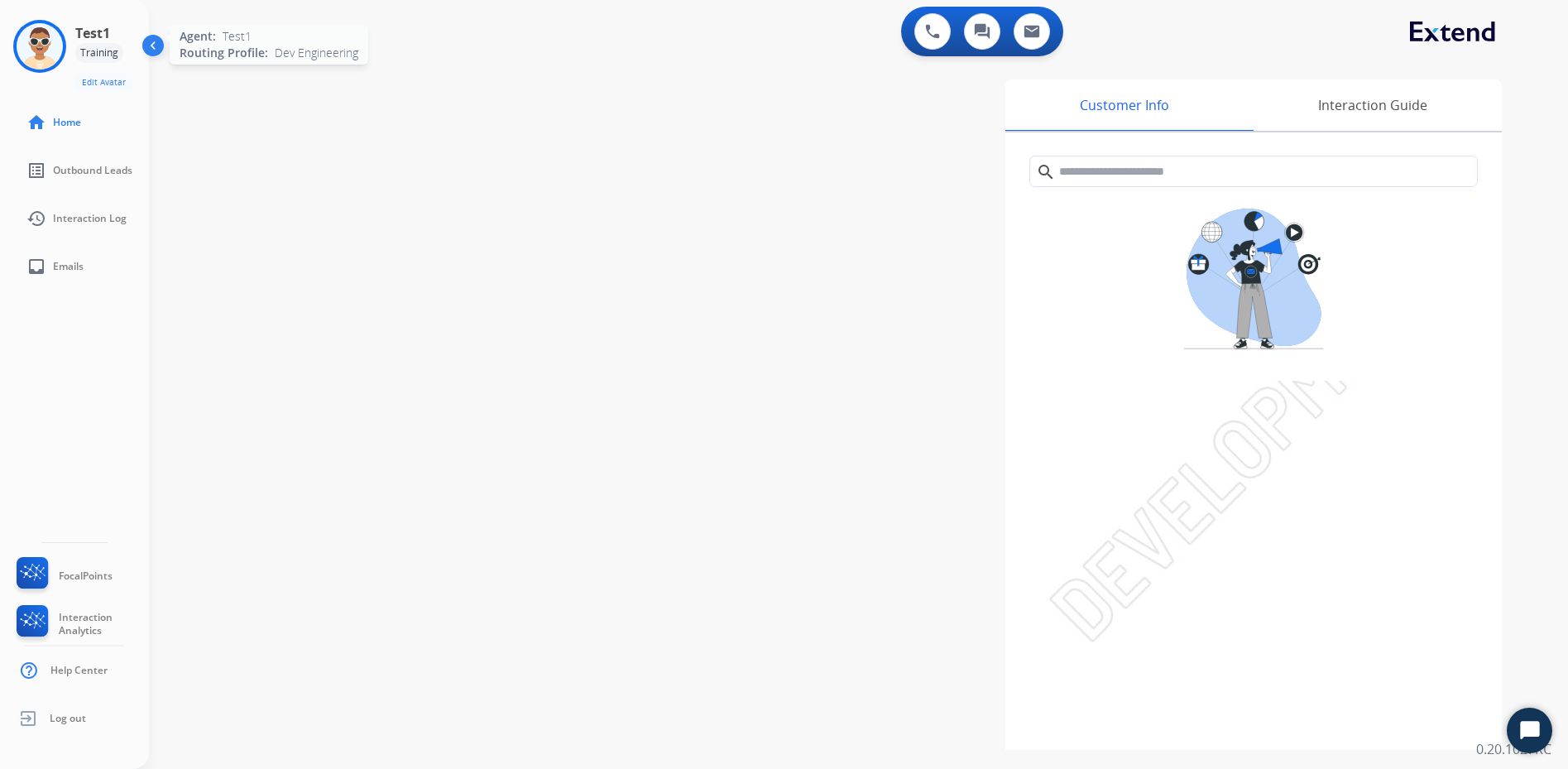
click at [43, 38] on img at bounding box center [39, 47] width 47 height 47
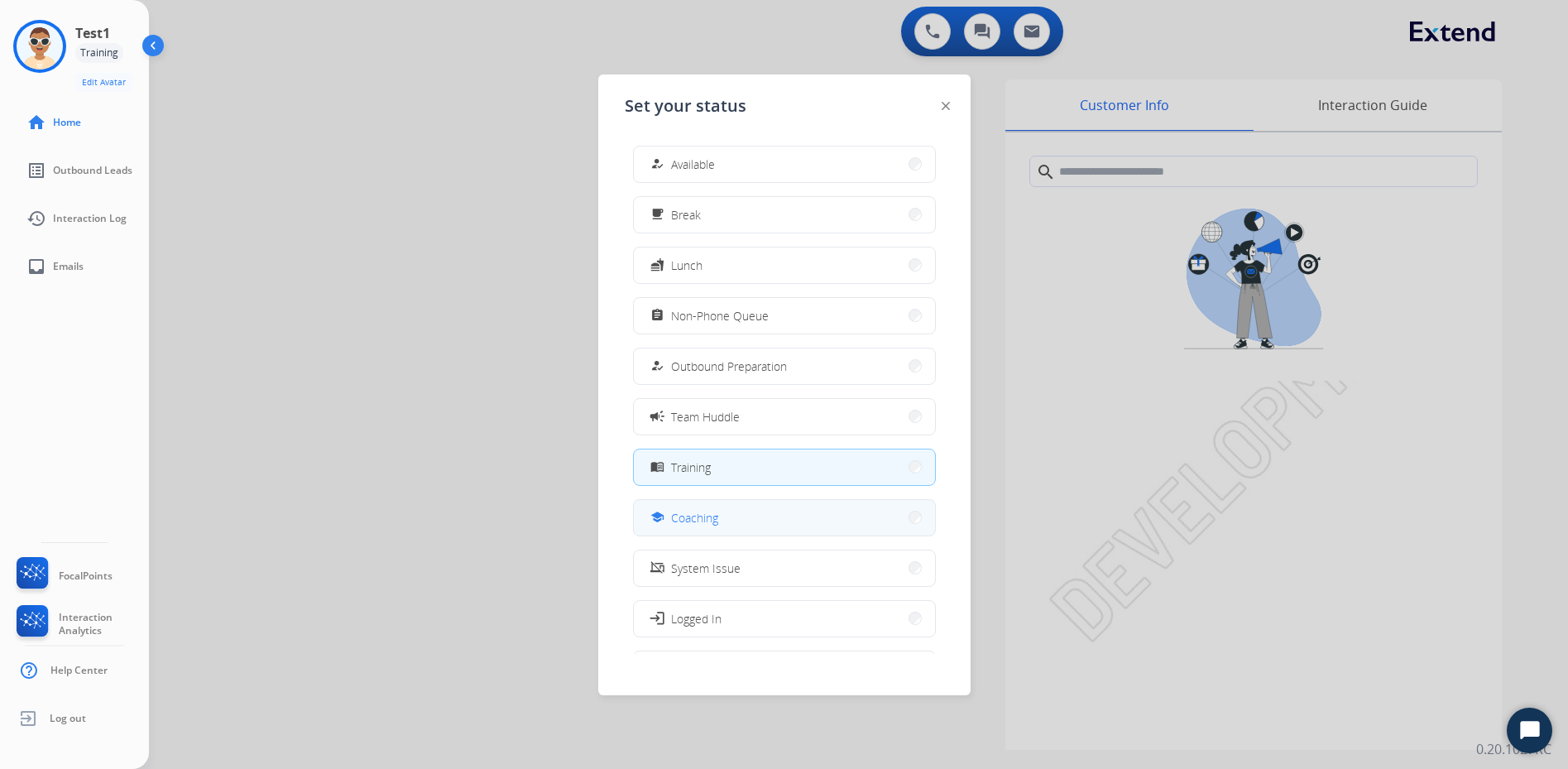
click at [678, 519] on span "Coaching" at bounding box center [694, 517] width 48 height 17
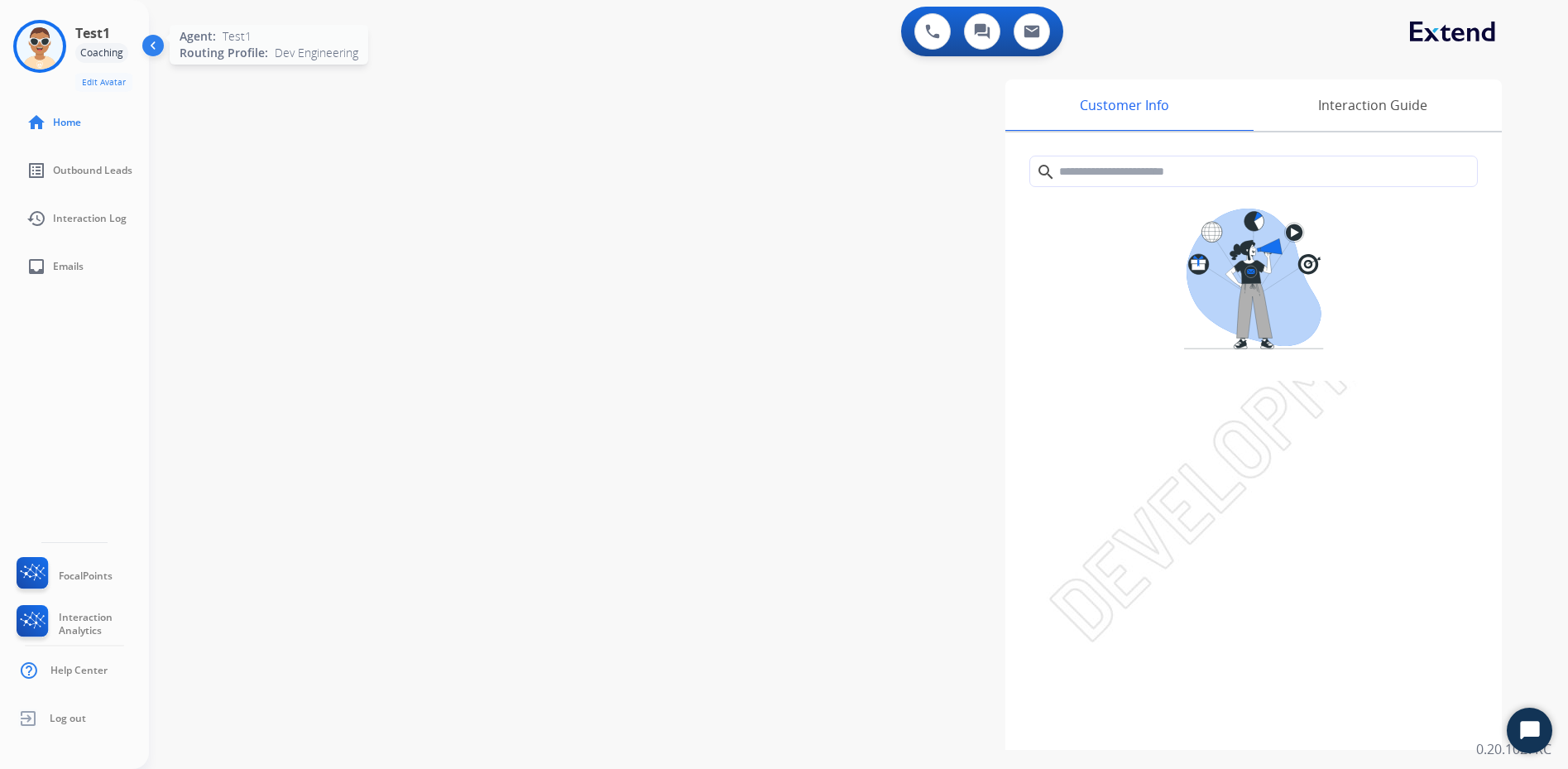
click at [27, 38] on img at bounding box center [39, 47] width 47 height 47
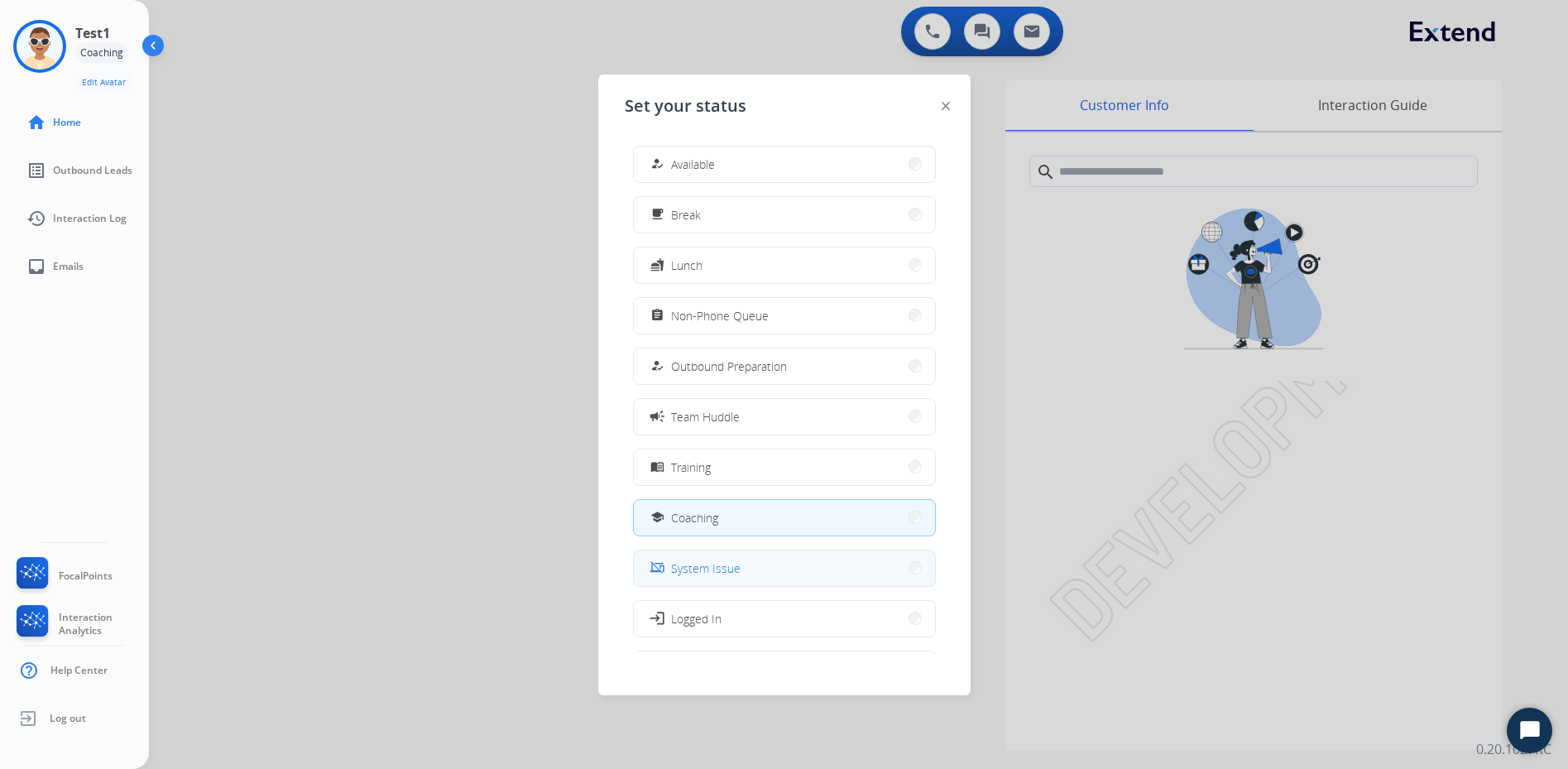
click at [692, 569] on span "System Issue" at bounding box center [705, 568] width 69 height 17
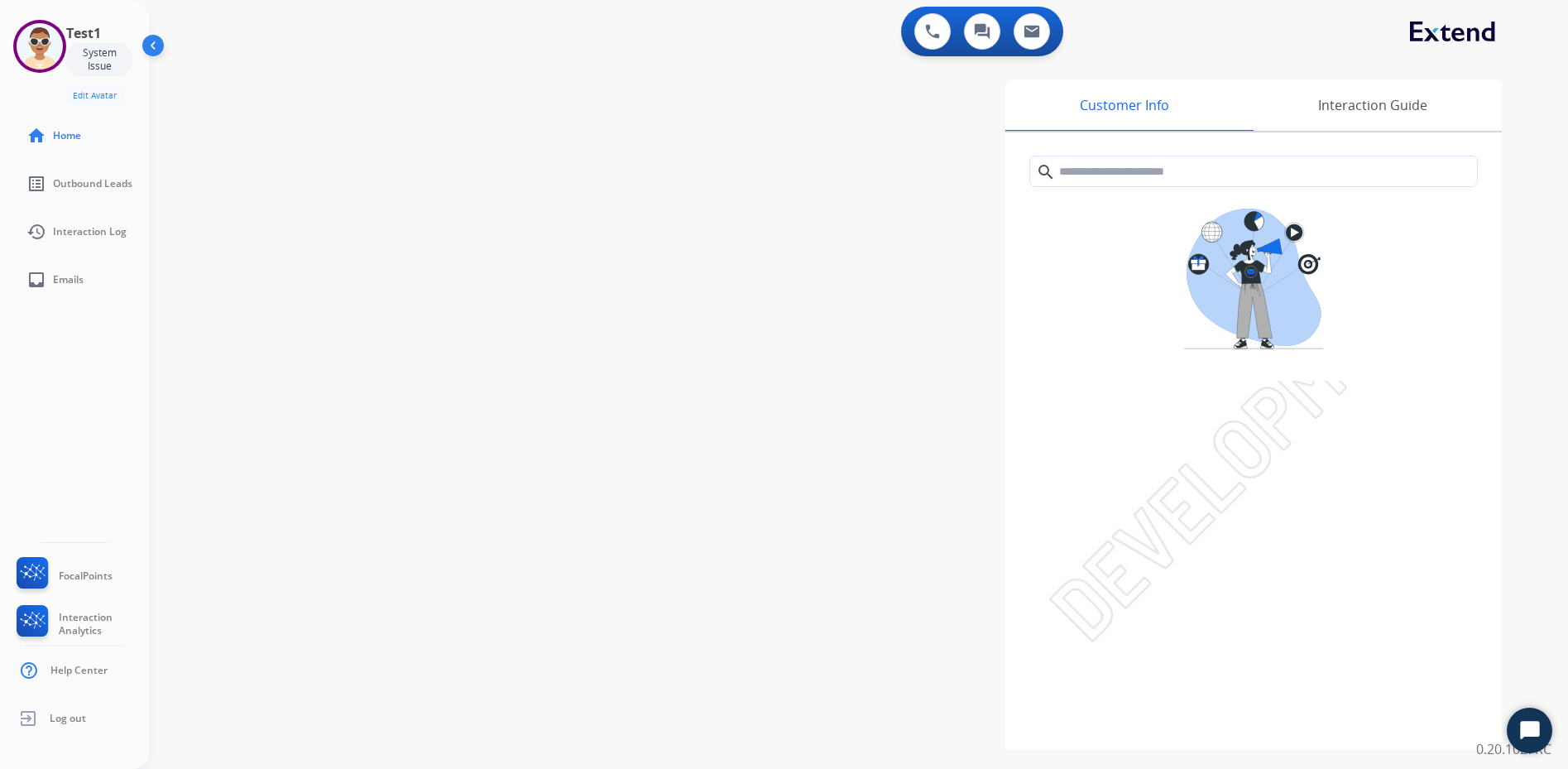
click at [158, 39] on img at bounding box center [154, 48] width 31 height 31
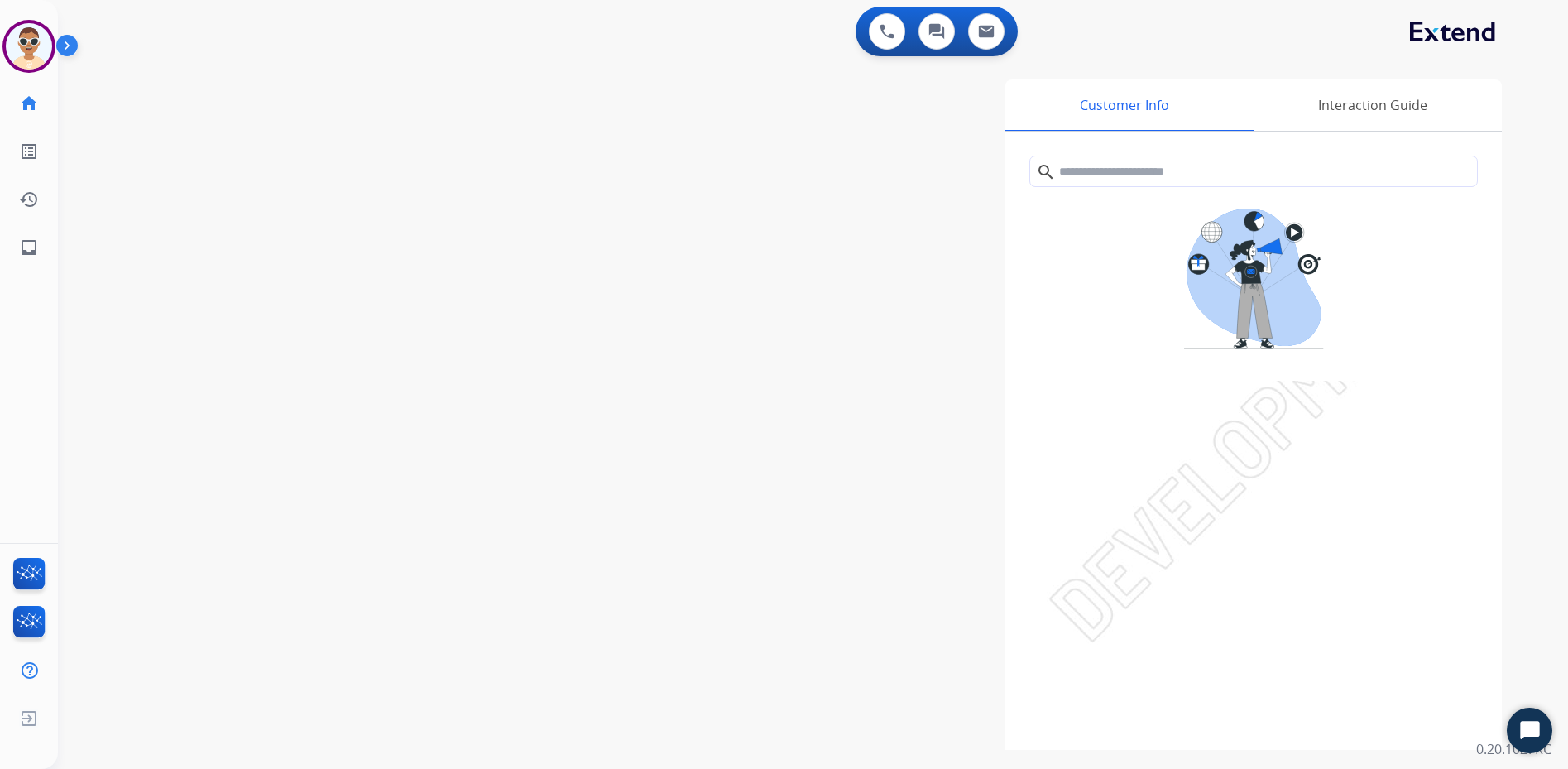
click at [73, 48] on img at bounding box center [70, 48] width 28 height 31
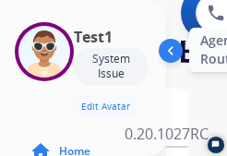
click at [53, 43] on img at bounding box center [44, 52] width 52 height 52
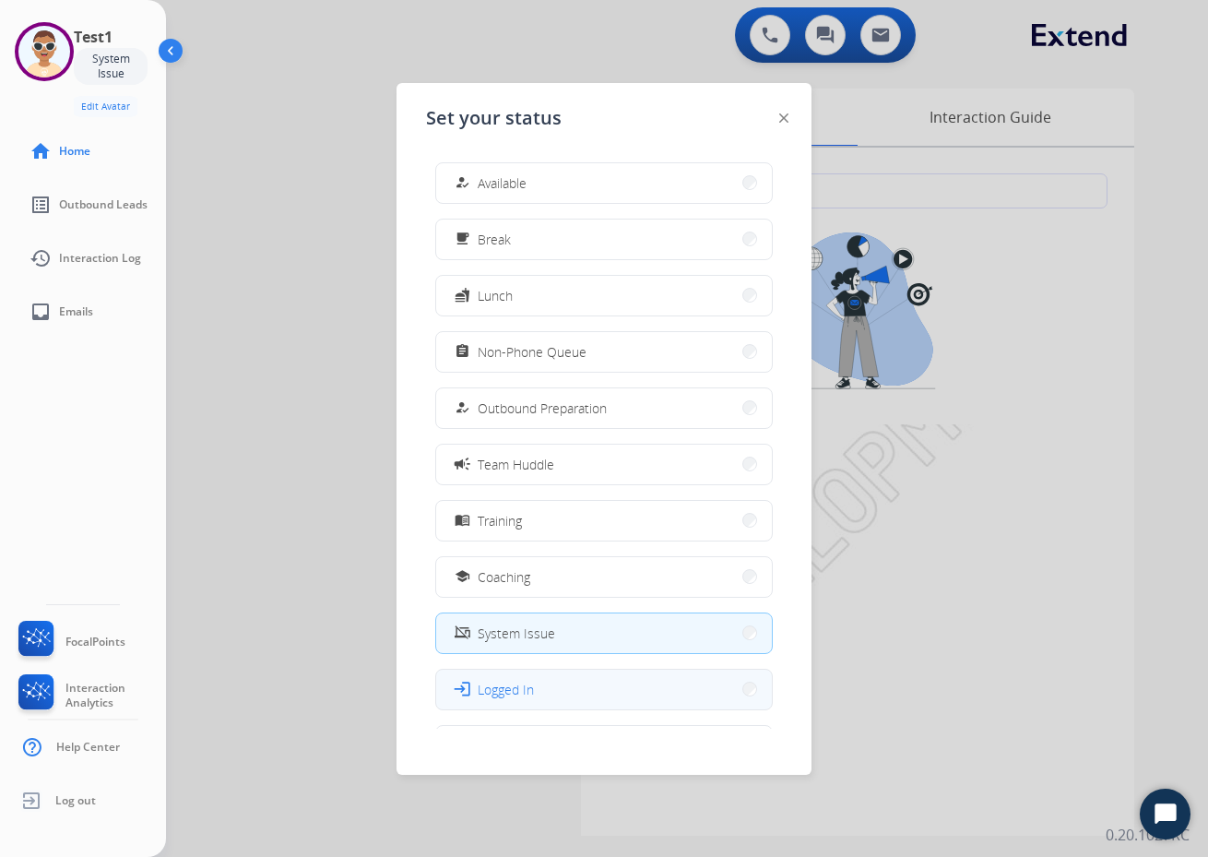
click at [533, 683] on span "Logged In" at bounding box center [506, 689] width 56 height 19
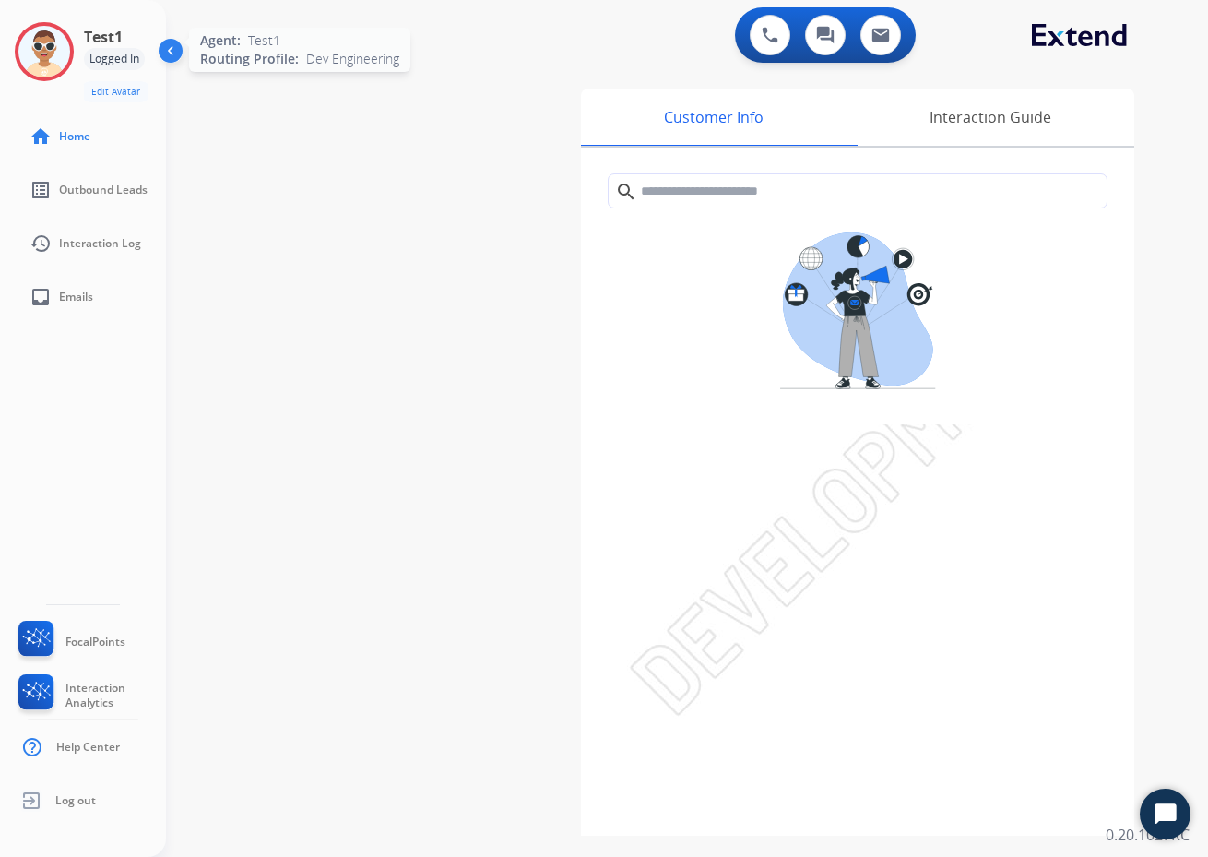
click at [48, 73] on img at bounding box center [44, 52] width 52 height 52
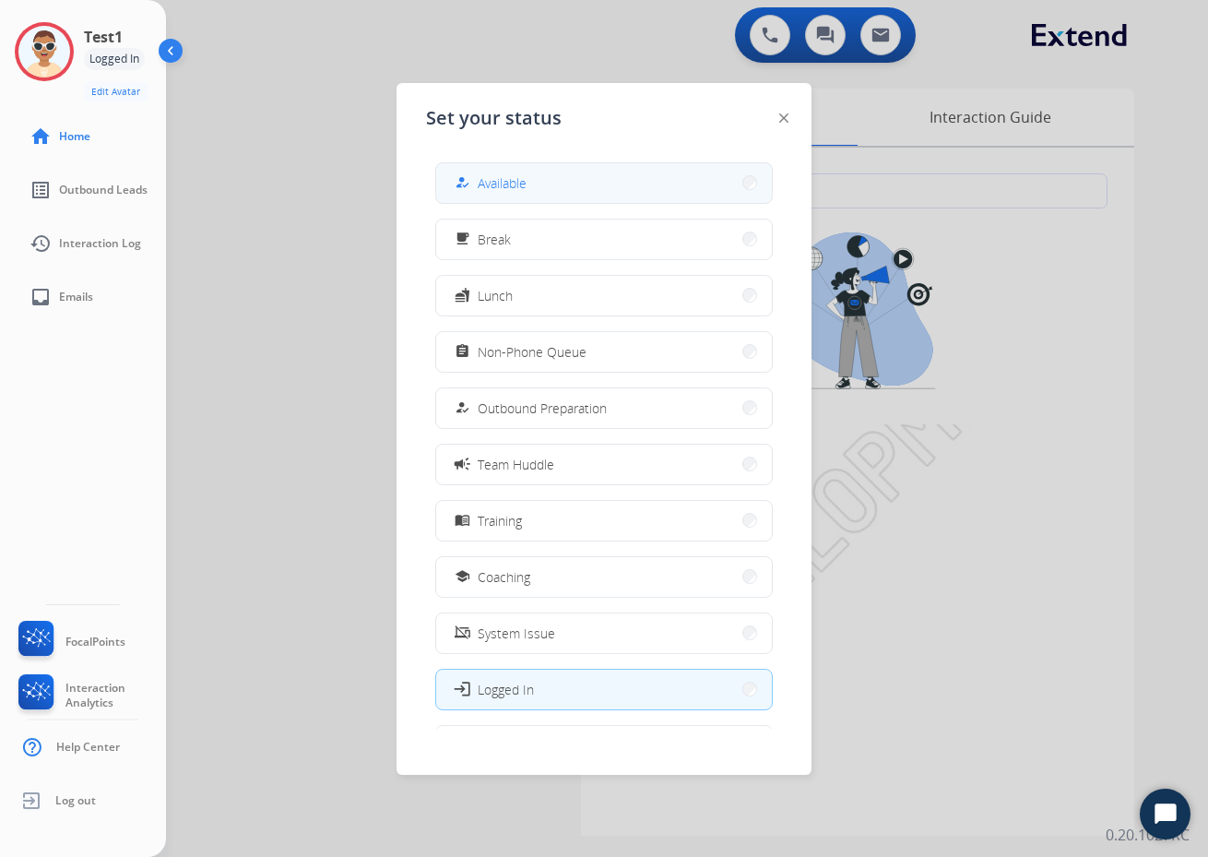
click at [555, 183] on button "how_to_reg Available" at bounding box center [604, 183] width 336 height 40
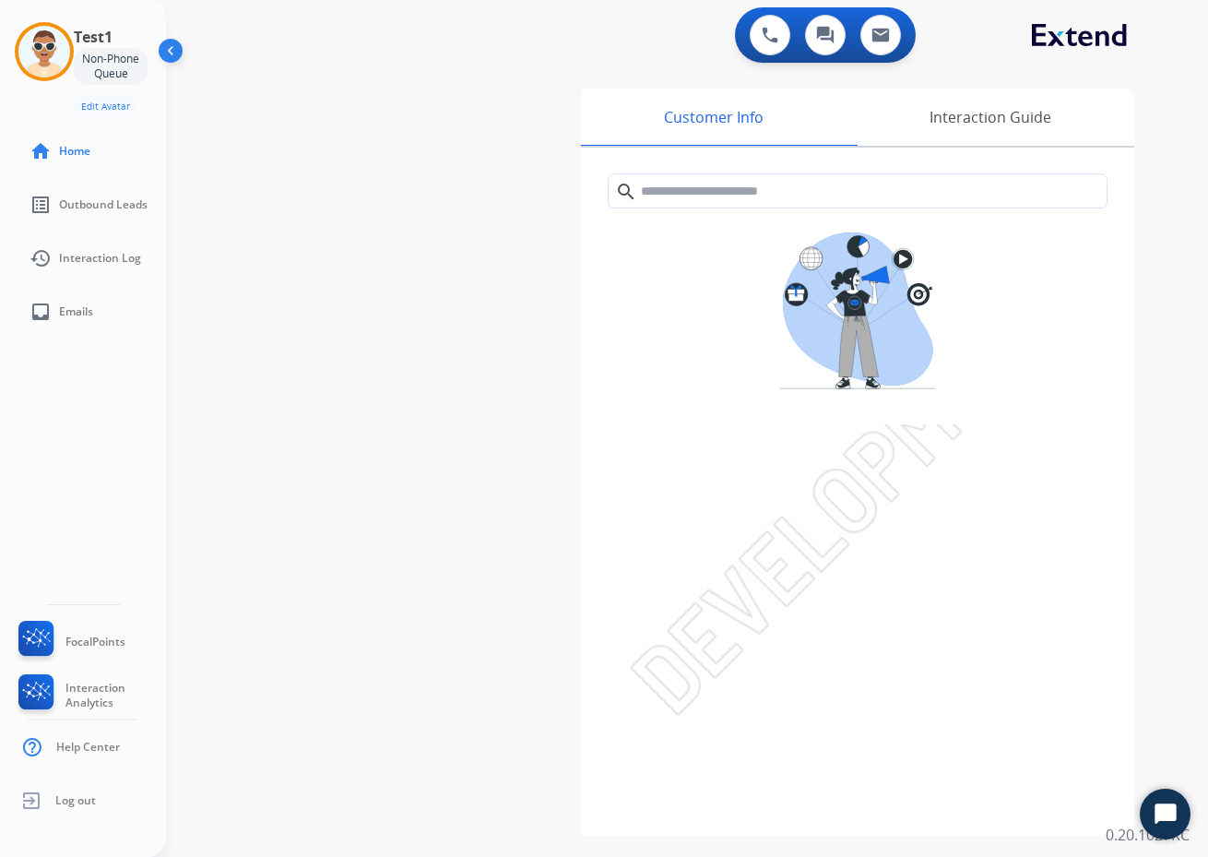
click at [346, 196] on div "swap_horiz Break voice bridge close_fullscreen Connect 3-Way Call merge_type Se…" at bounding box center [665, 450] width 998 height 769
click at [61, 33] on img at bounding box center [44, 52] width 52 height 52
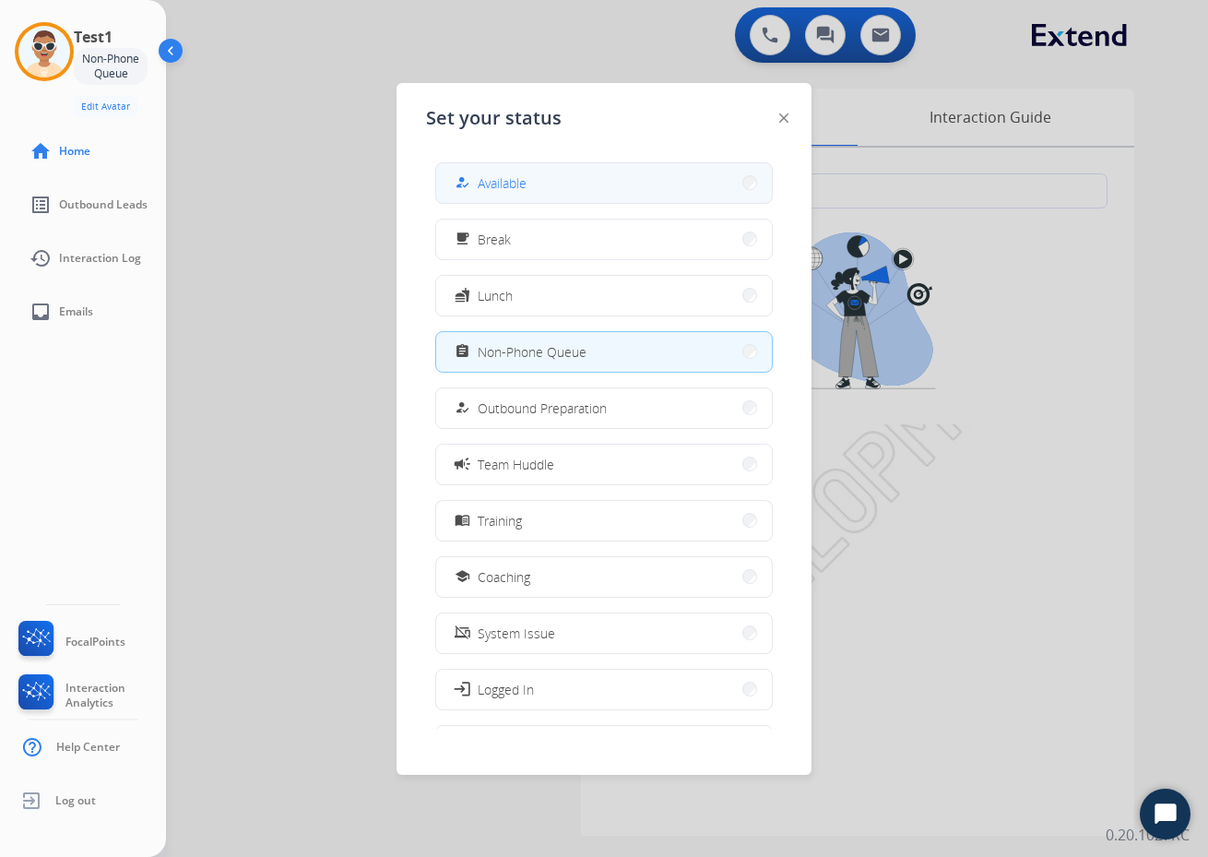
click at [585, 187] on button "how_to_reg Available" at bounding box center [604, 183] width 336 height 40
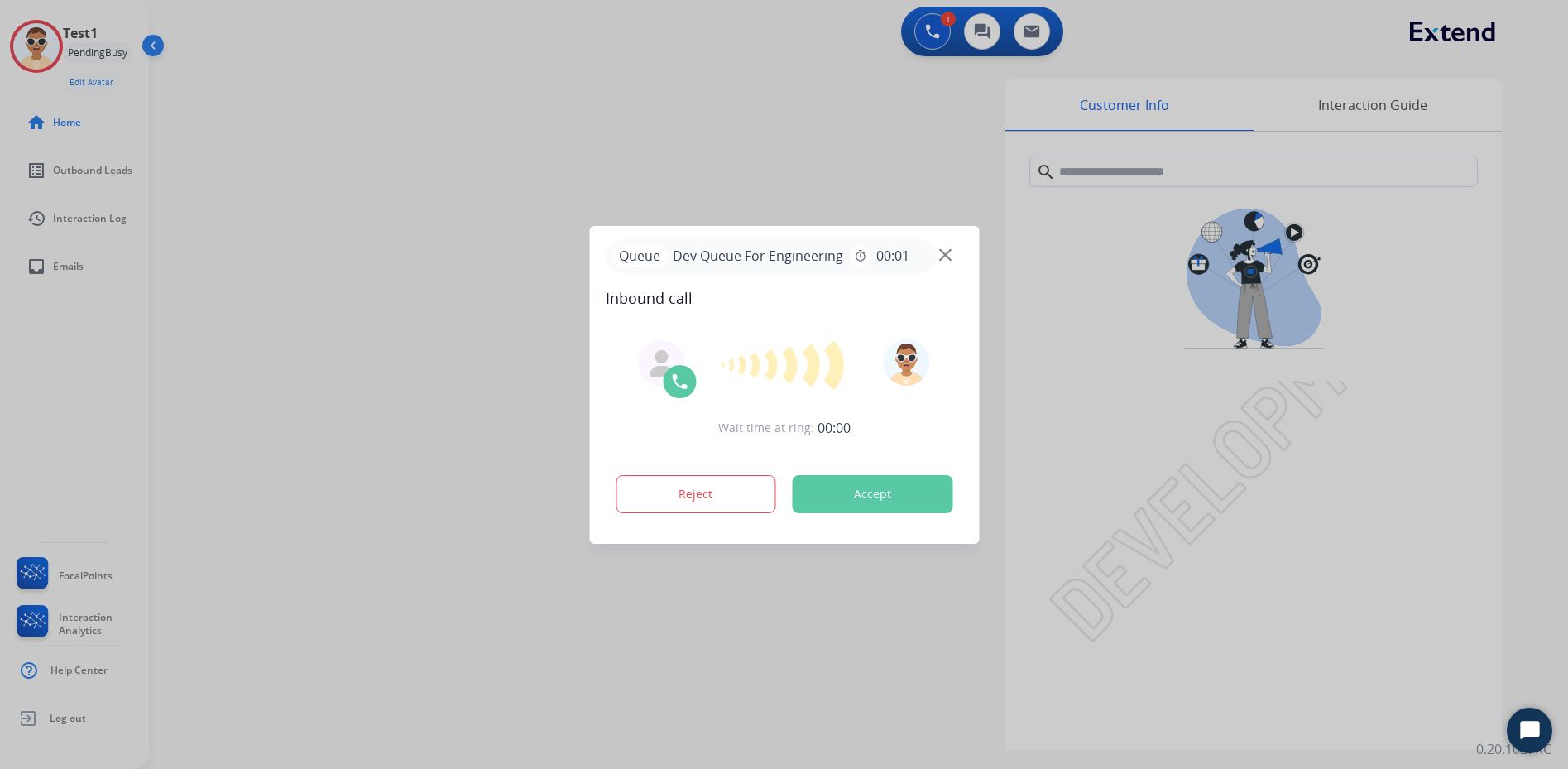
click at [290, 329] on div at bounding box center [784, 384] width 1568 height 769
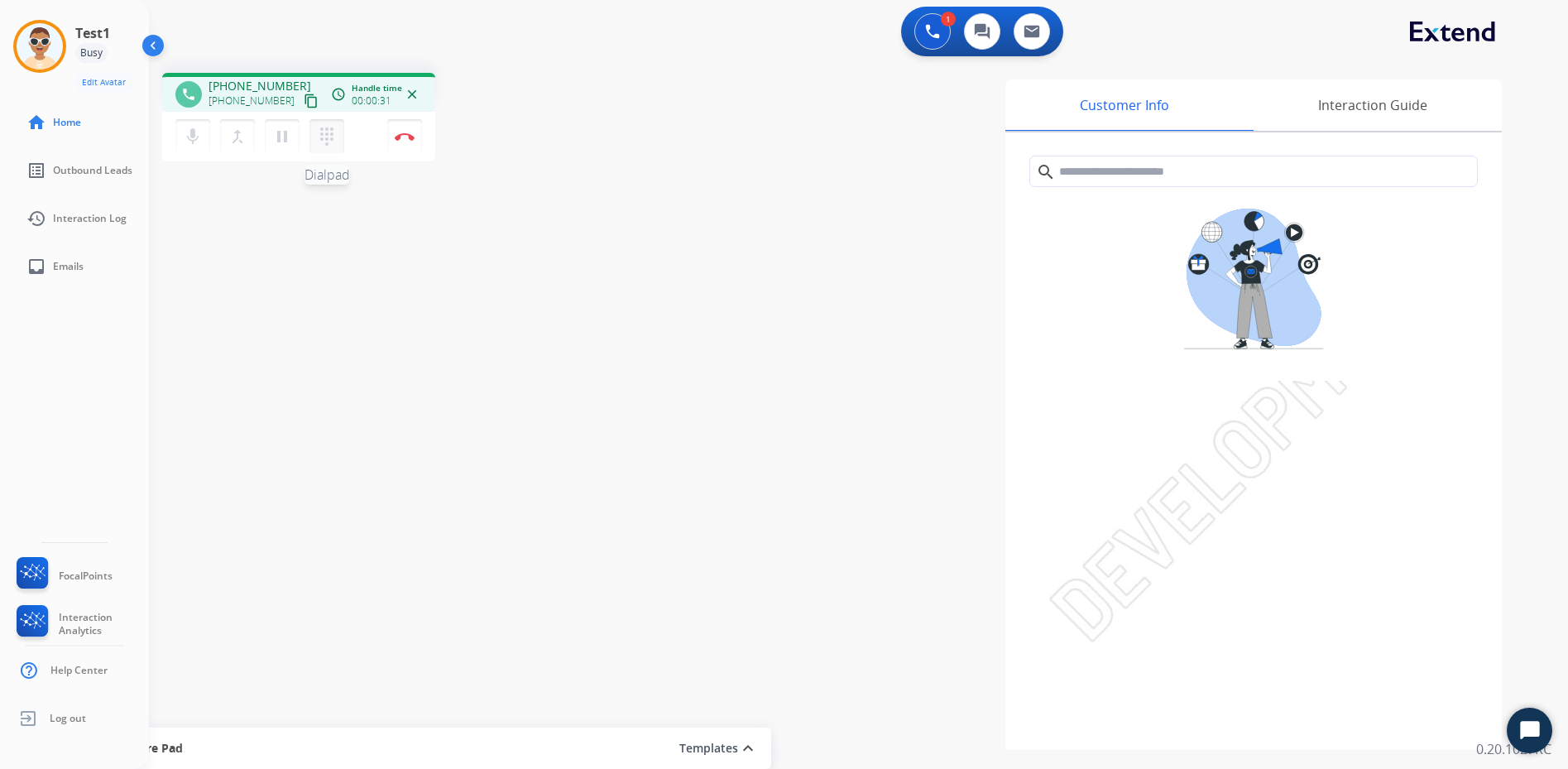
click at [324, 138] on mat-icon "dialpad" at bounding box center [327, 136] width 20 height 20
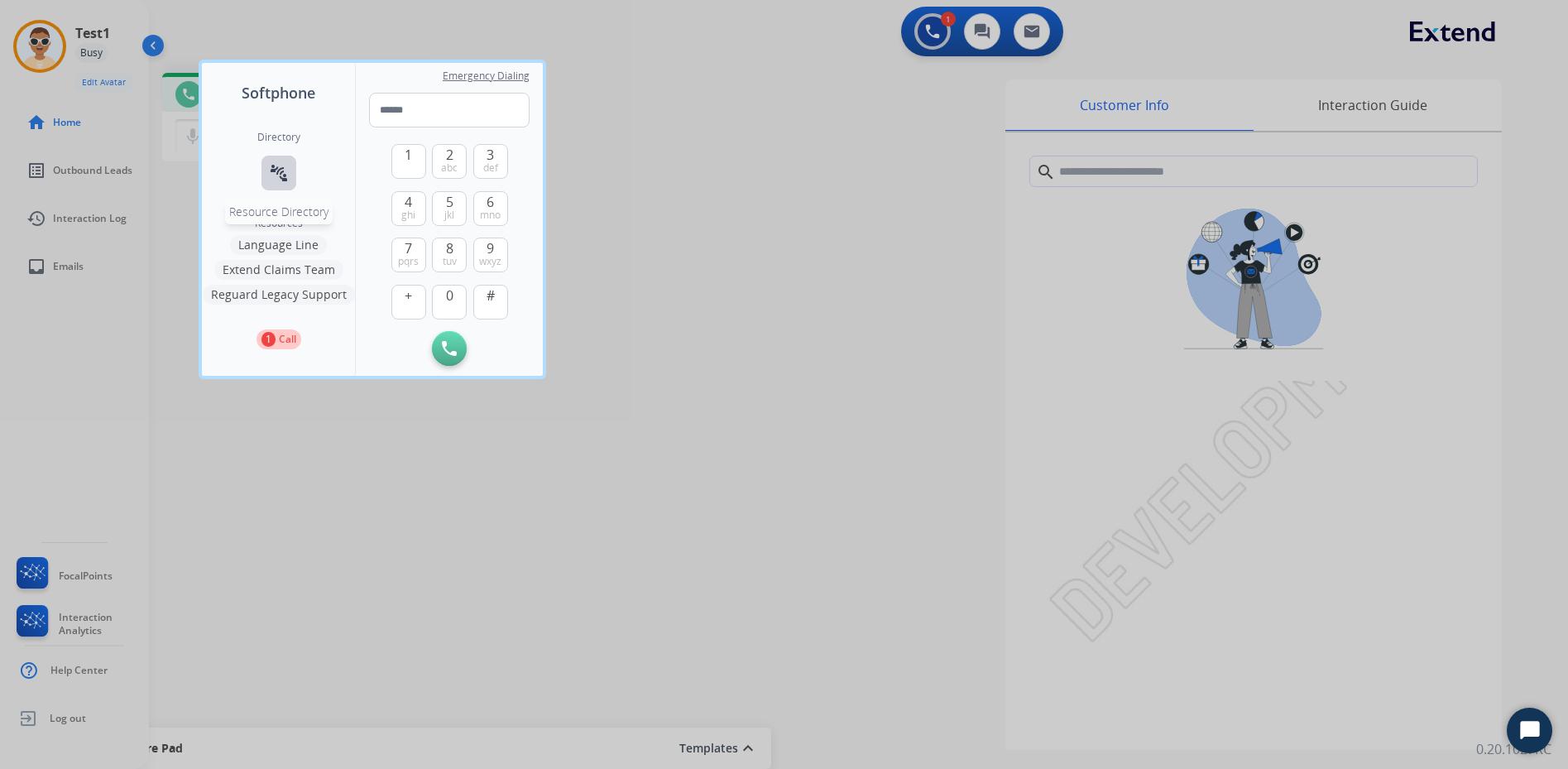
click at [288, 169] on mat-icon "connect_without_contact" at bounding box center [279, 173] width 20 height 20
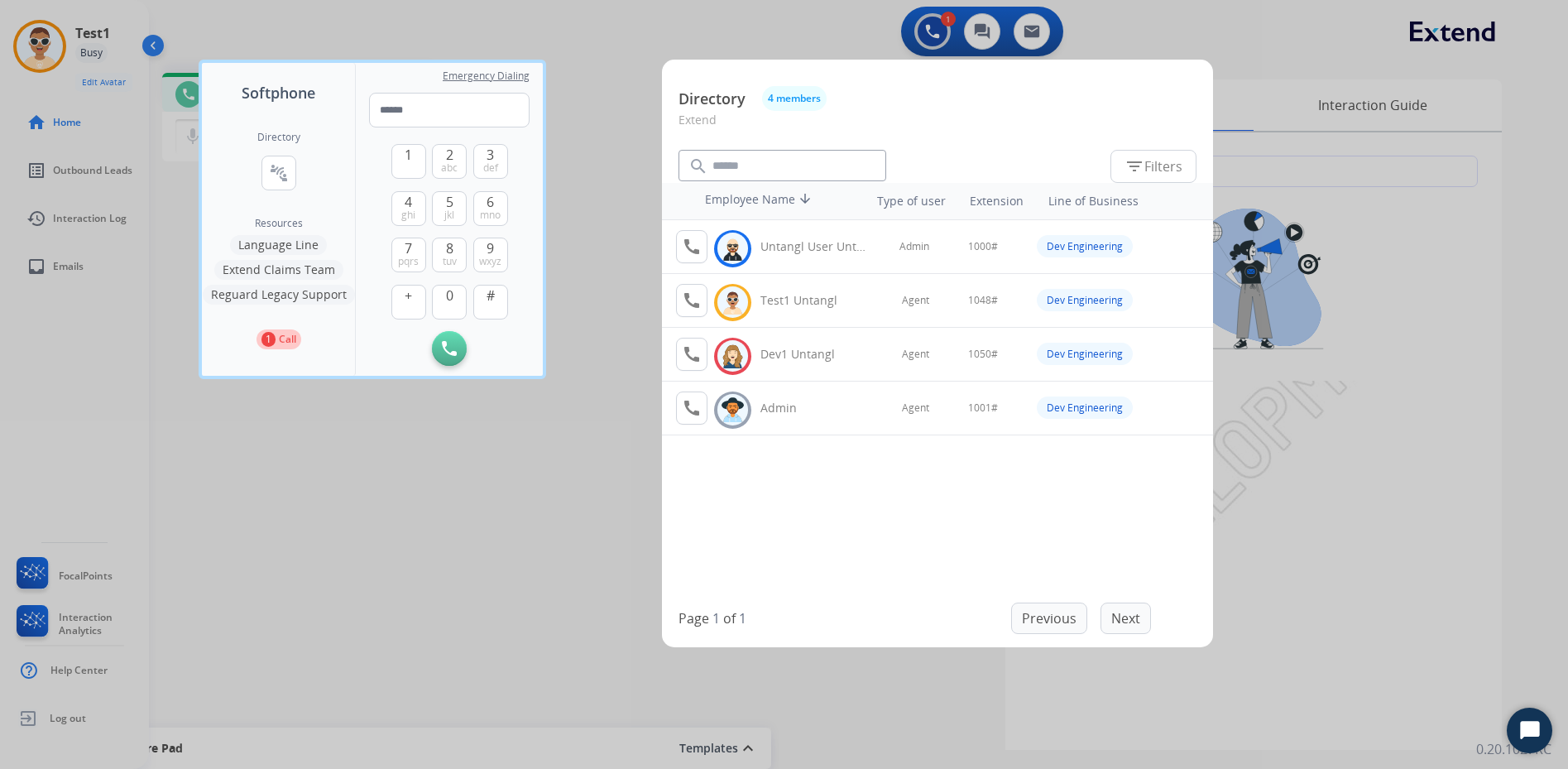
click at [544, 390] on div at bounding box center [784, 384] width 1568 height 769
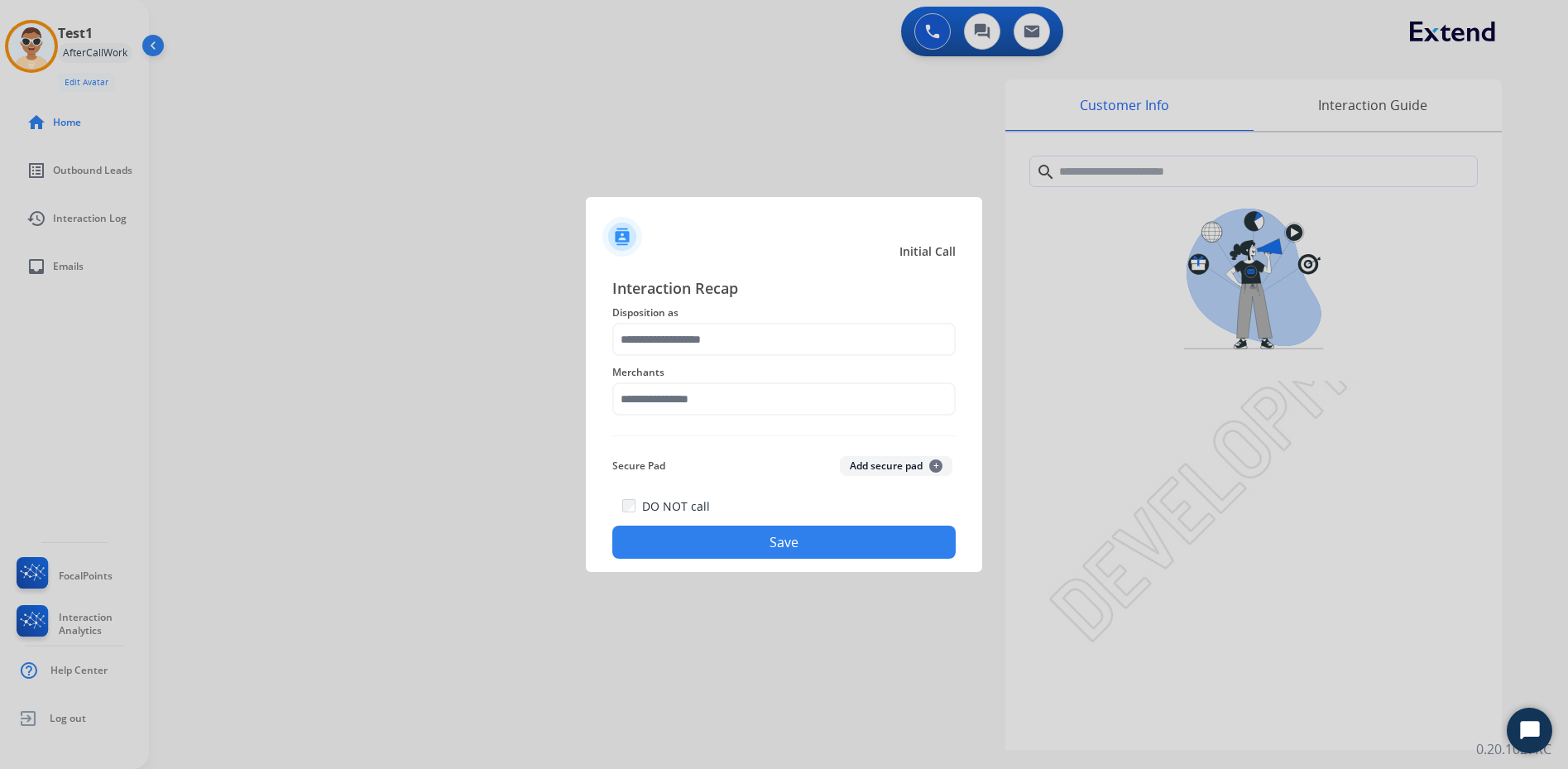
click at [657, 293] on span "Interaction Recap" at bounding box center [784, 290] width 344 height 27
click at [688, 336] on input "text" at bounding box center [784, 339] width 344 height 33
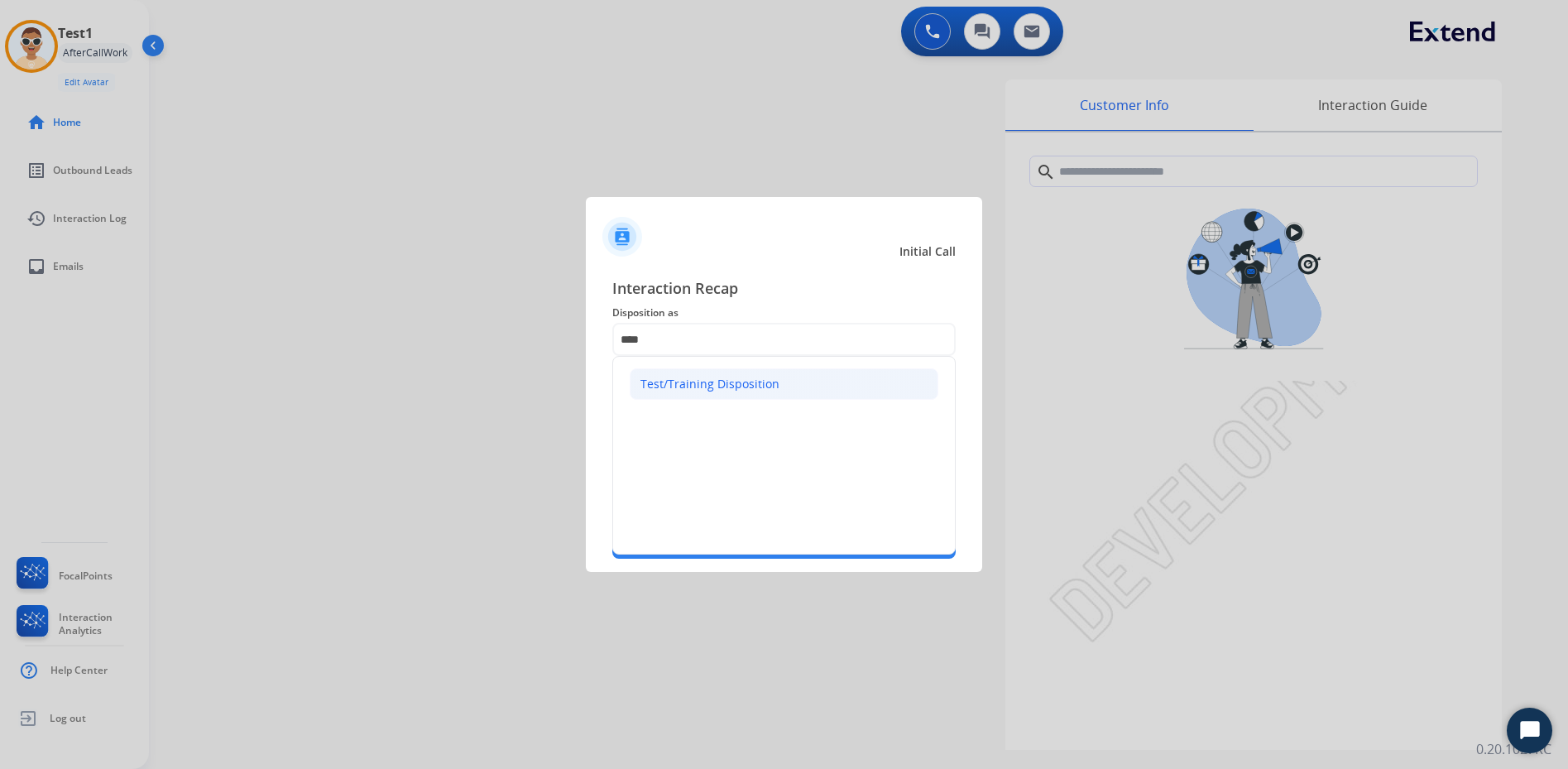
click at [699, 385] on div "Test/Training Disposition" at bounding box center [710, 384] width 139 height 16
type input "**********"
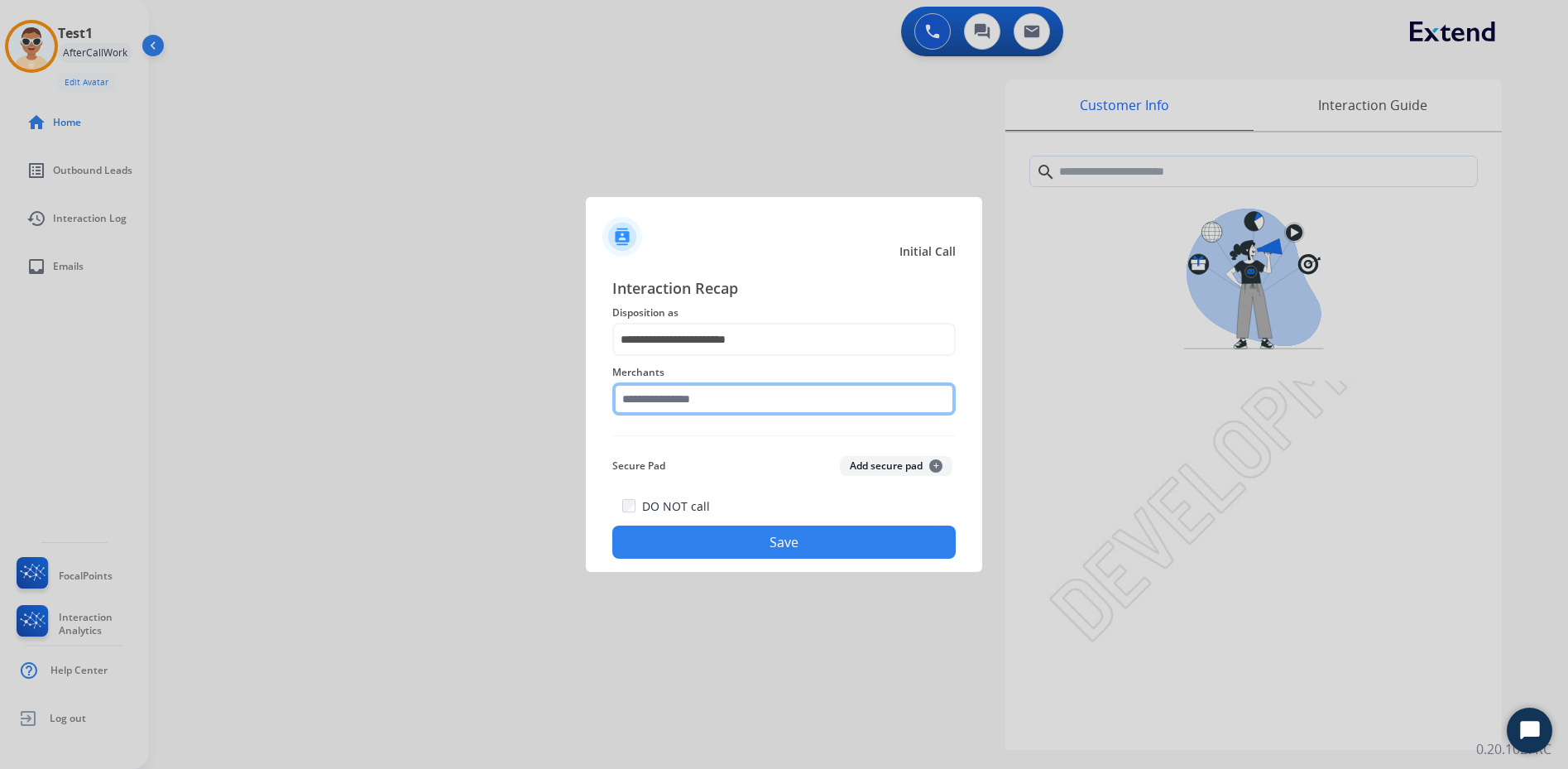
click at [698, 392] on input "text" at bounding box center [784, 398] width 344 height 33
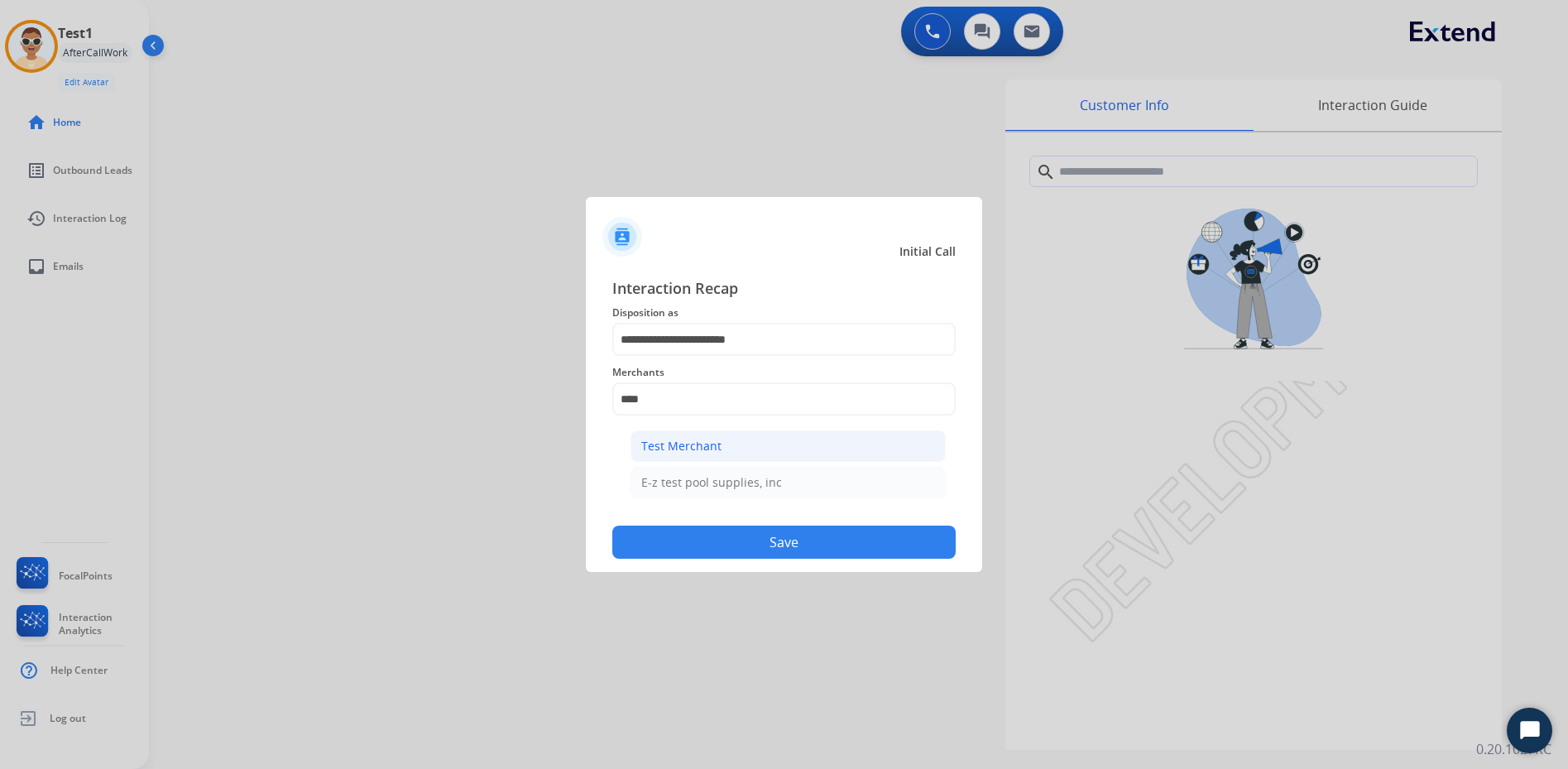
click at [696, 437] on li "Test Merchant" at bounding box center [788, 446] width 315 height 31
type input "**********"
click at [689, 533] on button "Save" at bounding box center [784, 542] width 344 height 33
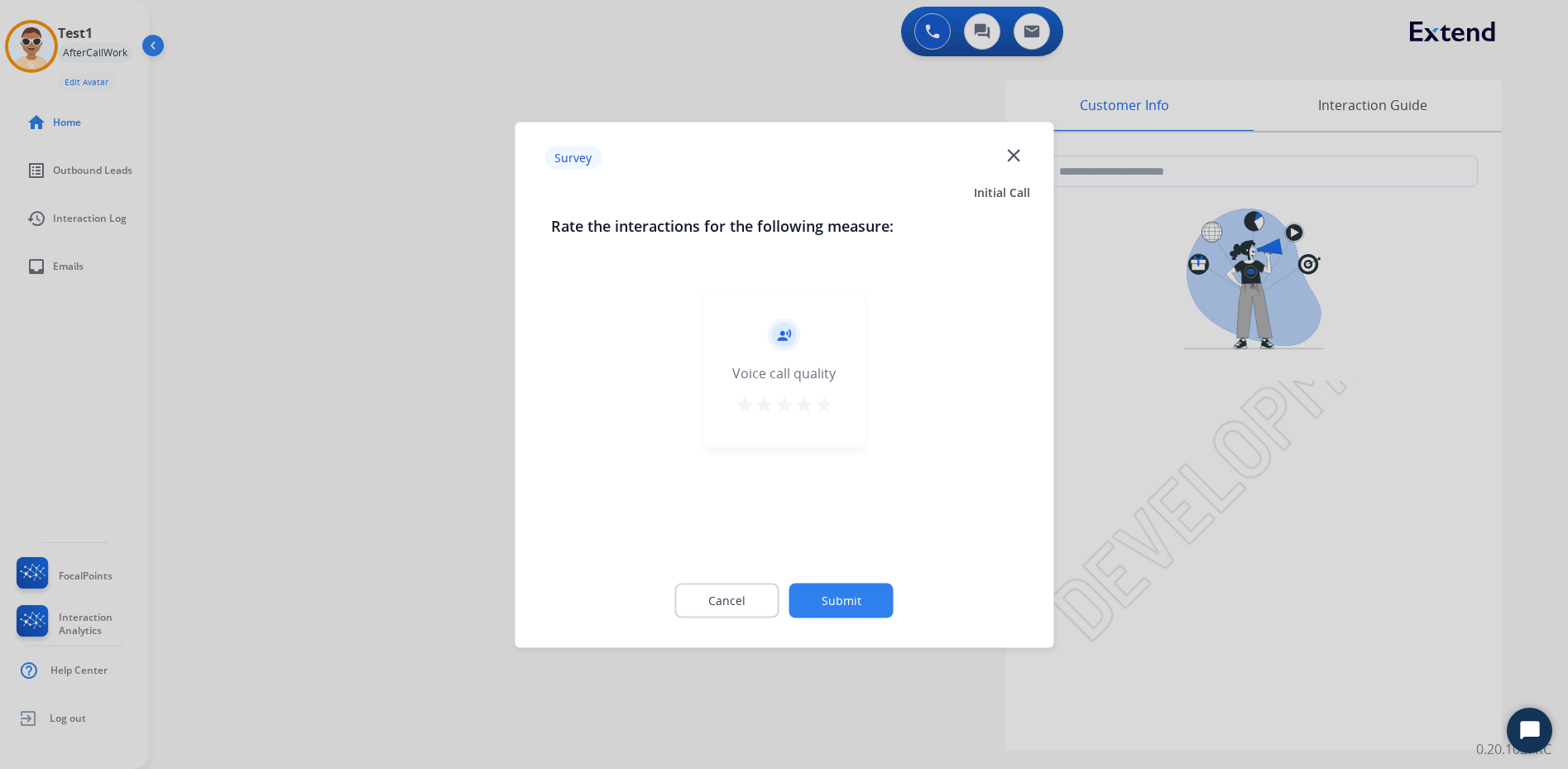
click at [820, 420] on div "record_voice_over Voice call quality star star star star star" at bounding box center [784, 368] width 161 height 157
click at [824, 406] on mat-icon "star" at bounding box center [824, 404] width 20 height 20
click at [849, 598] on button "Submit" at bounding box center [841, 599] width 104 height 35
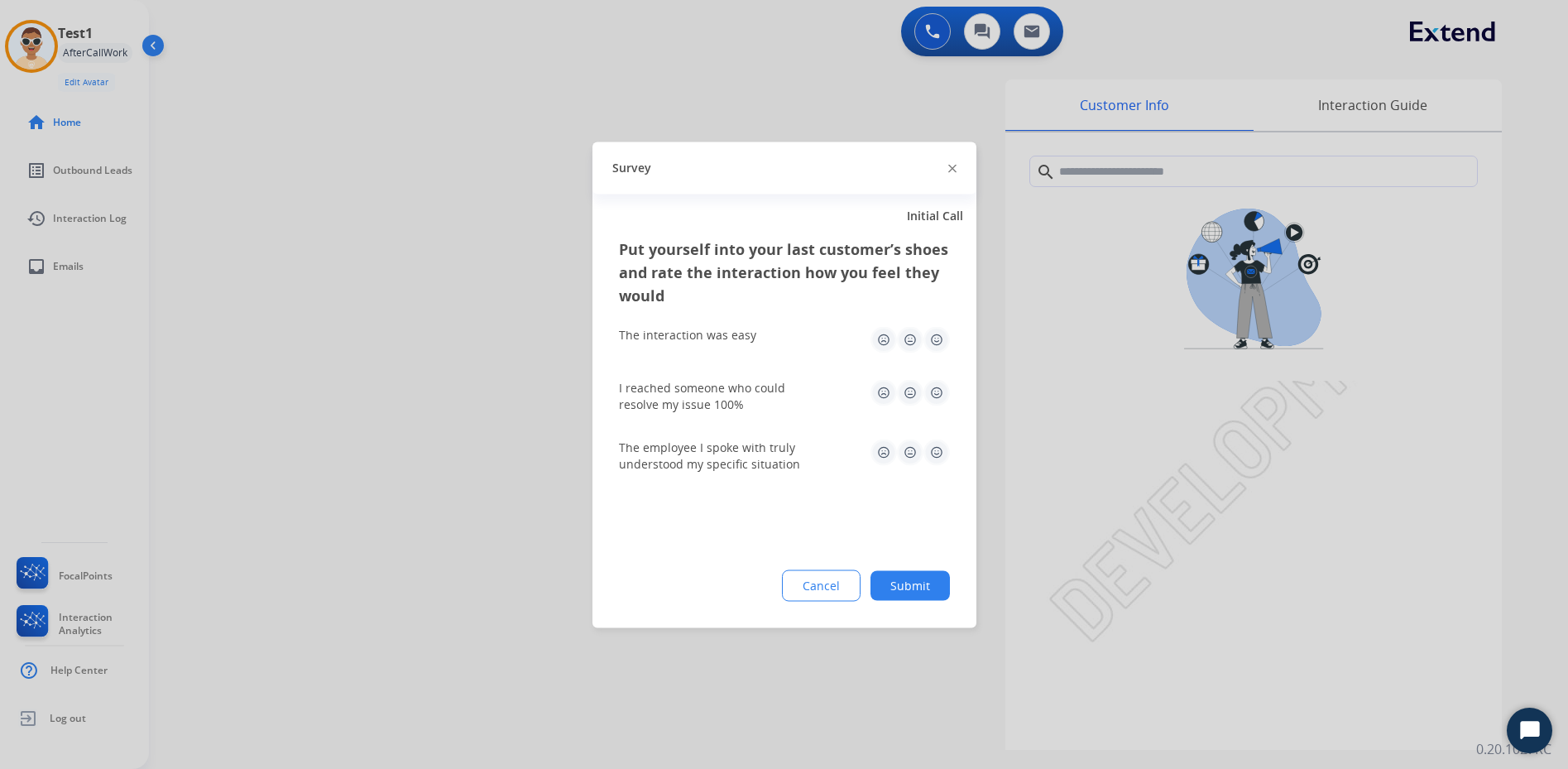
click at [912, 424] on div "I reached someone who could resolve my issue 100%" at bounding box center [784, 396] width 331 height 59
click at [932, 398] on img at bounding box center [936, 392] width 27 height 27
click at [929, 351] on img at bounding box center [936, 339] width 27 height 27
click at [902, 337] on img at bounding box center [910, 339] width 27 height 27
click at [900, 456] on img at bounding box center [910, 452] width 27 height 27
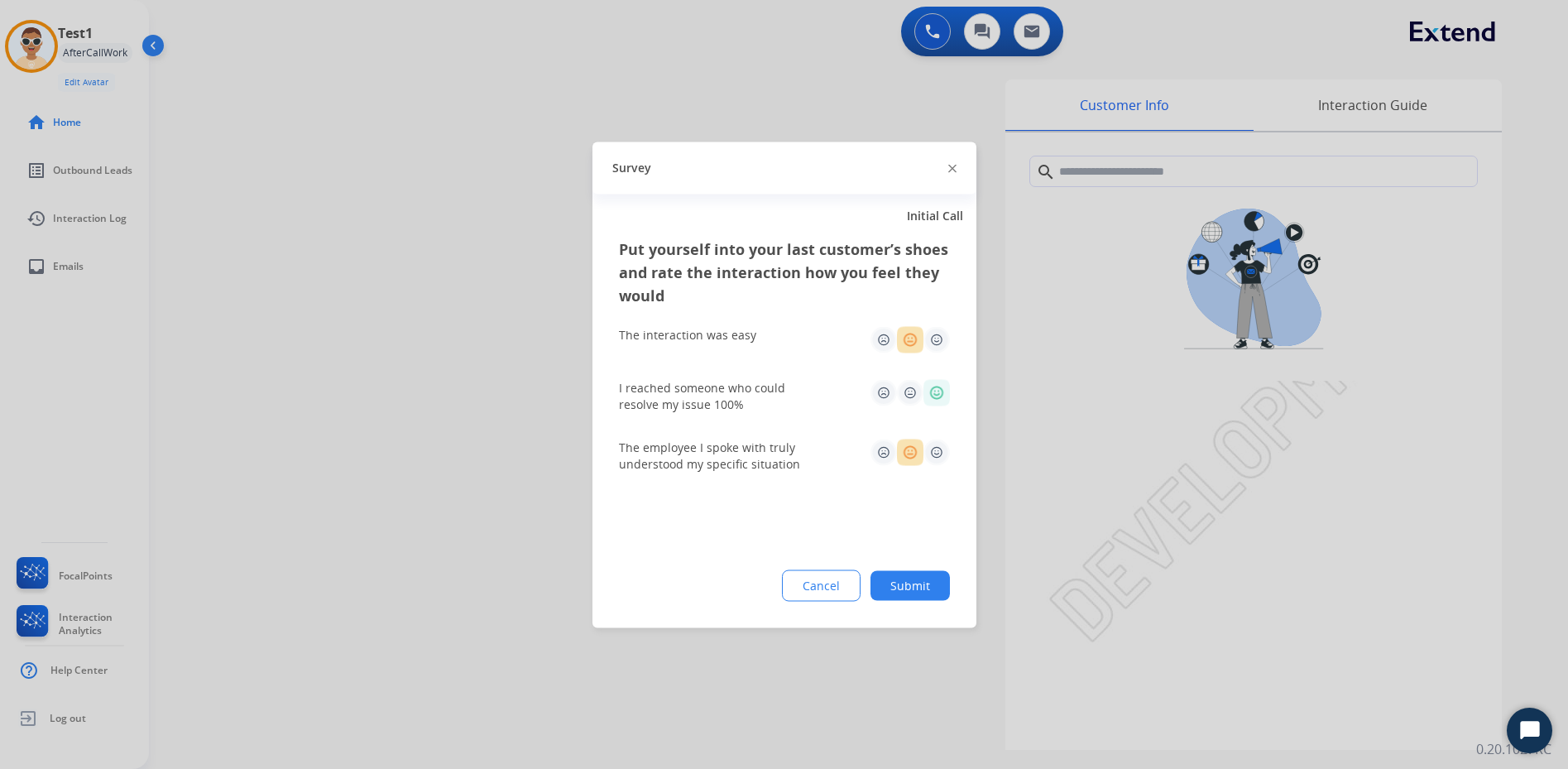
click at [906, 447] on img at bounding box center [910, 452] width 27 height 27
click at [880, 461] on img at bounding box center [884, 452] width 27 height 27
click at [897, 595] on button "Submit" at bounding box center [910, 585] width 80 height 30
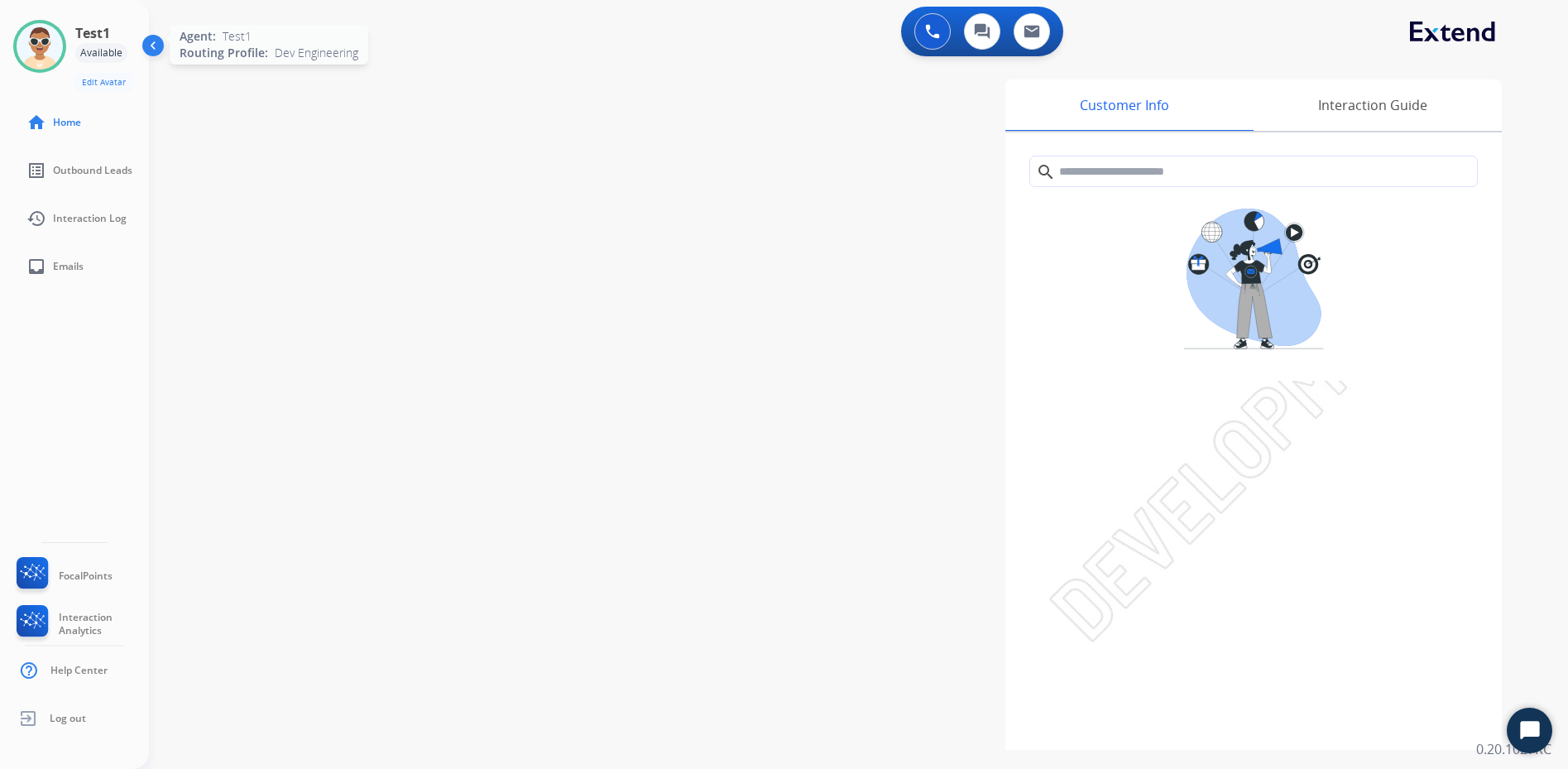
click at [47, 52] on img at bounding box center [39, 47] width 47 height 47
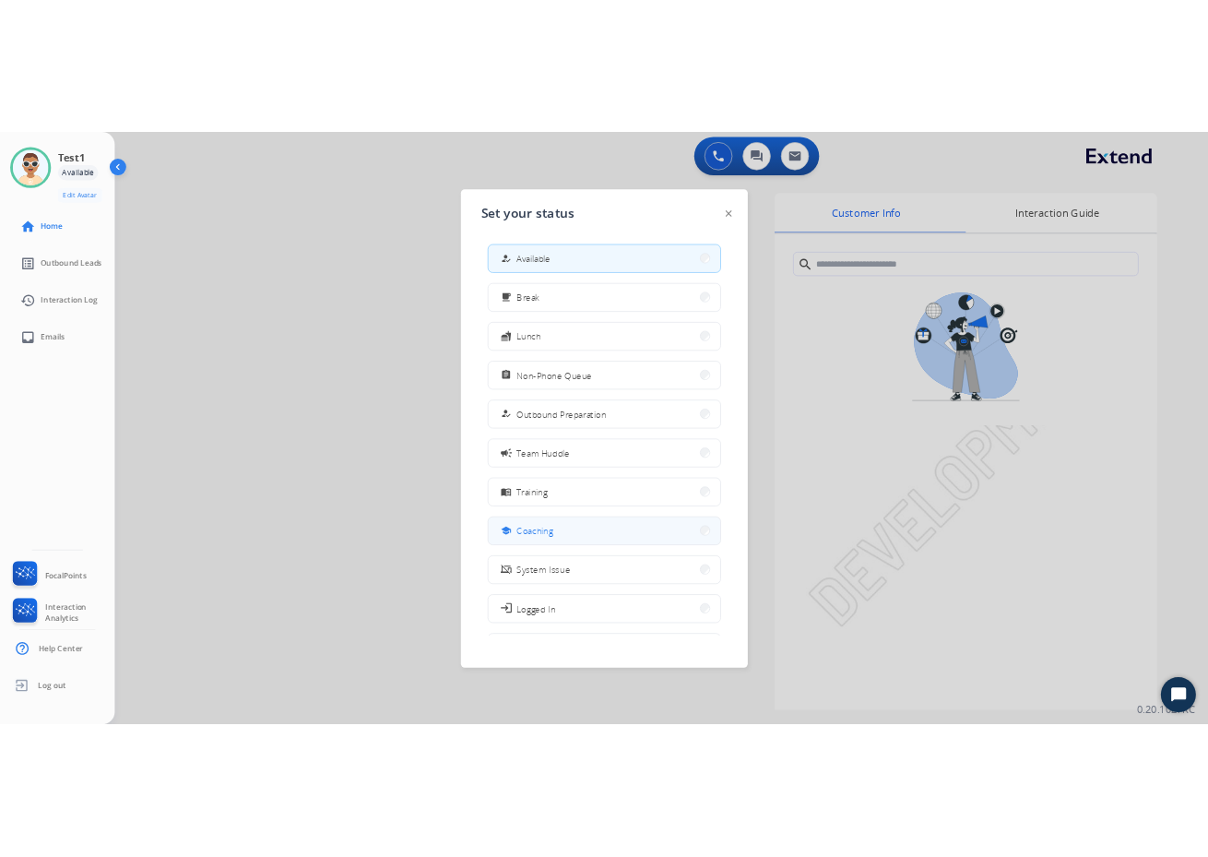
scroll to position [62, 0]
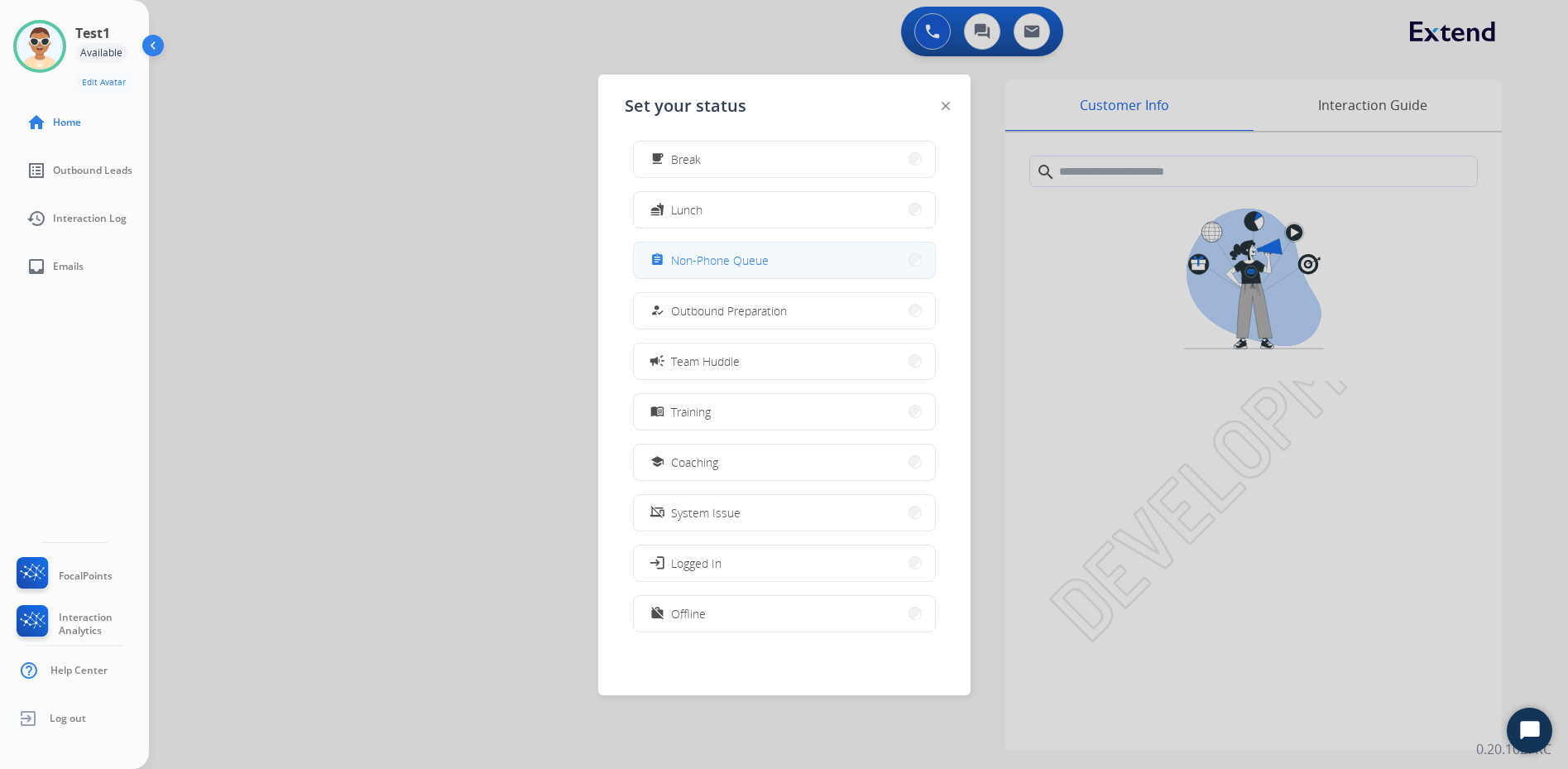
click at [706, 270] on button "assignment Non-Phone Queue" at bounding box center [785, 260] width 301 height 36
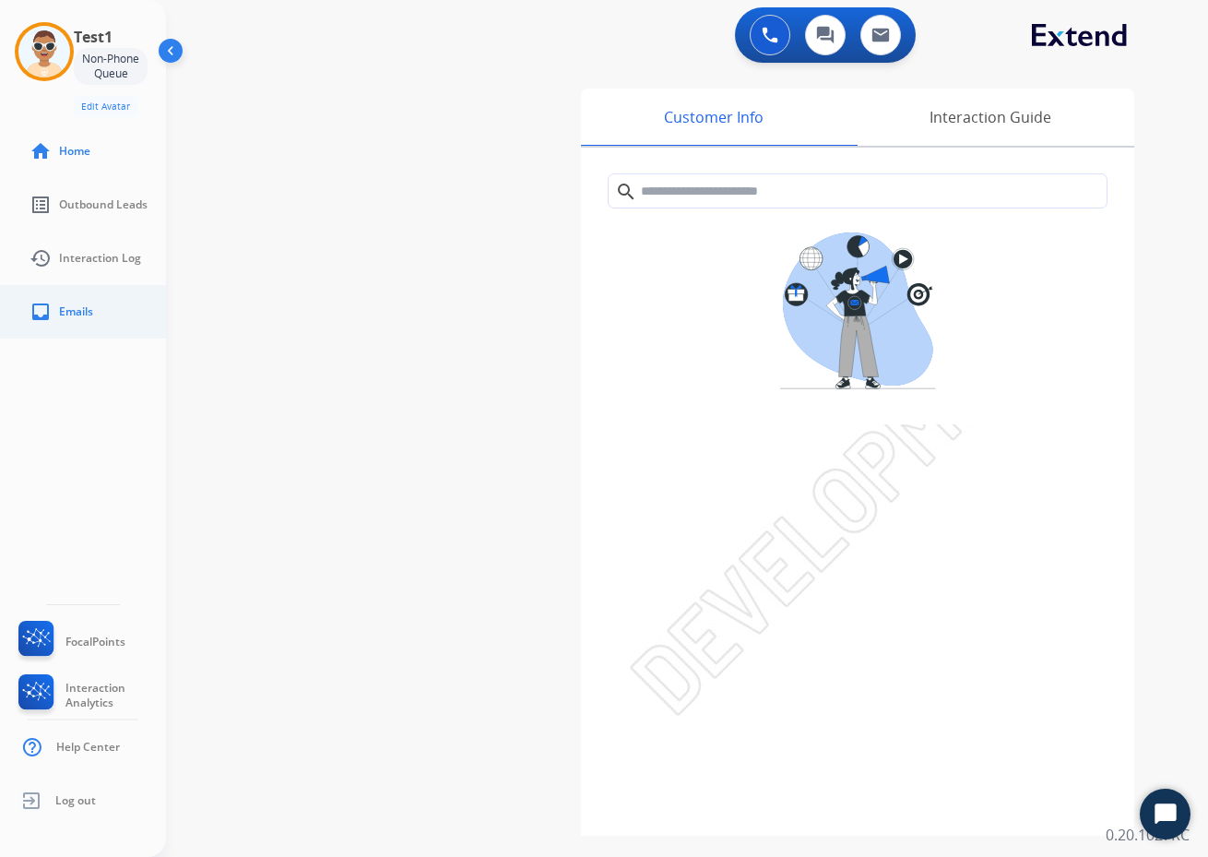
click at [85, 298] on link "inbox Emails" at bounding box center [98, 312] width 166 height 52
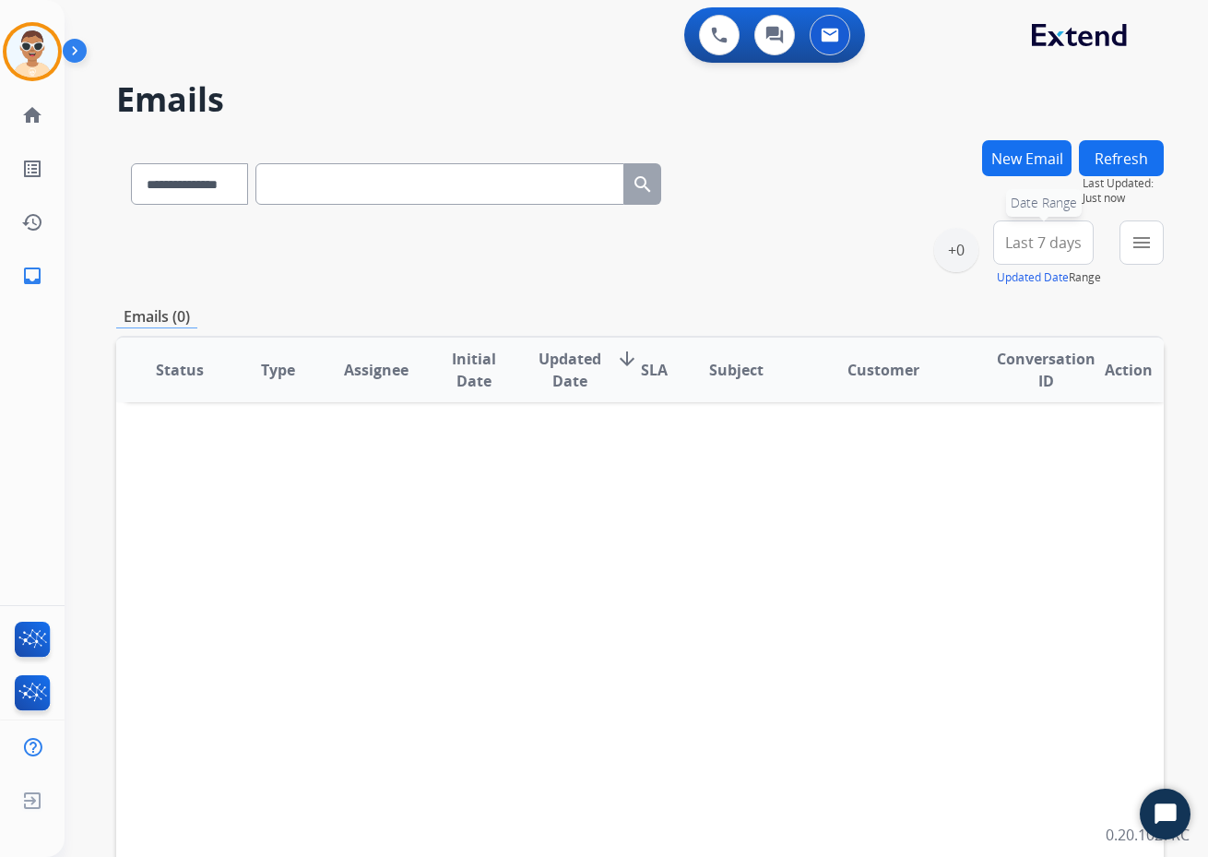
click at [1023, 246] on span "Last 7 days" at bounding box center [1043, 242] width 77 height 7
click at [1041, 405] on div "Last 14 days" at bounding box center [1037, 404] width 101 height 28
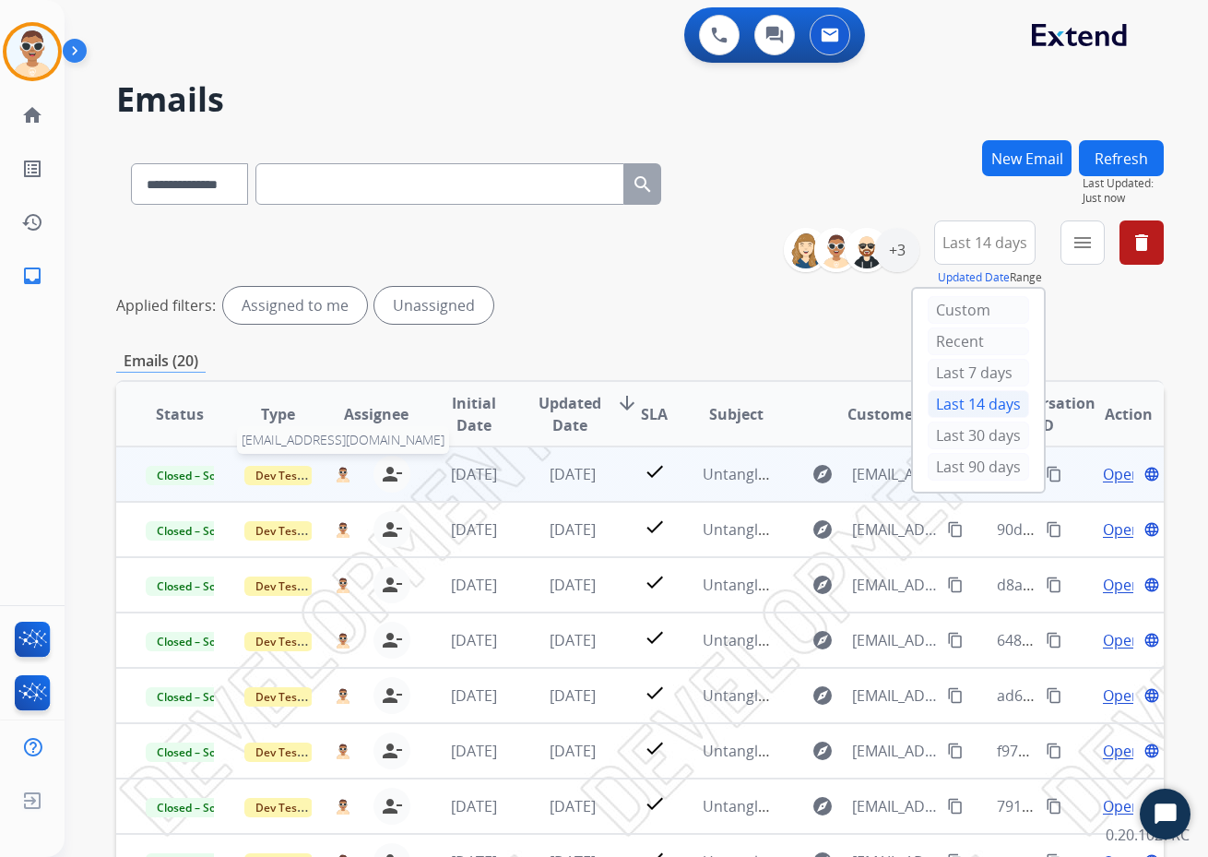
click at [335, 479] on img at bounding box center [343, 475] width 17 height 18
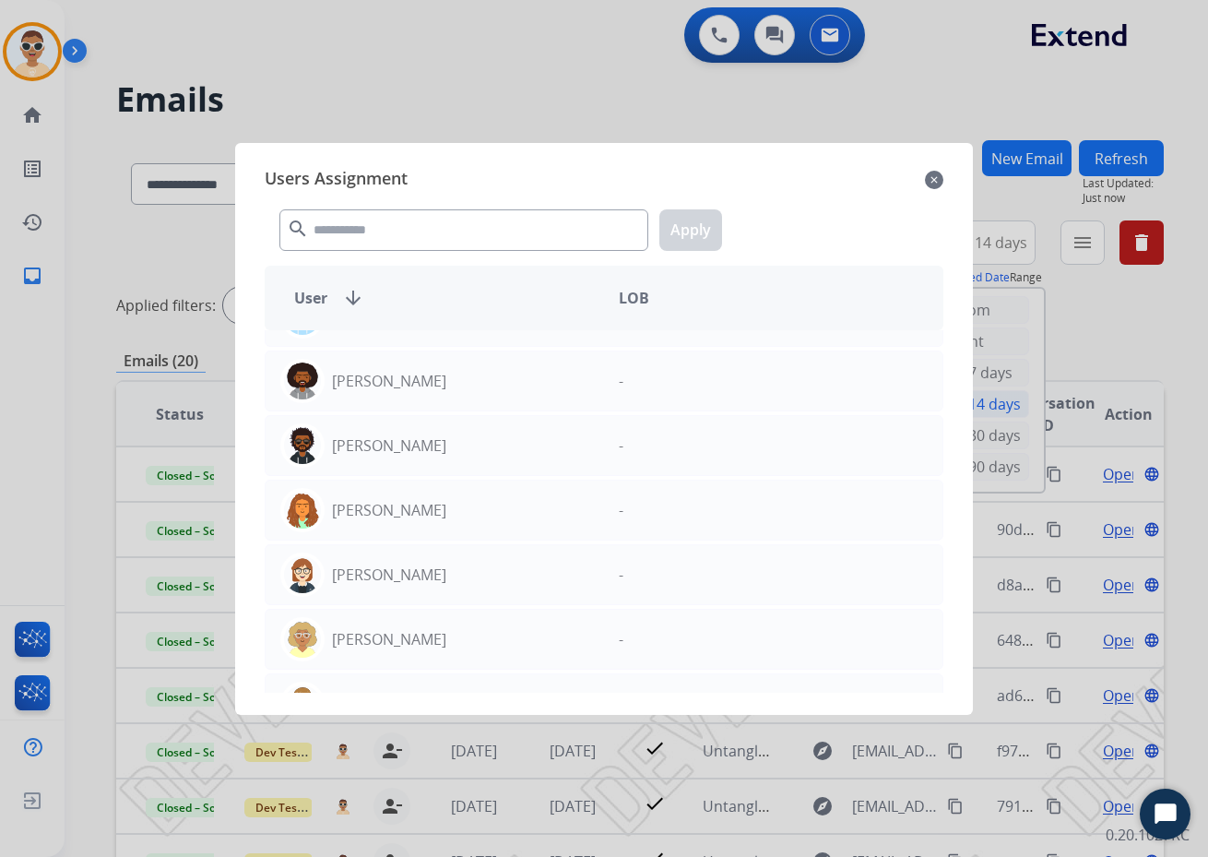
scroll to position [6826, 0]
click at [934, 172] on mat-icon "close" at bounding box center [934, 180] width 18 height 22
